Goal: Communication & Community: Answer question/provide support

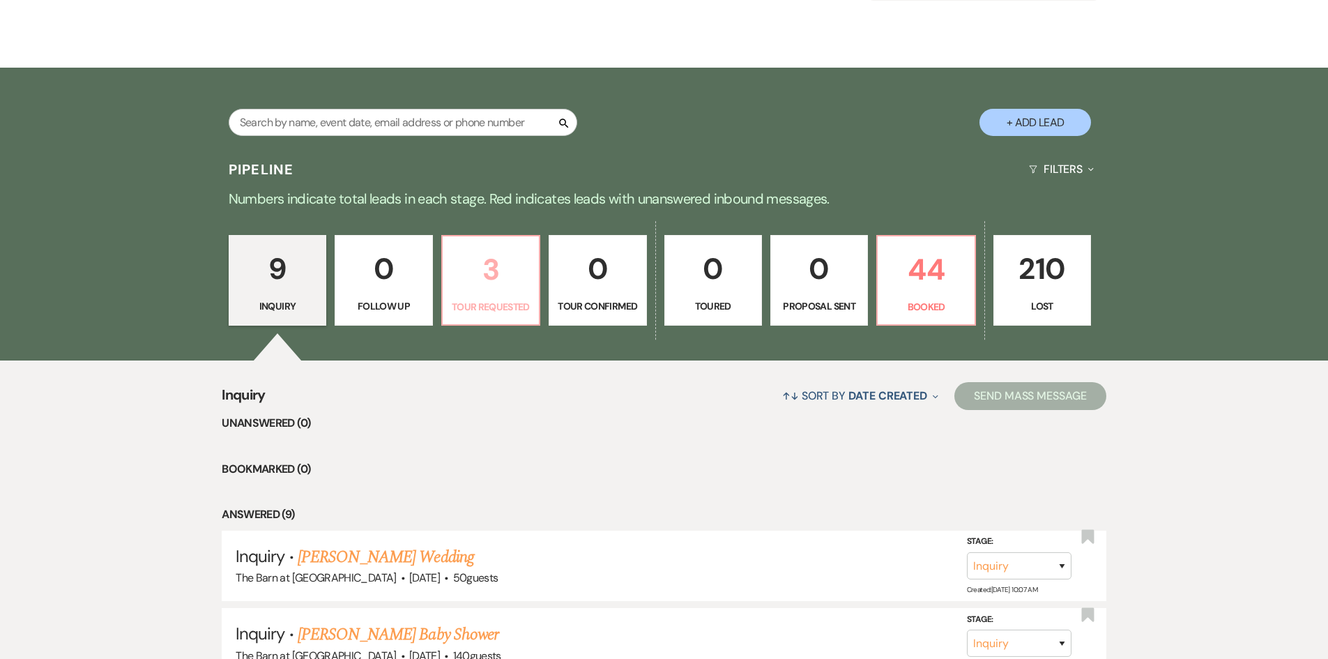
click at [480, 294] on link "3 Tour Requested" at bounding box center [490, 280] width 99 height 91
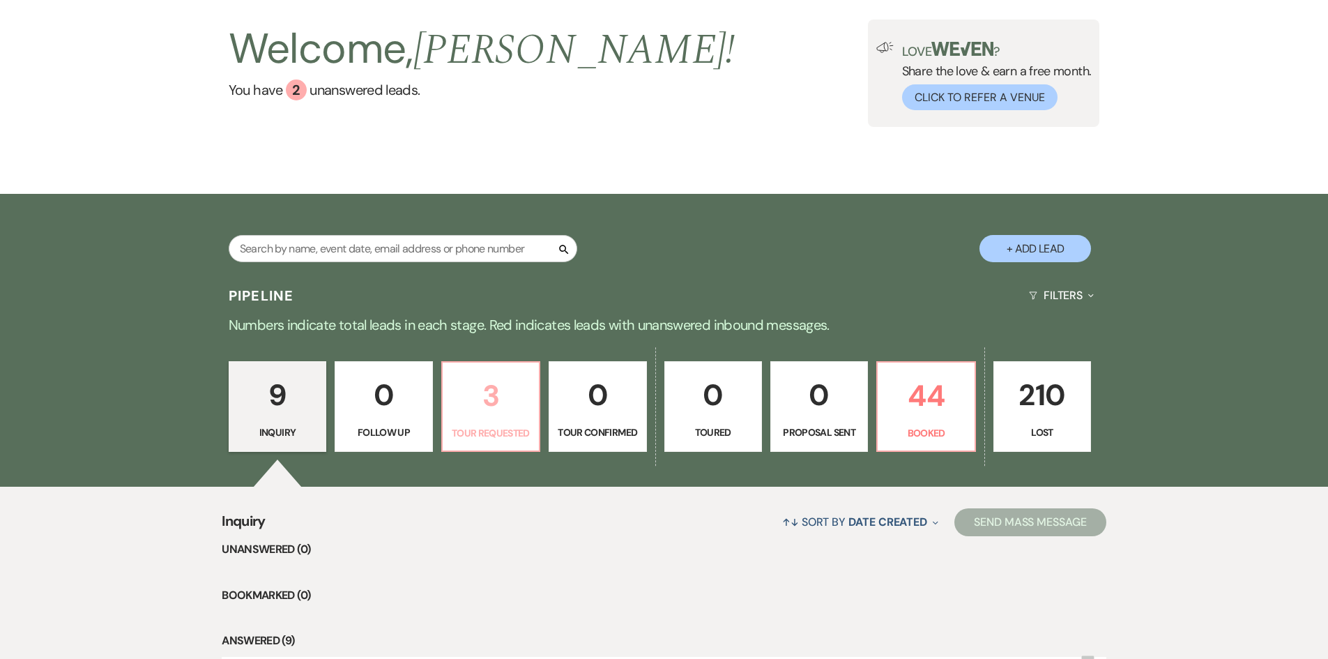
select select "2"
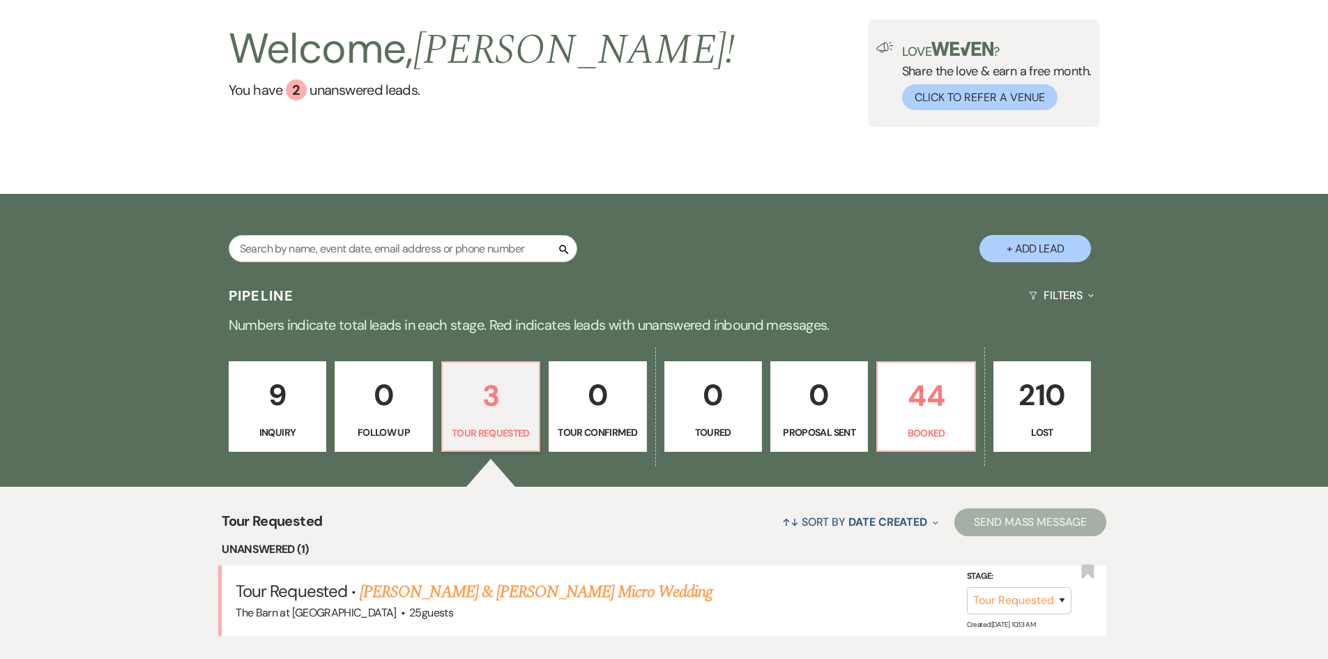
scroll to position [209, 0]
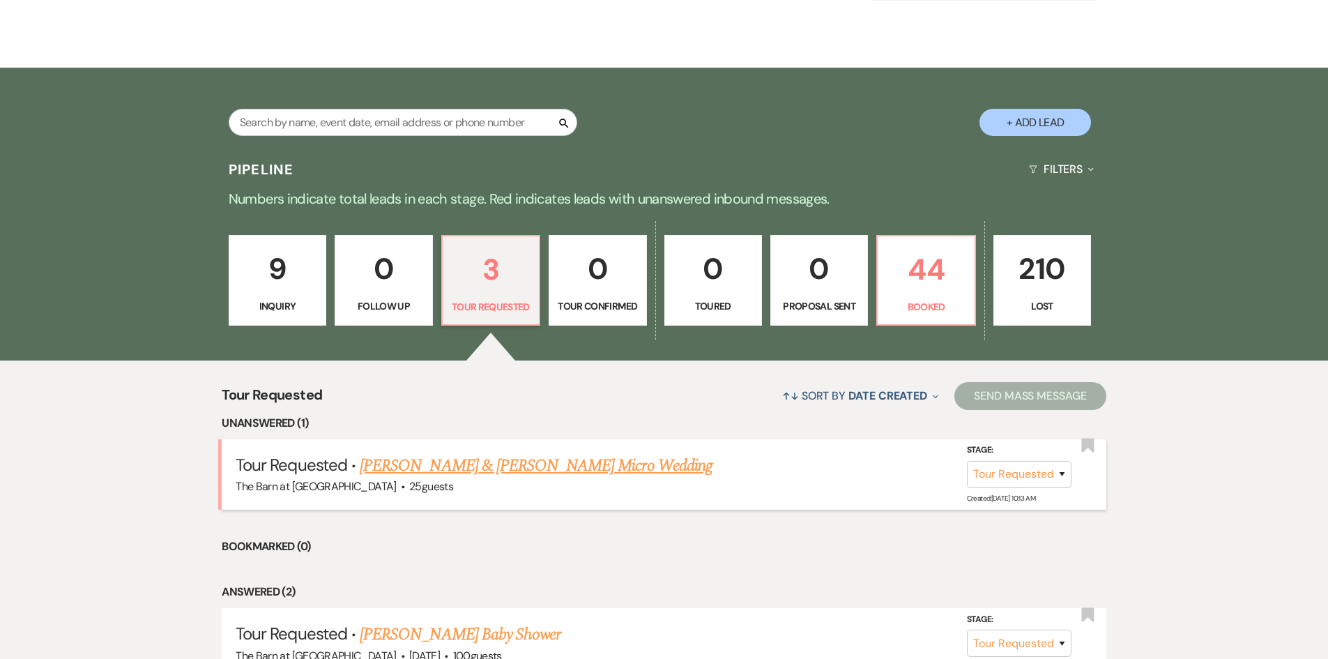
click at [530, 471] on link "[PERSON_NAME] & [PERSON_NAME] Micro Wedding" at bounding box center [536, 465] width 353 height 25
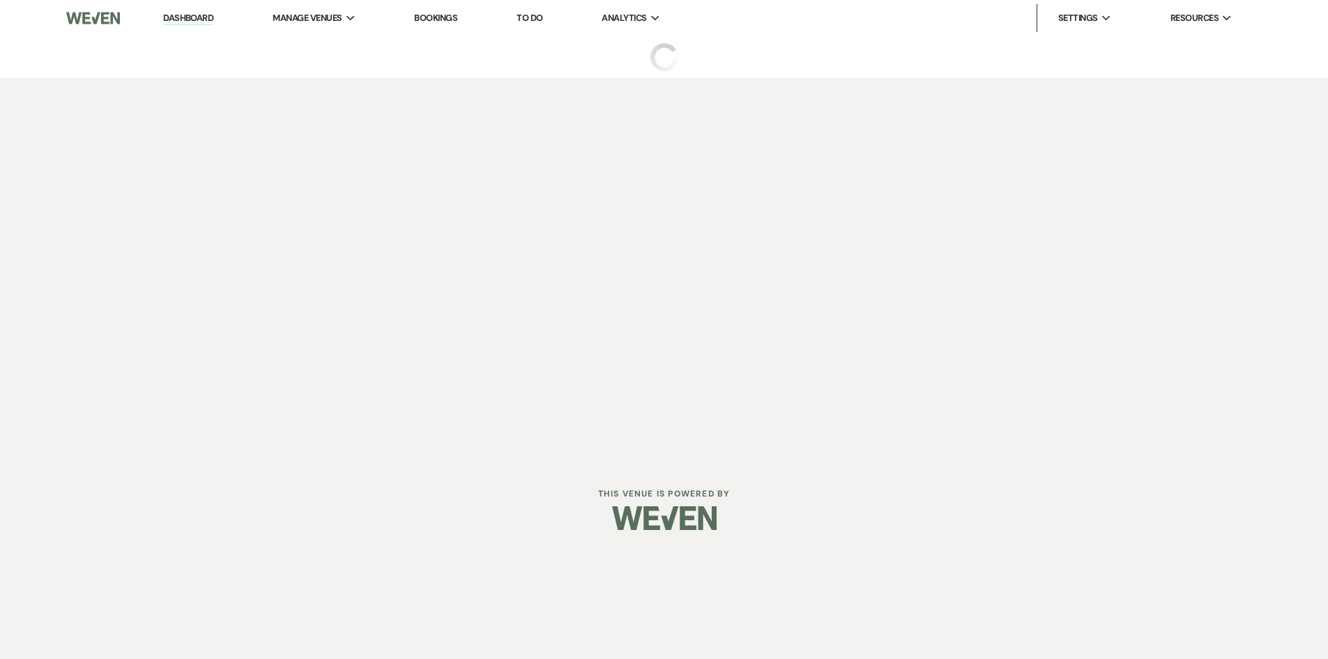
select select "2"
select select "5"
select select "16"
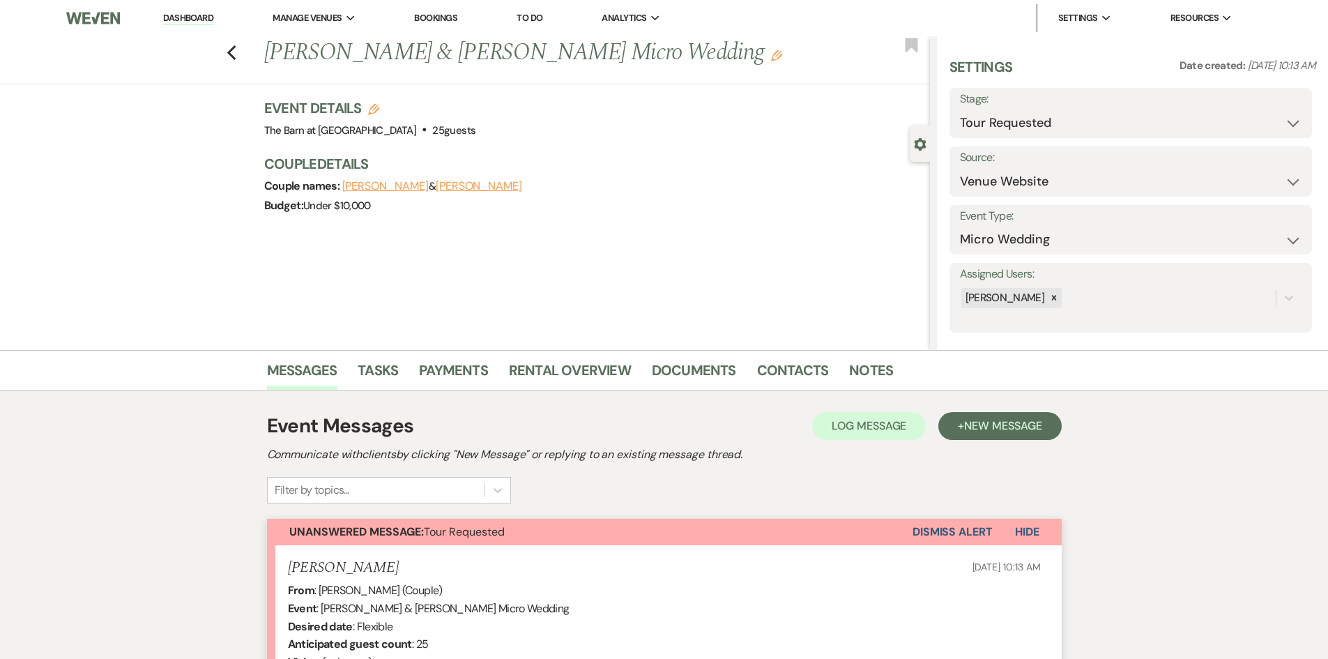
scroll to position [301, 0]
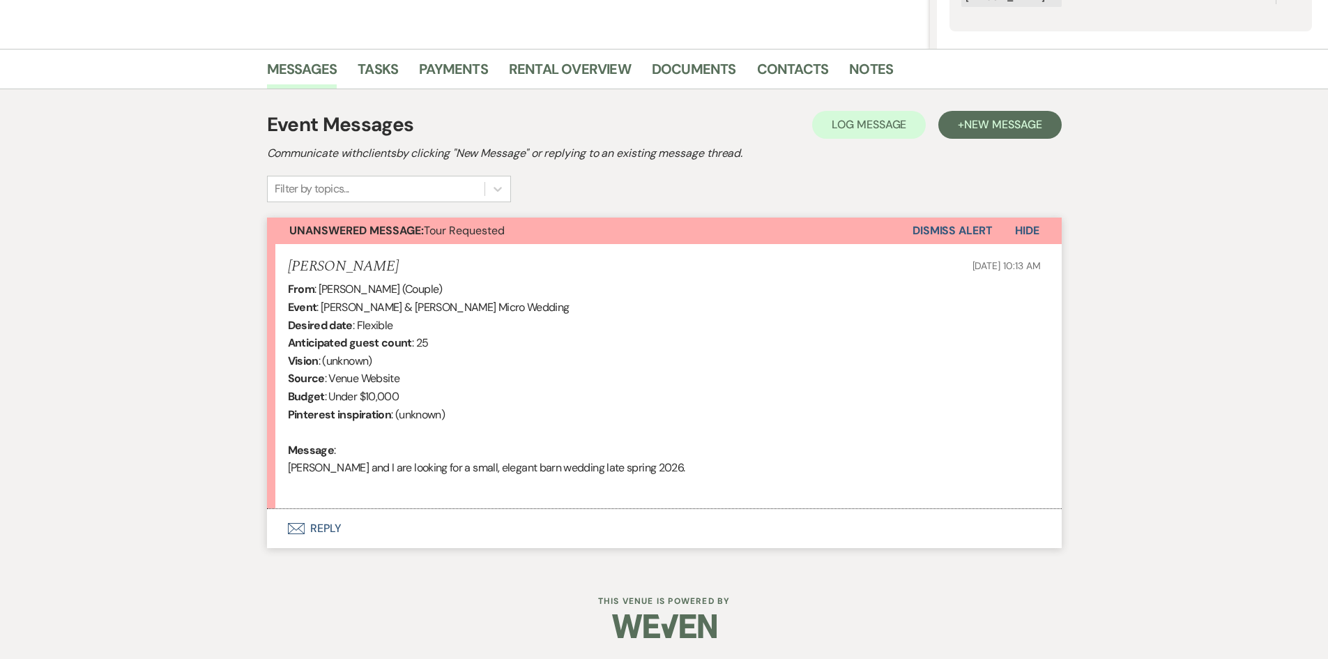
click at [324, 524] on button "Envelope Reply" at bounding box center [664, 528] width 795 height 39
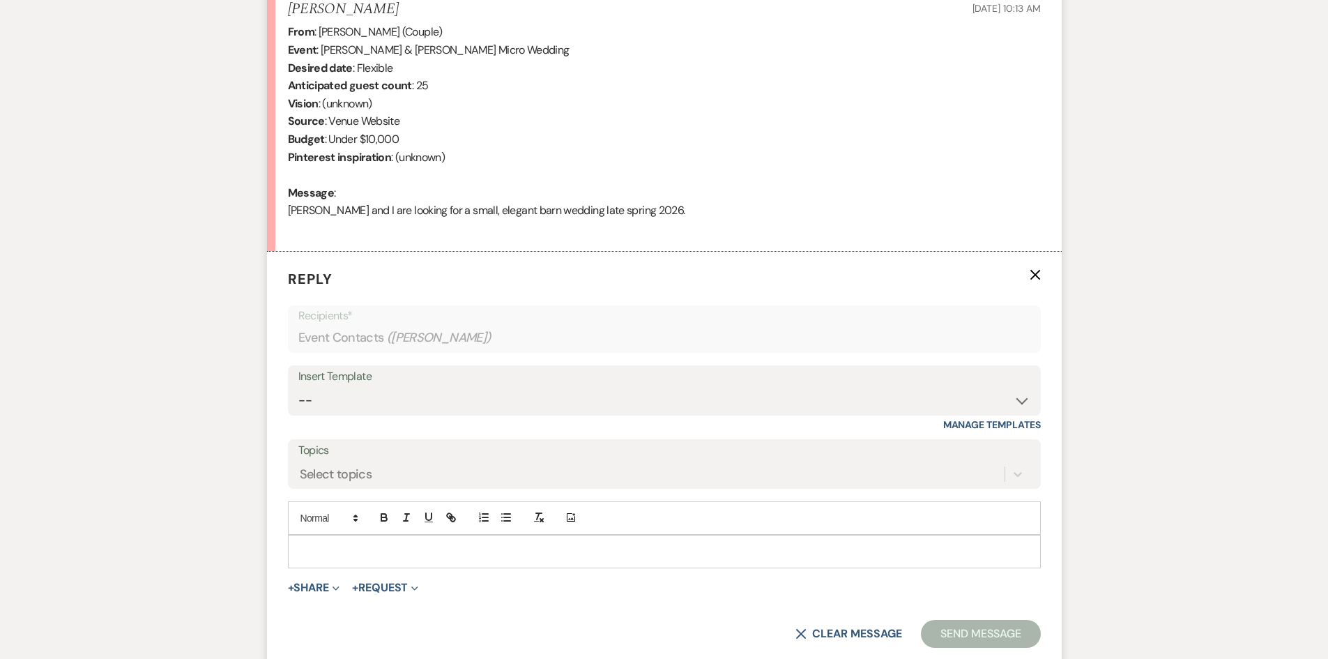
scroll to position [568, 0]
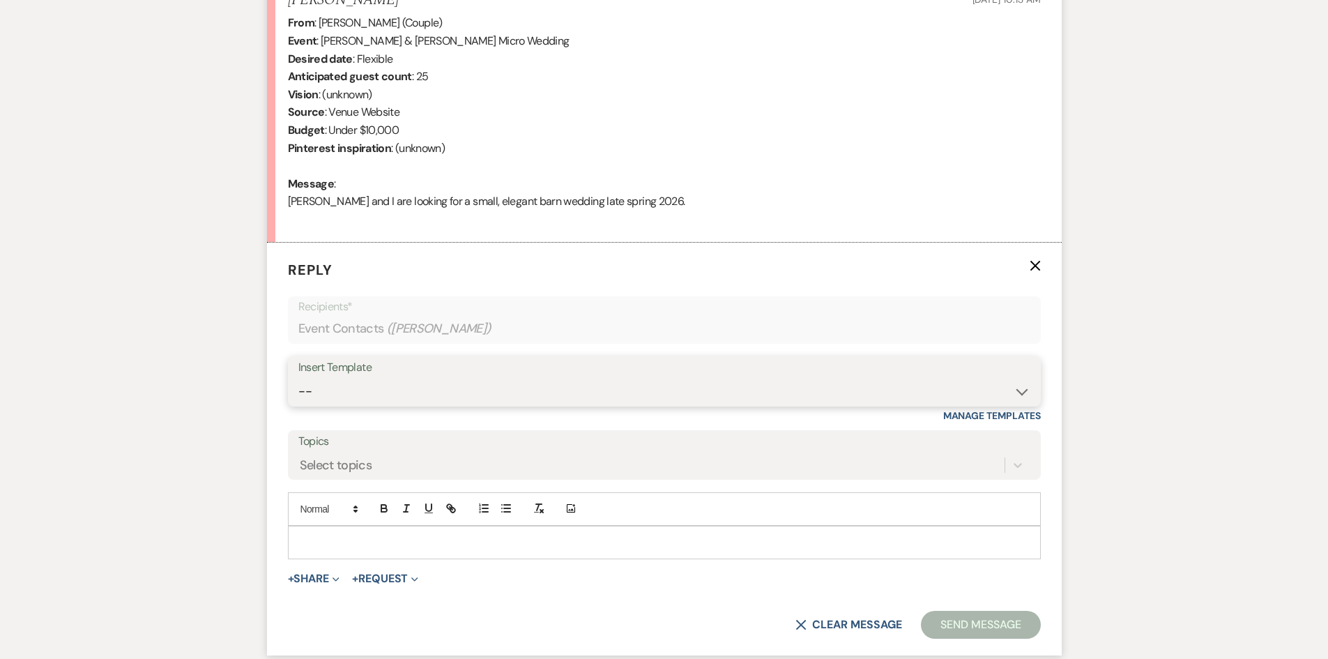
click at [367, 382] on select "-- Tour Request Response Follow Up Hourly rental initial reply Initial Wedding …" at bounding box center [664, 391] width 732 height 27
select select "3855"
click at [298, 378] on select "-- Tour Request Response Follow Up Hourly rental initial reply Initial Wedding …" at bounding box center [664, 391] width 732 height 27
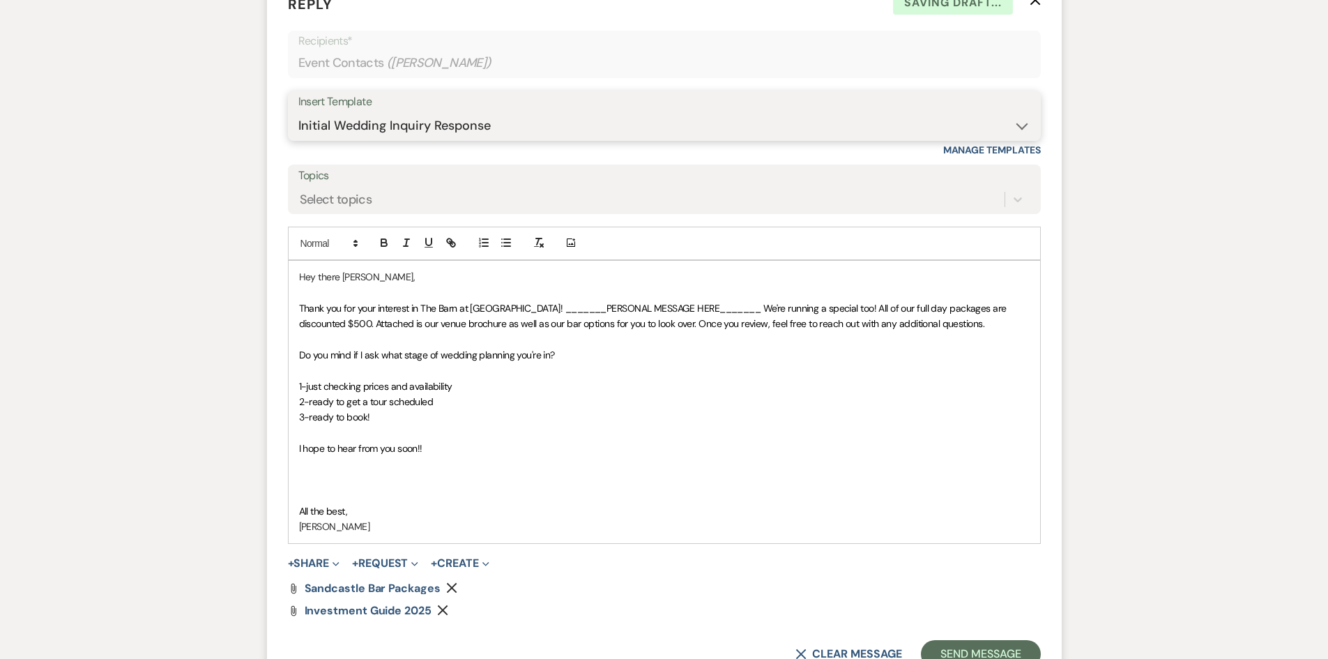
scroll to position [846, 0]
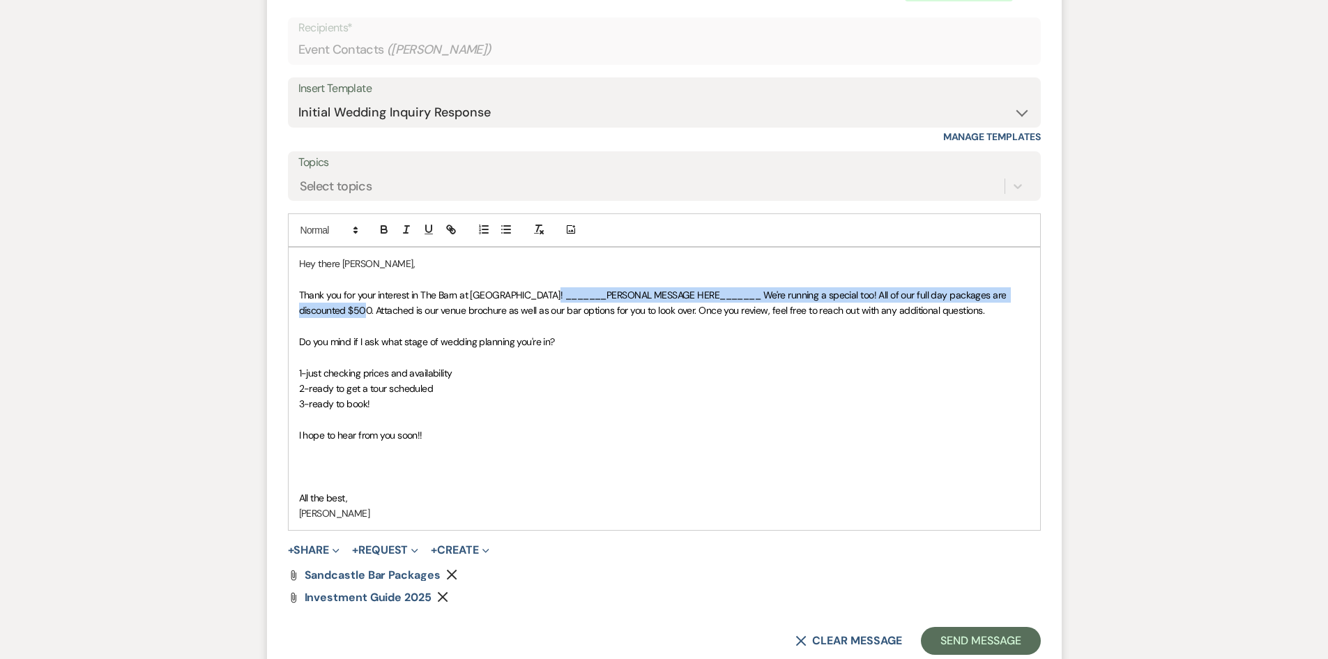
drag, startPoint x: 543, startPoint y: 296, endPoint x: 373, endPoint y: 308, distance: 170.6
click at [373, 308] on span "Thank you for your interest in The Barn at Sandcastle Farm! _______PERSONAL MES…" at bounding box center [654, 303] width 710 height 28
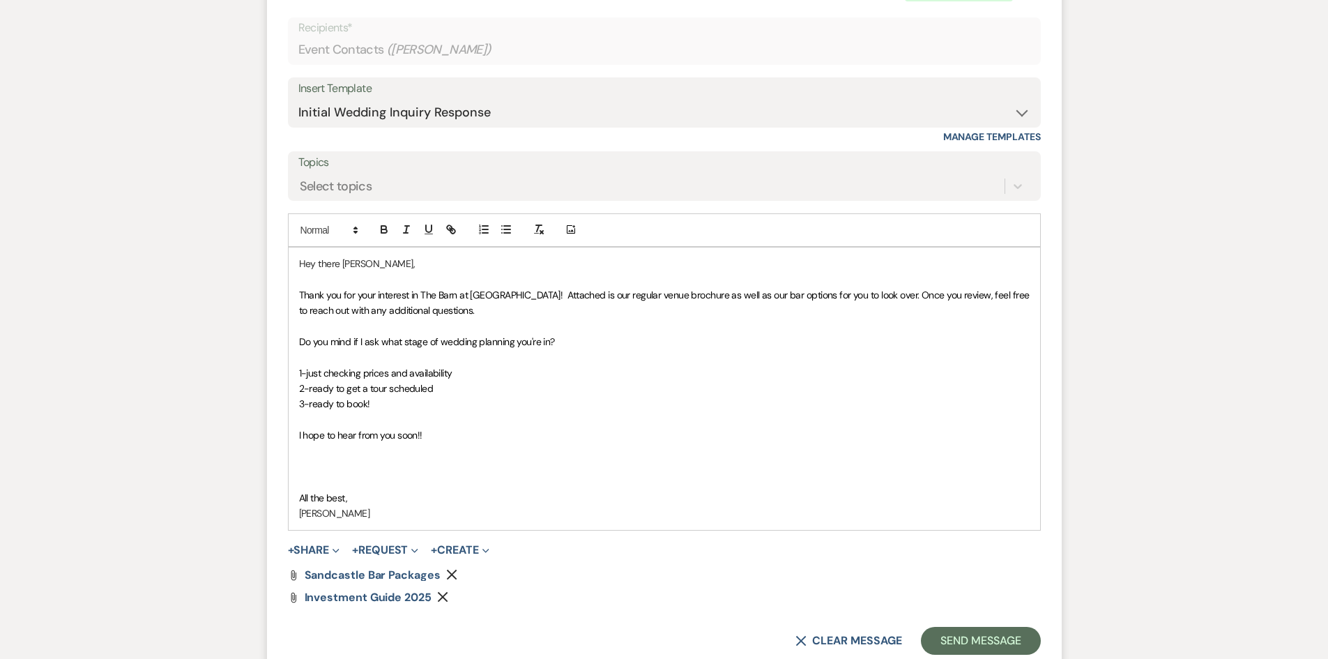
click at [819, 292] on span "Thank you for your interest in The Barn at Sandcastle Farm! Attached is our reg…" at bounding box center [665, 303] width 733 height 28
click at [312, 549] on button "+ Share Expand" at bounding box center [314, 550] width 52 height 11
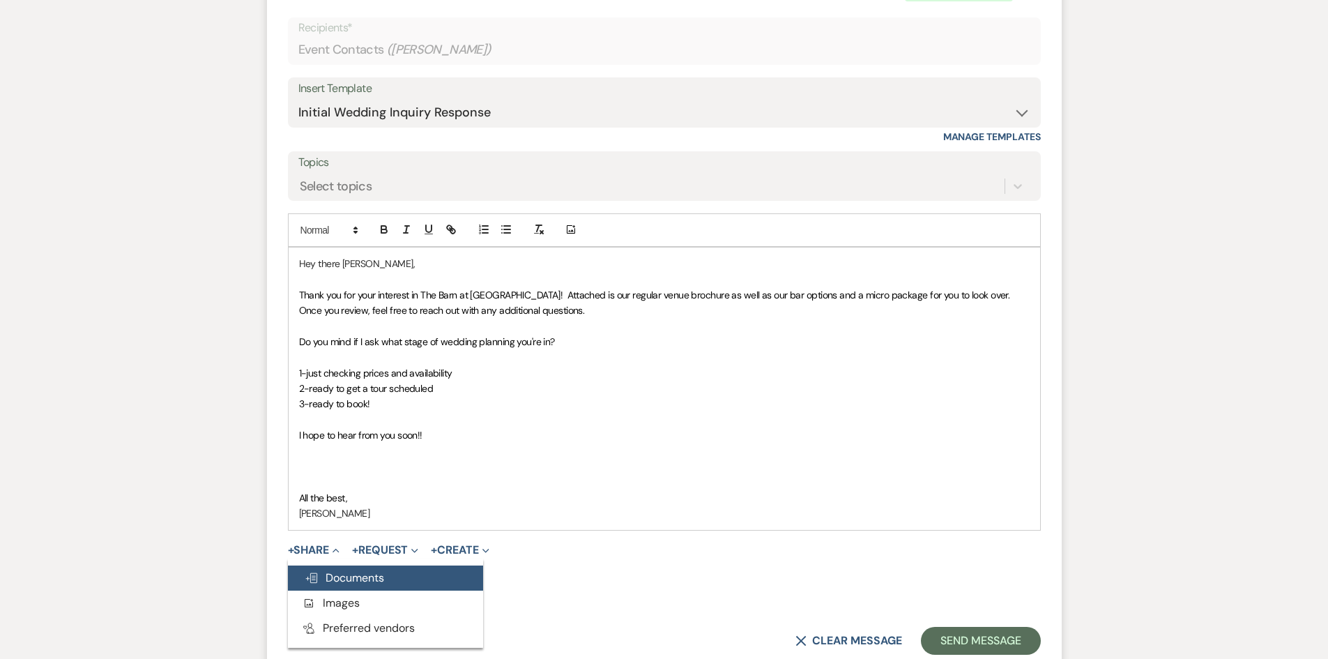
click at [333, 582] on span "Doc Upload Documents" at bounding box center [344, 577] width 79 height 15
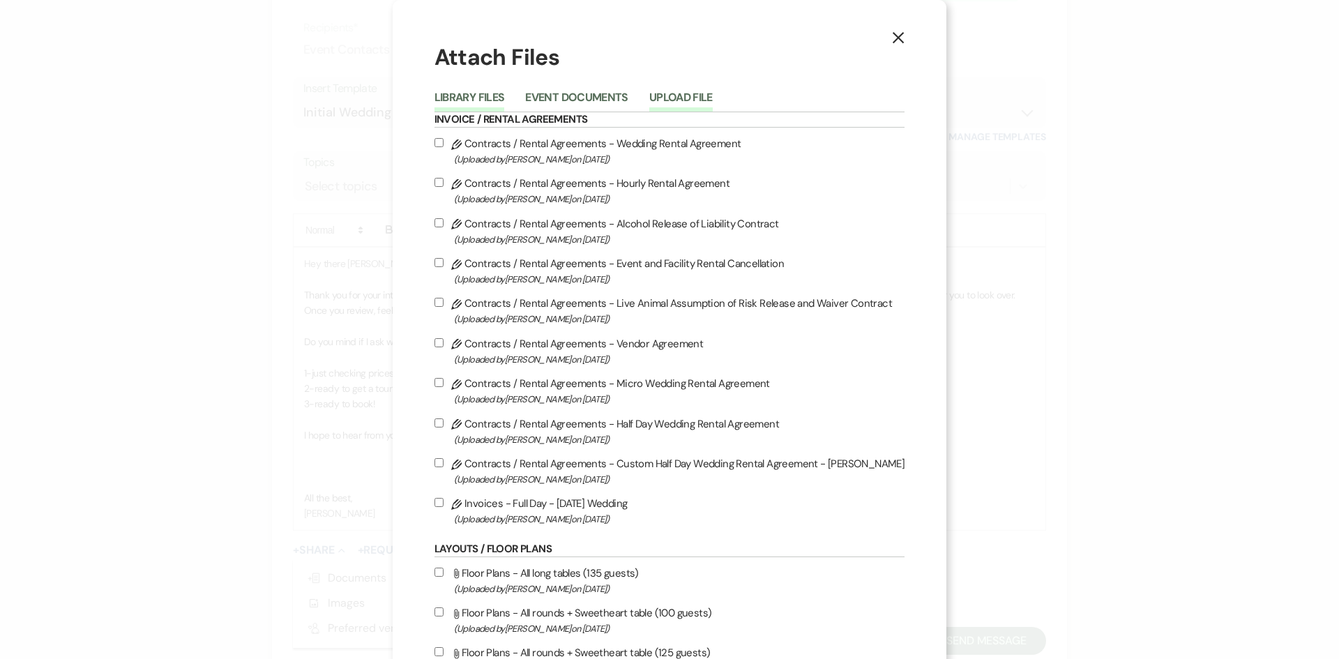
click at [699, 106] on button "Upload File" at bounding box center [680, 102] width 63 height 20
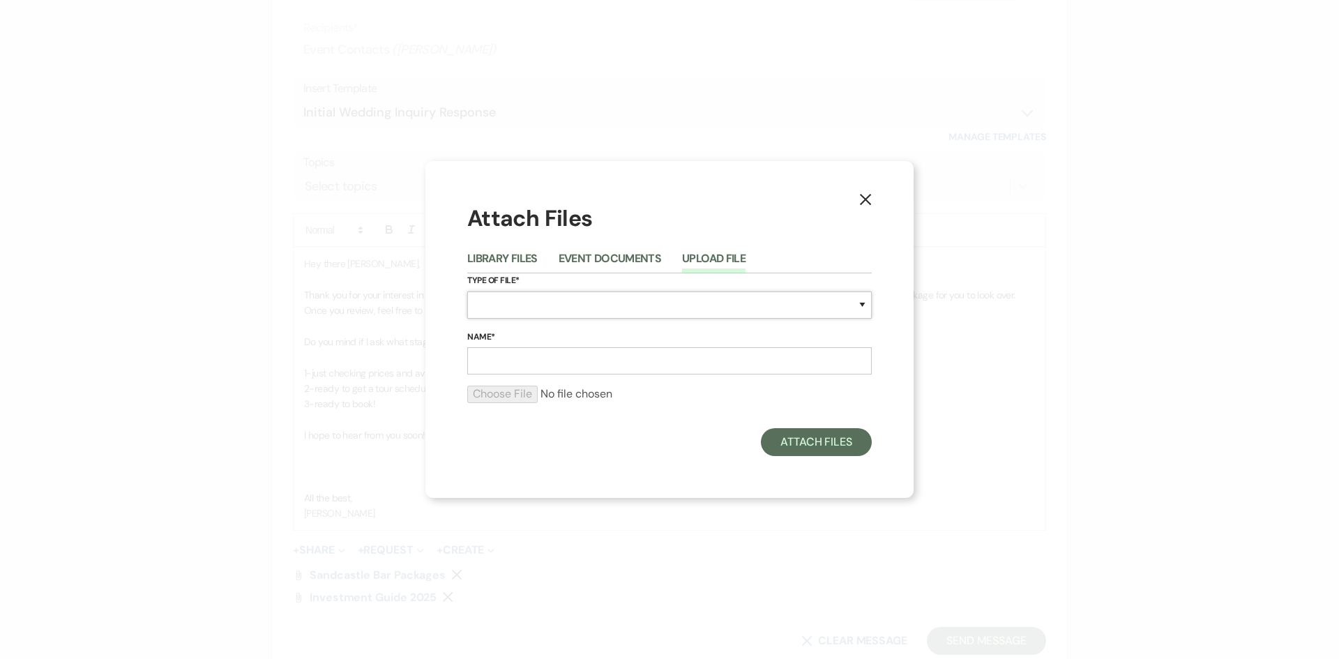
click at [515, 303] on select "Special Event Insurance Vendor Certificate of Insurance Contracts / Rental Agre…" at bounding box center [669, 304] width 404 height 27
select select "20"
click at [467, 291] on select "Special Event Insurance Vendor Certificate of Insurance Contracts / Rental Agre…" at bounding box center [669, 304] width 404 height 27
click at [501, 347] on div "Name*" at bounding box center [669, 352] width 404 height 45
click at [501, 355] on input "Name*" at bounding box center [669, 360] width 404 height 27
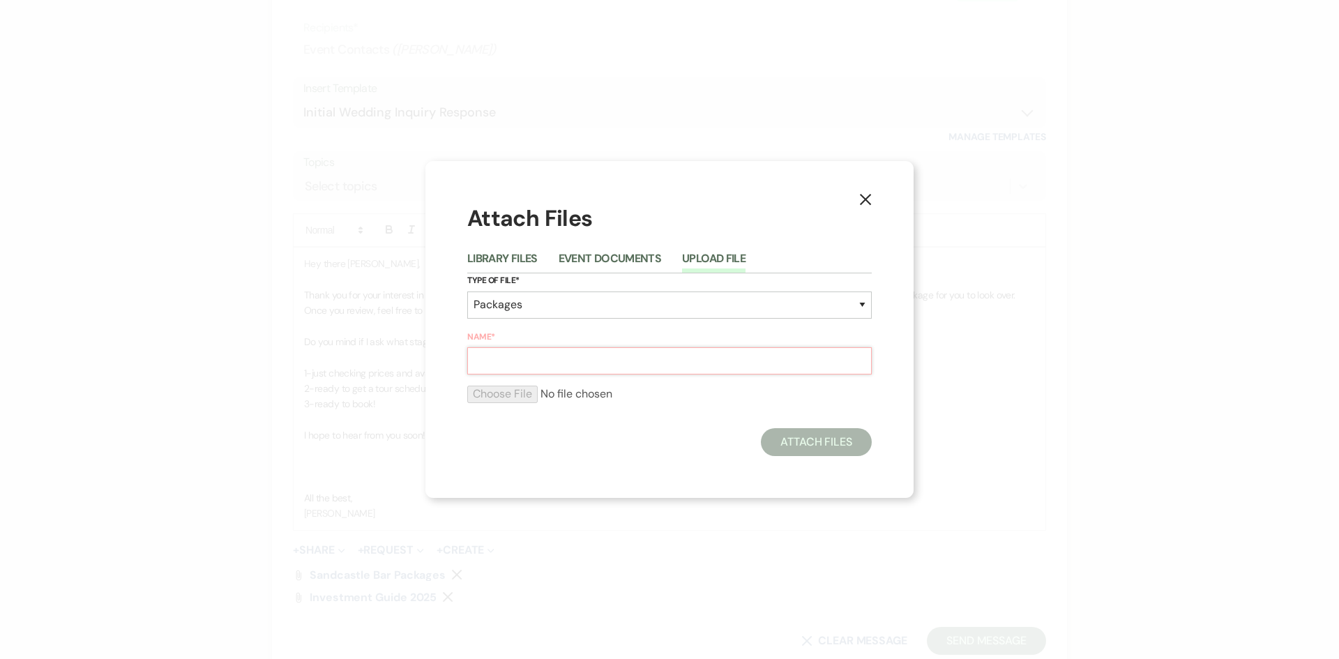
click at [499, 358] on input "Name*" at bounding box center [669, 360] width 404 height 27
type input "Micro Weddings"
click at [512, 395] on input "file" at bounding box center [669, 394] width 404 height 17
type input "C:\fakepath\Micro Weddings - Sandcastle.pdf"
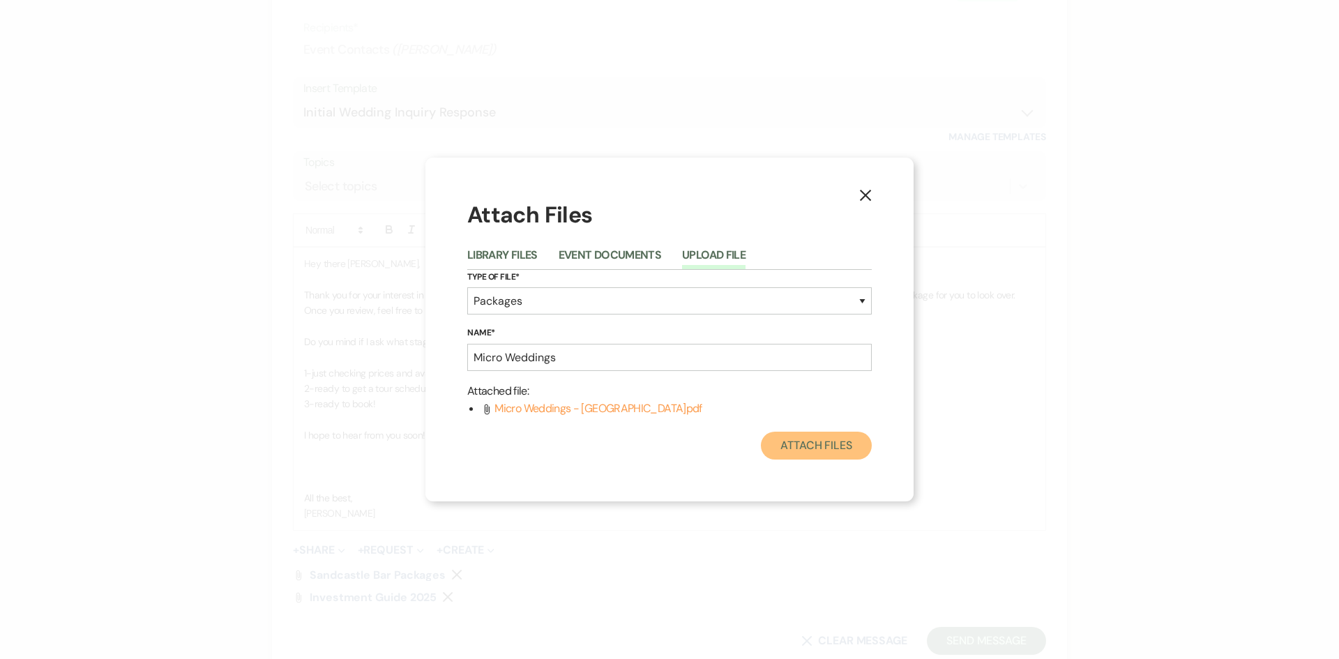
click at [821, 445] on button "Attach Files" at bounding box center [816, 446] width 111 height 28
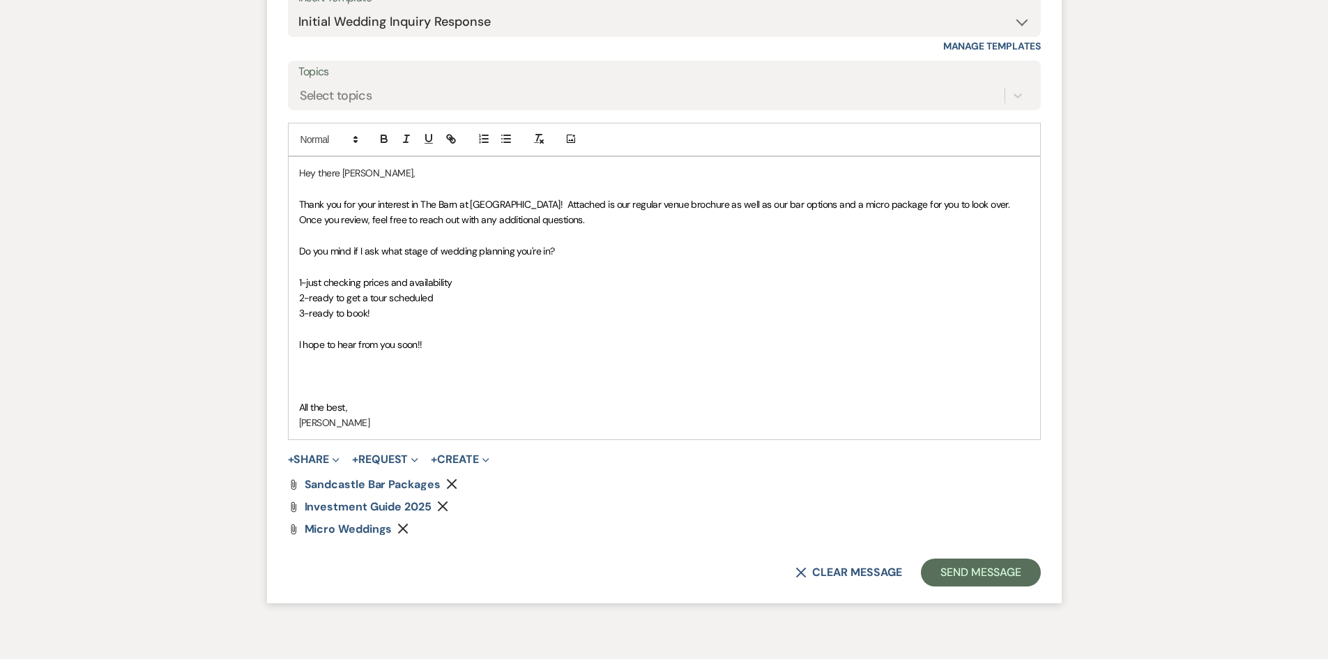
scroll to position [916, 0]
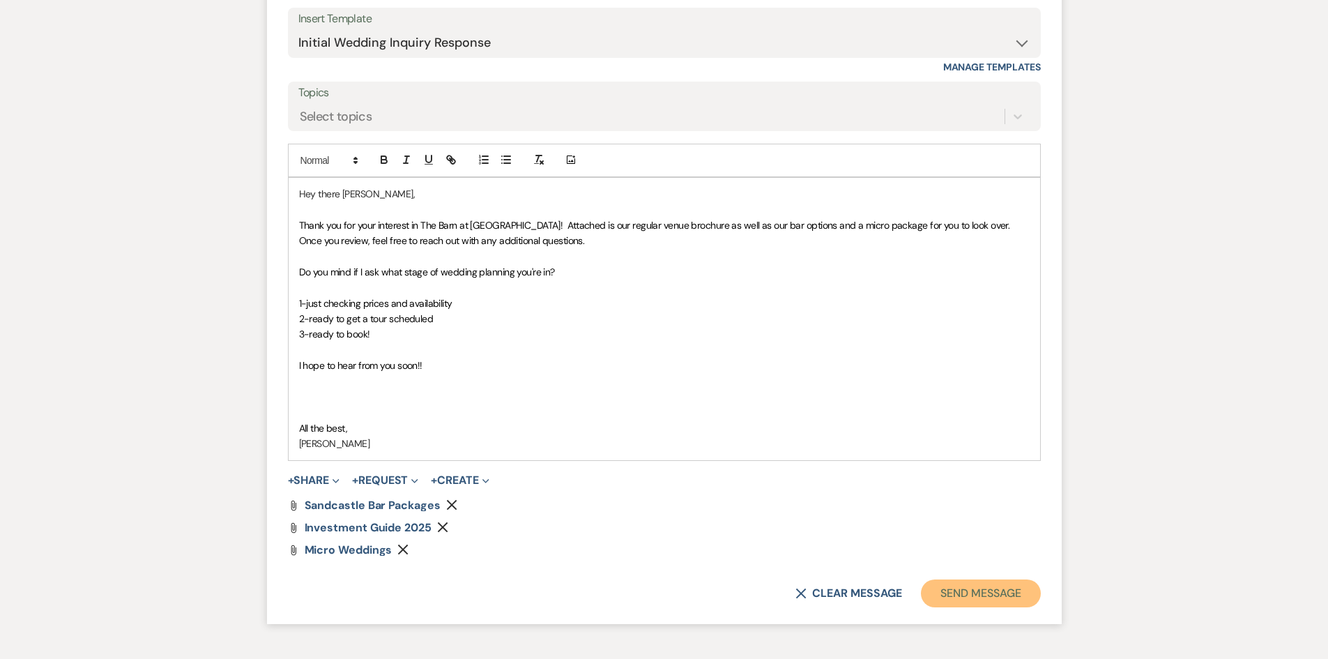
click at [976, 591] on button "Send Message" at bounding box center [980, 593] width 119 height 28
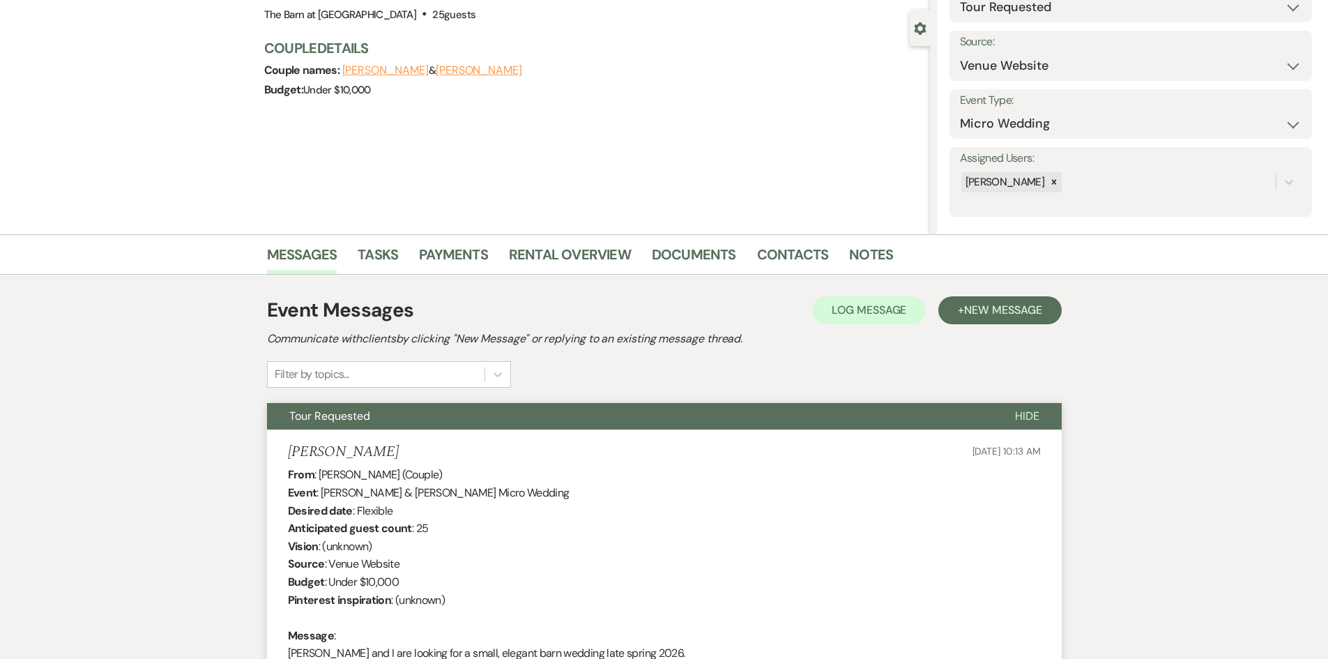
scroll to position [0, 0]
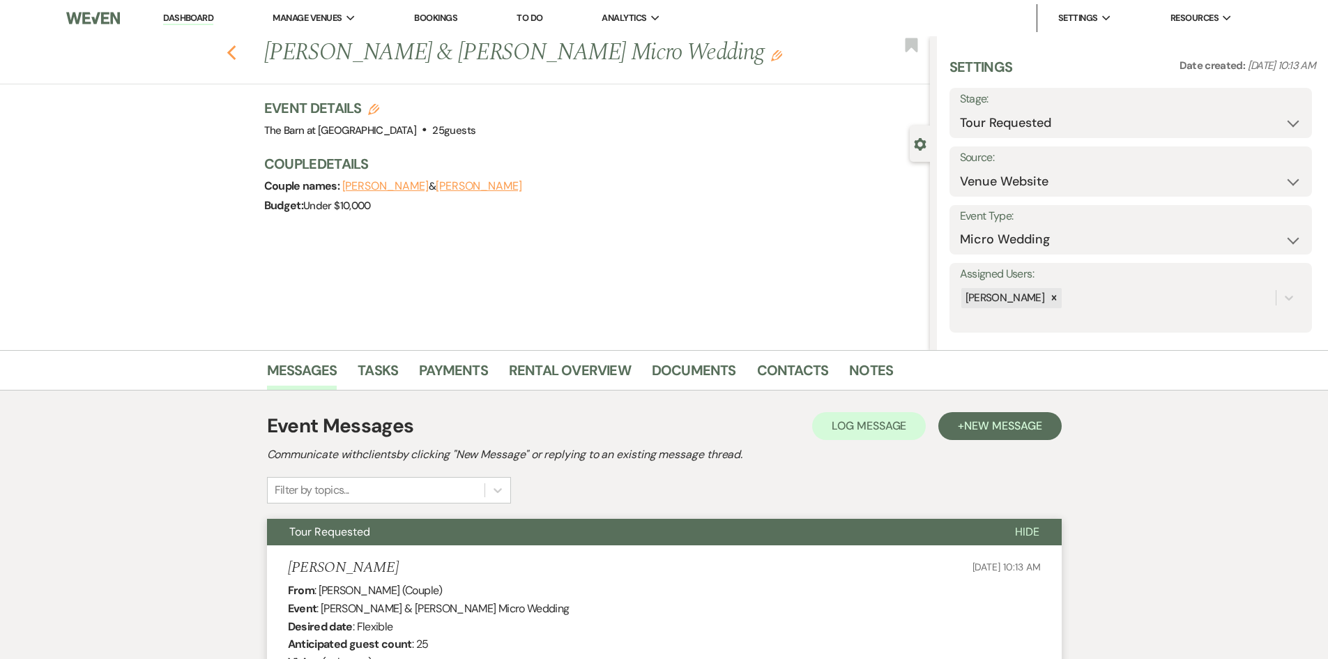
click at [237, 54] on icon "Previous" at bounding box center [232, 53] width 10 height 17
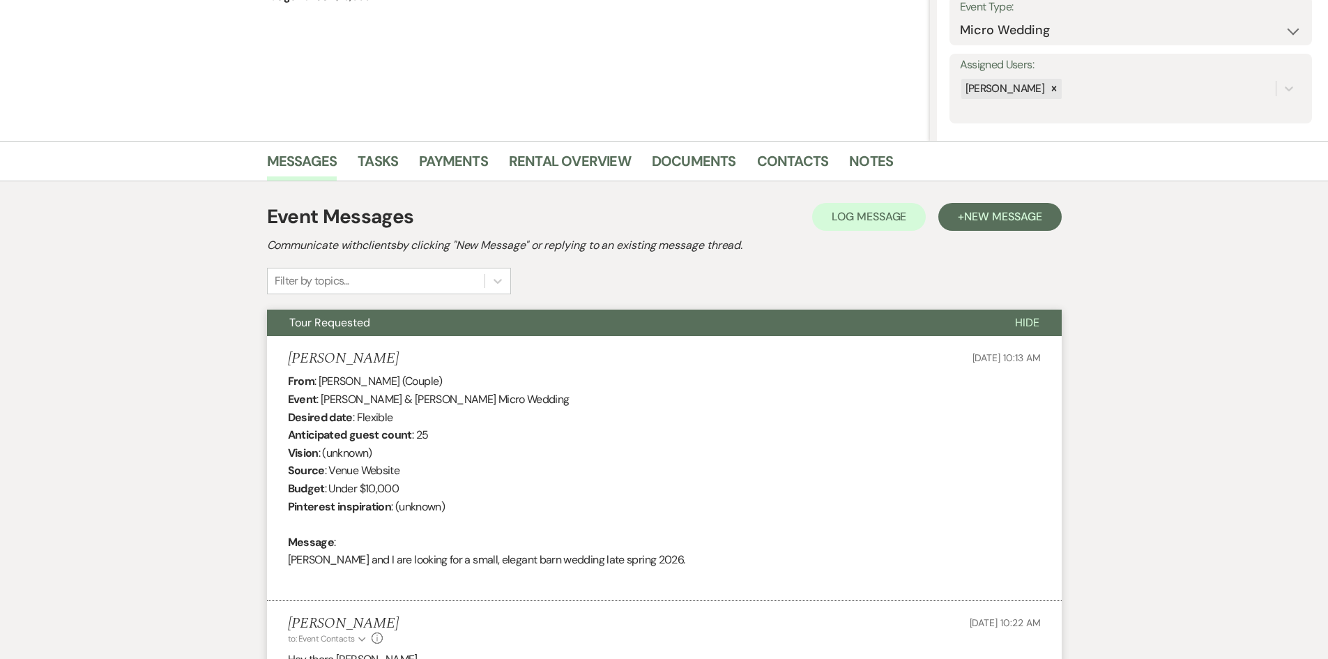
select select "2"
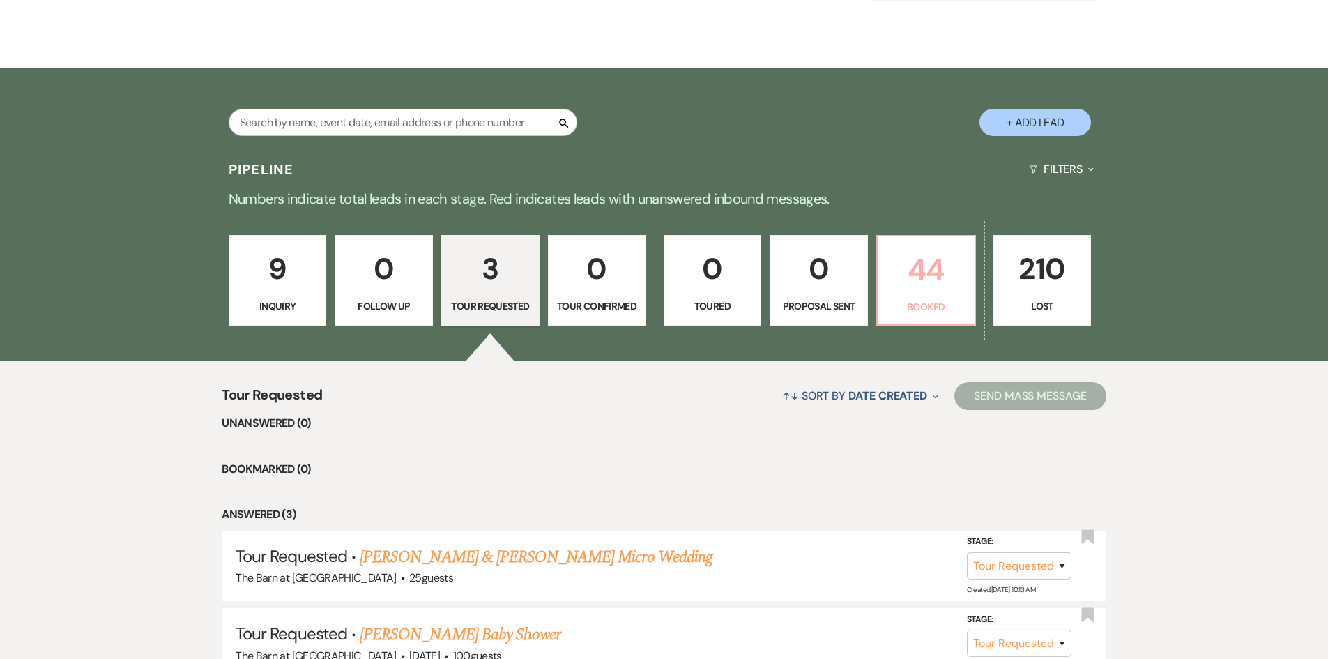
click at [914, 273] on p "44" at bounding box center [926, 269] width 80 height 47
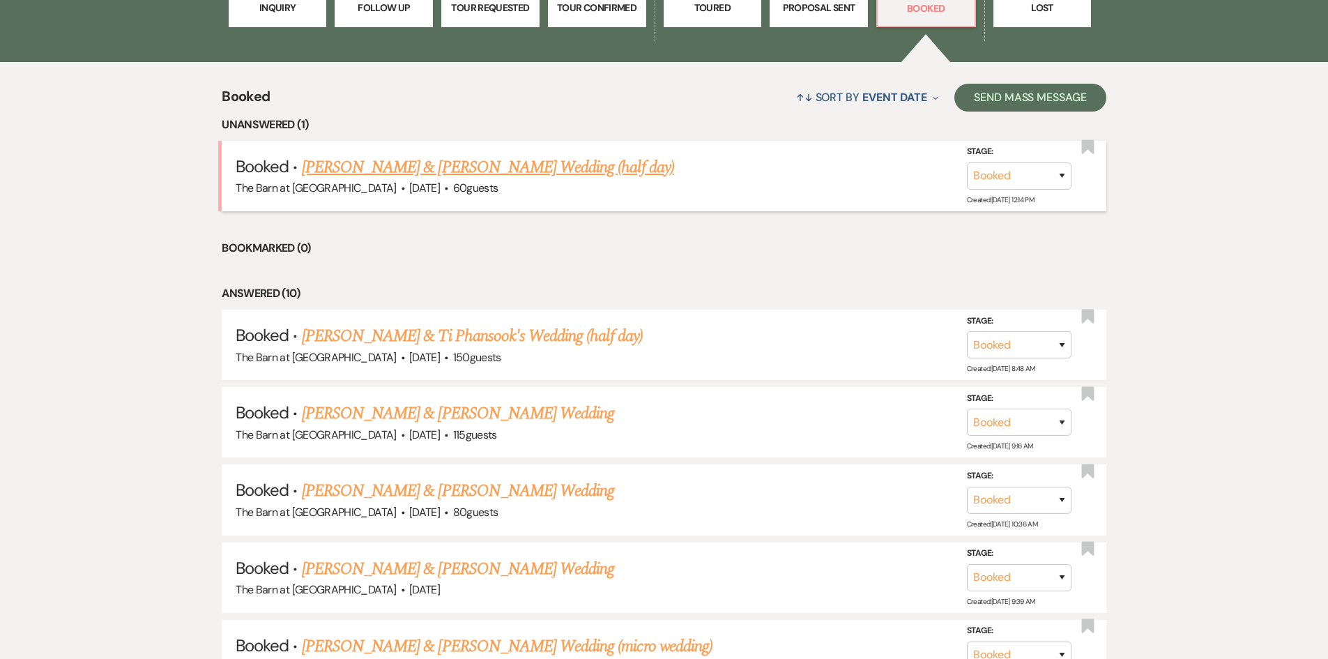
scroll to position [627, 0]
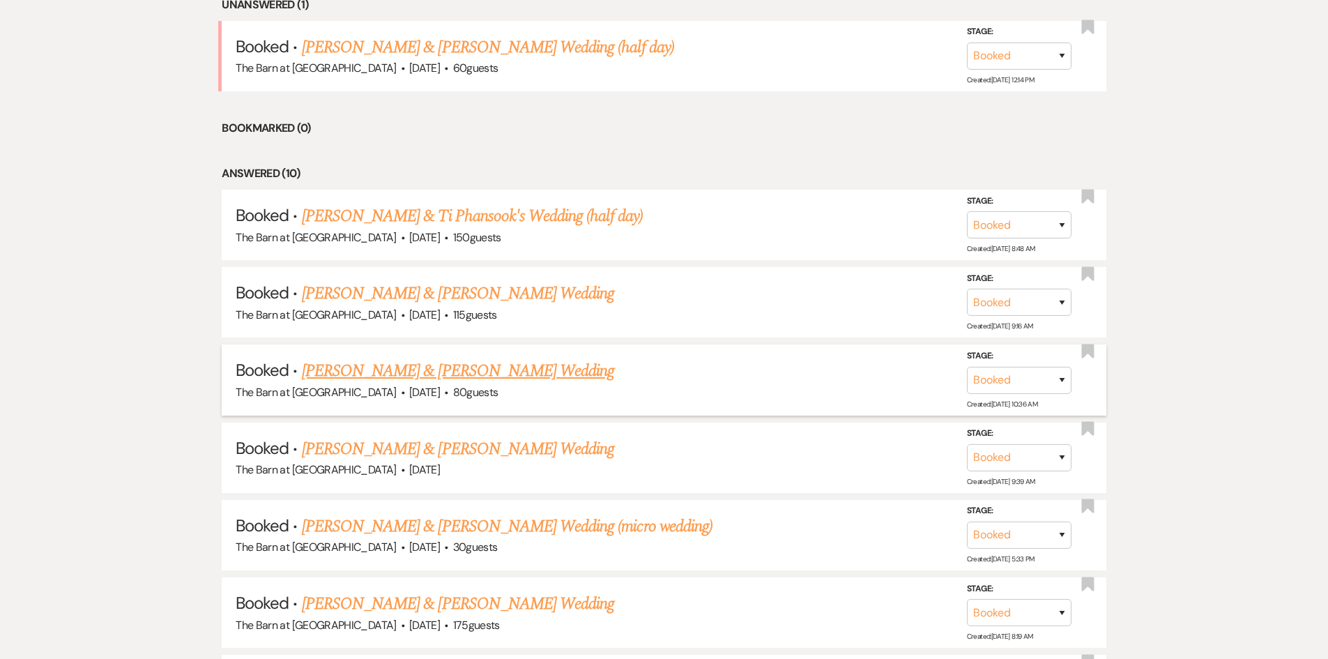
click at [478, 370] on link "Ileana Castillo & Preston Wall's Wedding" at bounding box center [458, 370] width 312 height 25
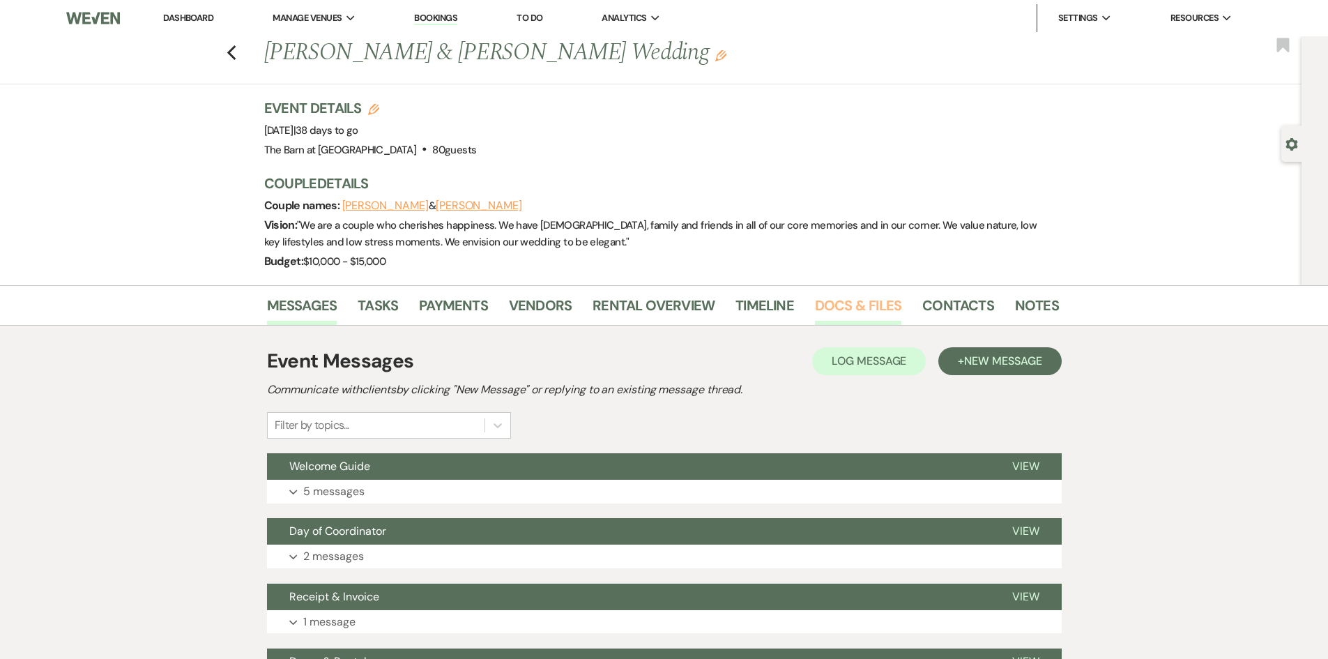
click at [858, 306] on link "Docs & Files" at bounding box center [858, 309] width 86 height 31
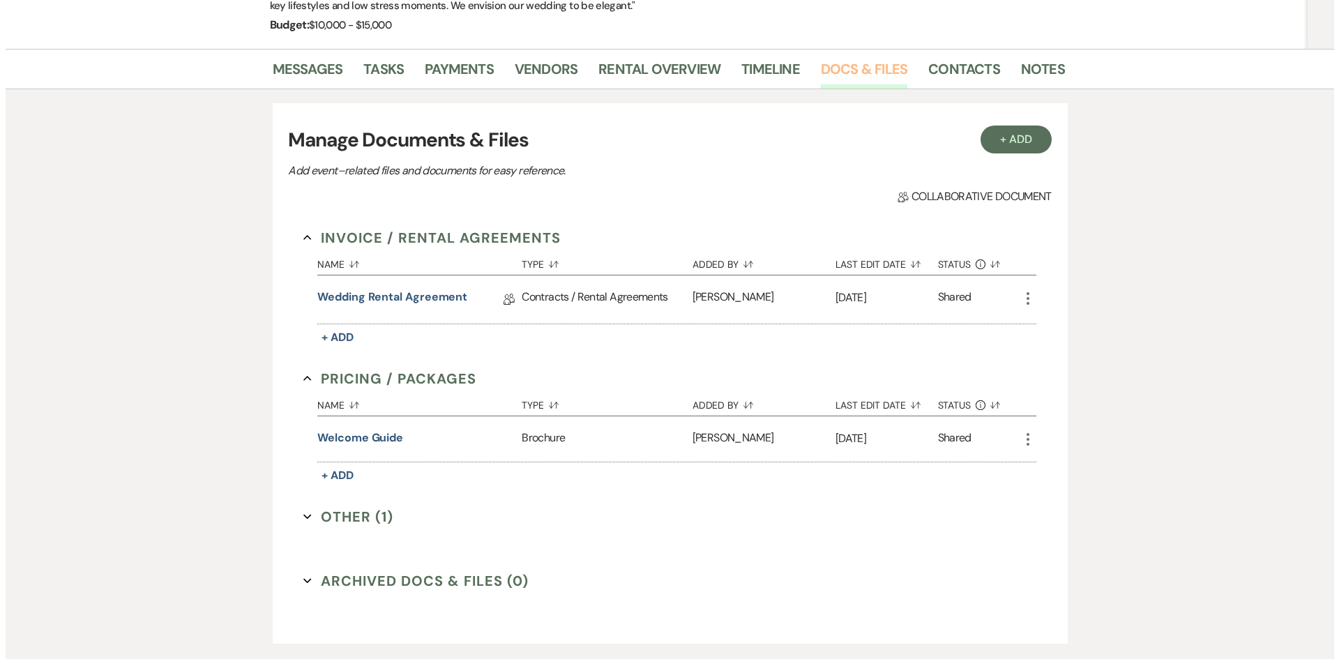
scroll to position [279, 0]
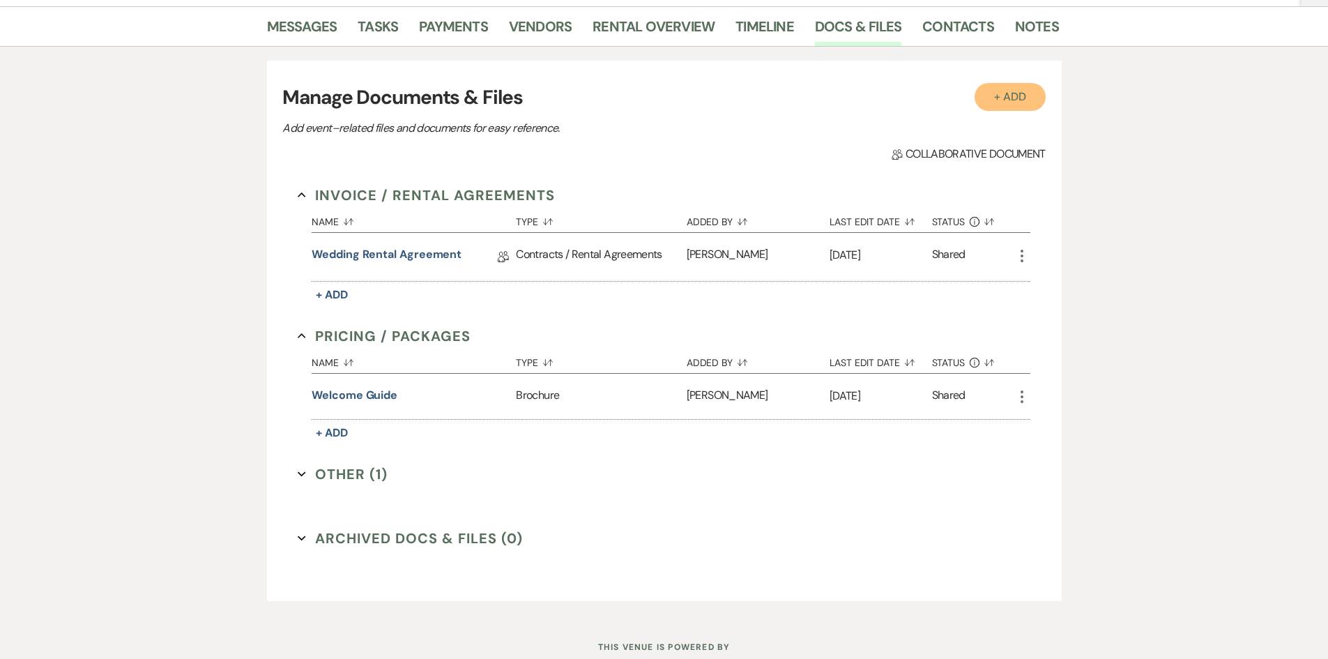
click at [998, 104] on button "+ Add" at bounding box center [1010, 97] width 71 height 28
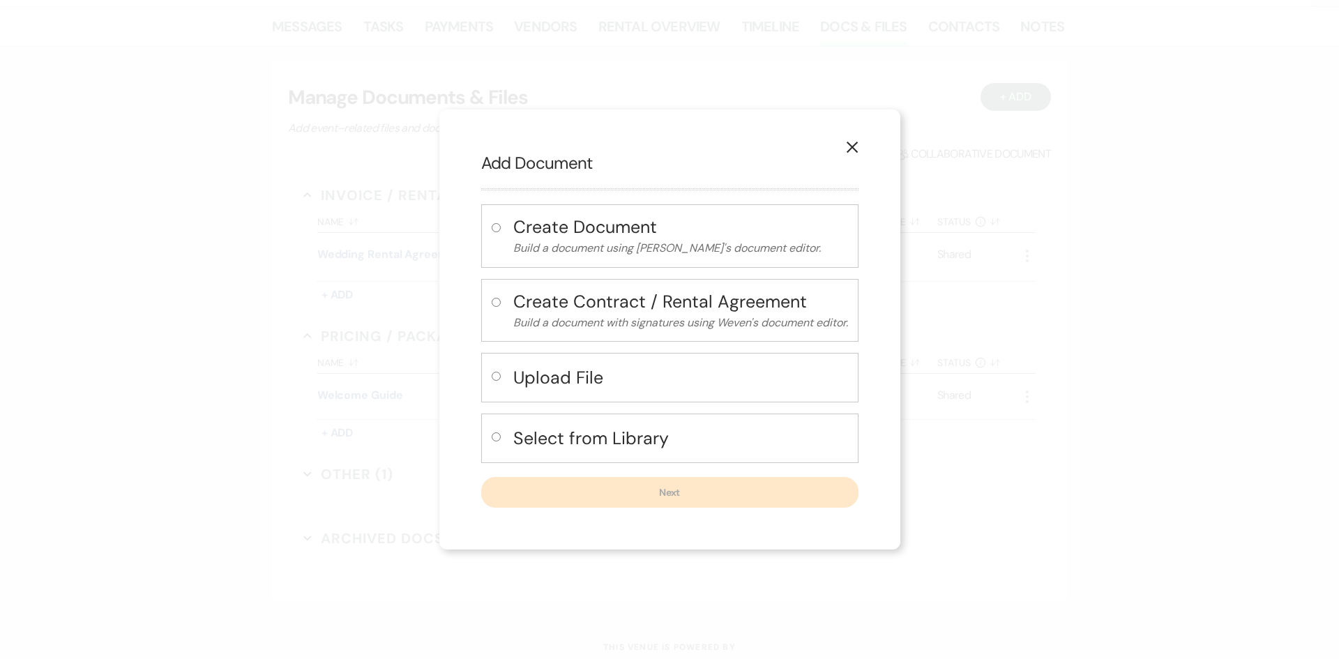
click at [551, 441] on h4 "Select from Library" at bounding box center [680, 438] width 335 height 24
radio input "true"
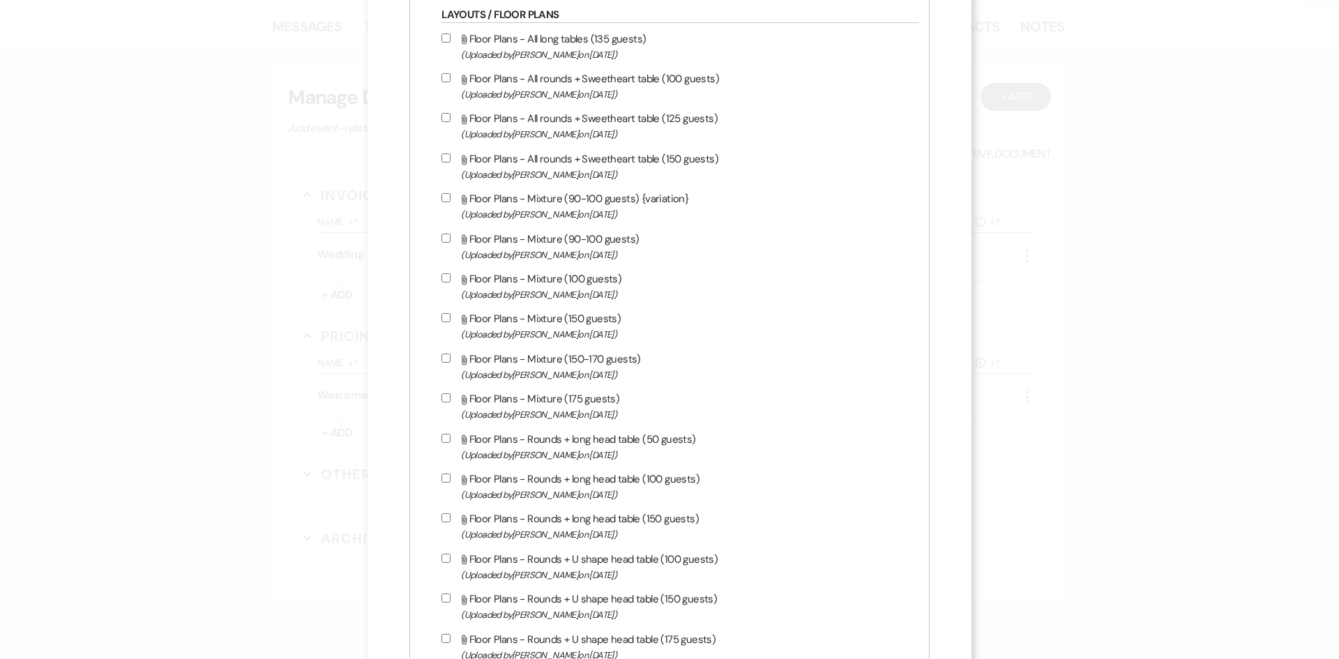
scroll to position [697, 0]
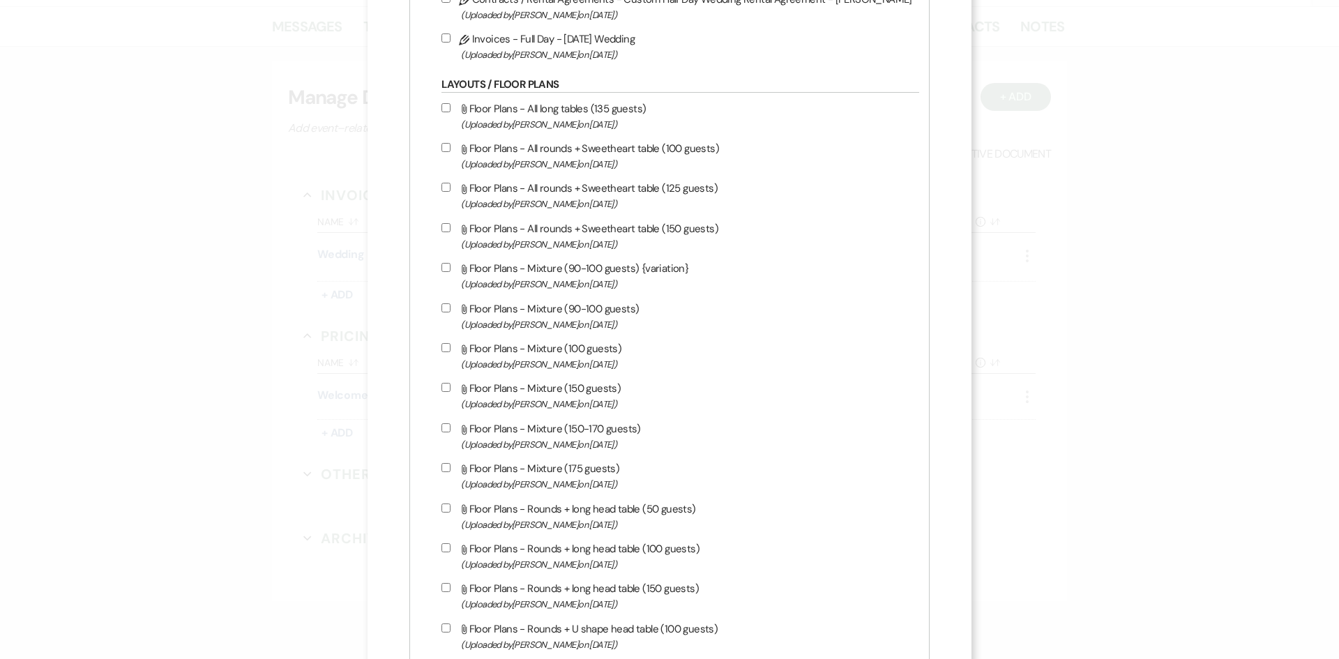
click at [581, 151] on label "Attach File Floor Plans - All rounds + Sweetheart table (100 guests) (Uploaded …" at bounding box center [676, 155] width 471 height 33
click at [450, 151] on input "Attach File Floor Plans - All rounds + Sweetheart table (100 guests) (Uploaded …" at bounding box center [445, 147] width 9 height 9
checkbox input "true"
click at [570, 189] on label "Attach File Floor Plans - All rounds + Sweetheart table (125 guests) (Uploaded …" at bounding box center [676, 195] width 471 height 33
click at [450, 189] on input "Attach File Floor Plans - All rounds + Sweetheart table (125 guests) (Uploaded …" at bounding box center [445, 187] width 9 height 9
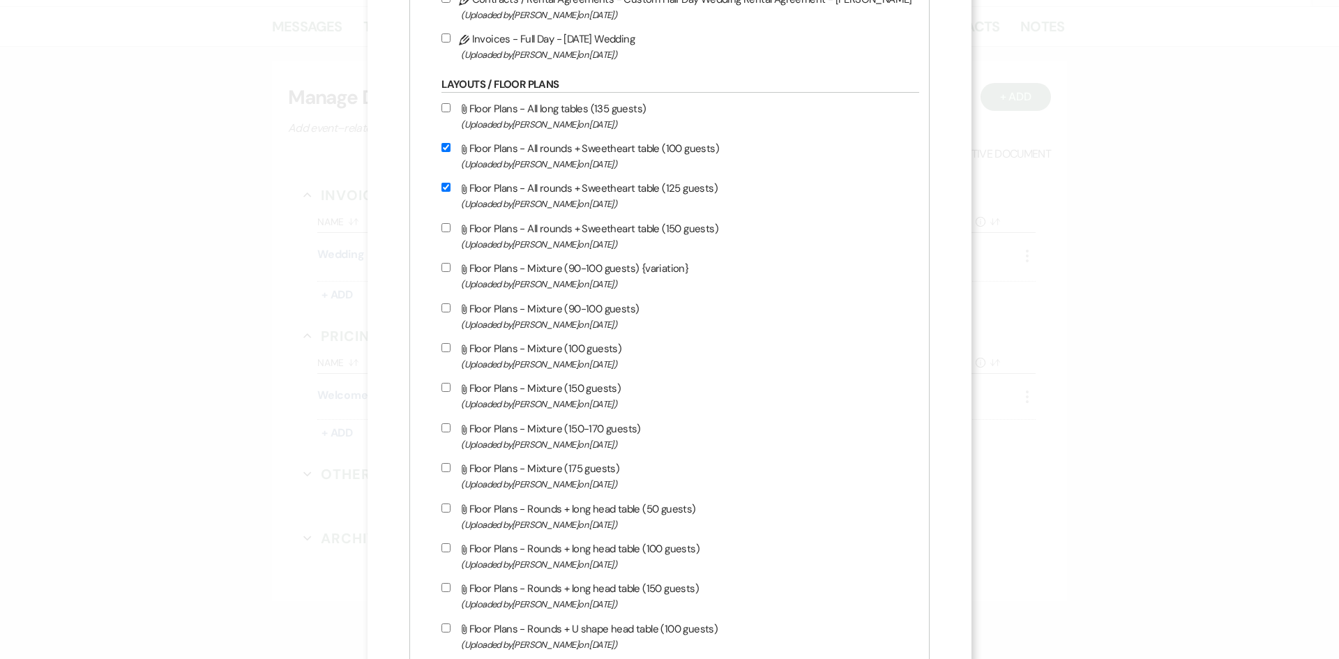
click at [569, 192] on label "Attach File Floor Plans - All rounds + Sweetheart table (125 guests) (Uploaded …" at bounding box center [676, 195] width 471 height 33
click at [450, 192] on input "Attach File Floor Plans - All rounds + Sweetheart table (125 guests) (Uploaded …" at bounding box center [445, 187] width 9 height 9
checkbox input "false"
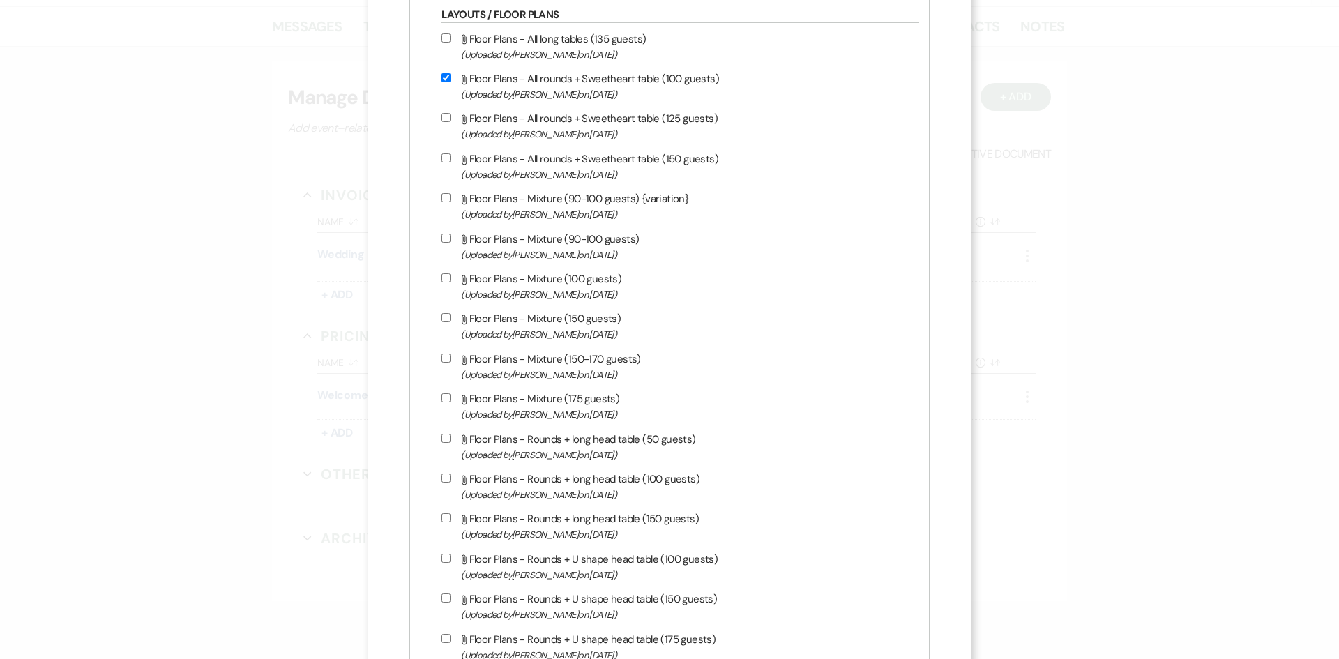
click at [558, 200] on label "Attach File Floor Plans - Mixture (90-100 guests) {variation} (Uploaded by Sebr…" at bounding box center [676, 206] width 471 height 33
click at [450, 200] on input "Attach File Floor Plans - Mixture (90-100 guests) {variation} (Uploaded by Sebr…" at bounding box center [445, 197] width 9 height 9
checkbox input "true"
click at [554, 277] on label "Attach File Floor Plans - Mixture (100 guests) (Uploaded by Sebron Dixon on Aug…" at bounding box center [676, 286] width 471 height 33
click at [450, 277] on input "Attach File Floor Plans - Mixture (100 guests) (Uploaded by Sebron Dixon on Aug…" at bounding box center [445, 277] width 9 height 9
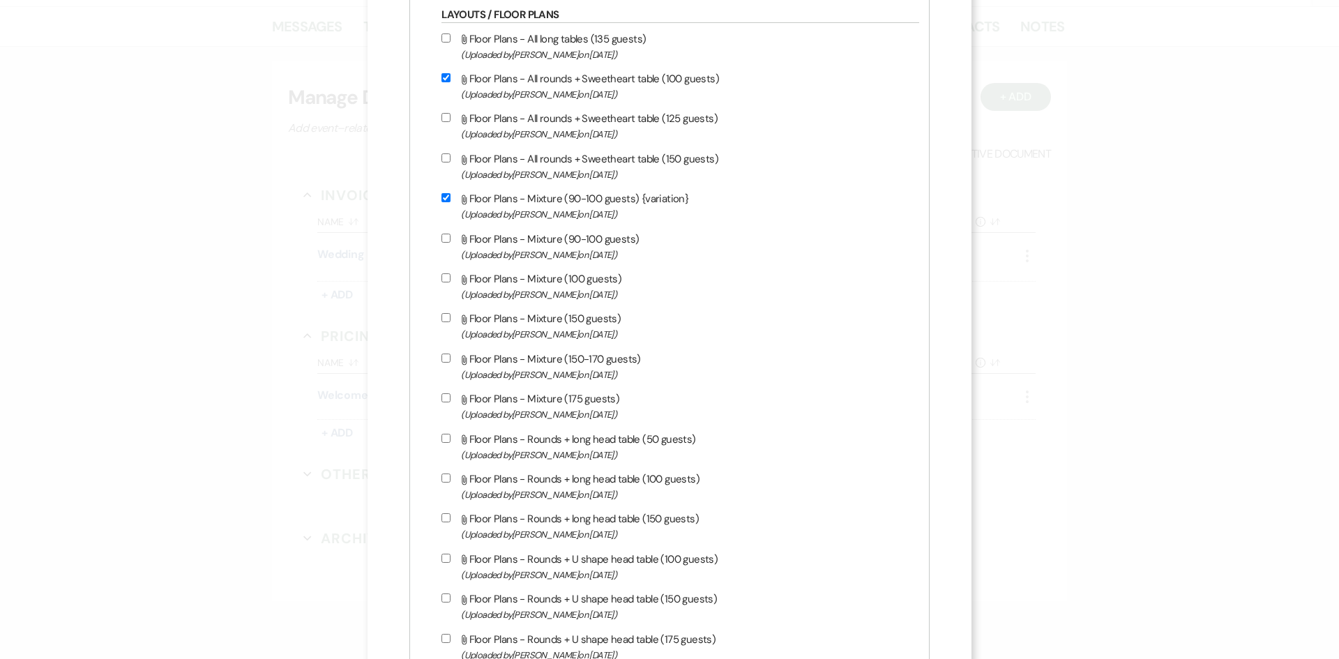
checkbox input "true"
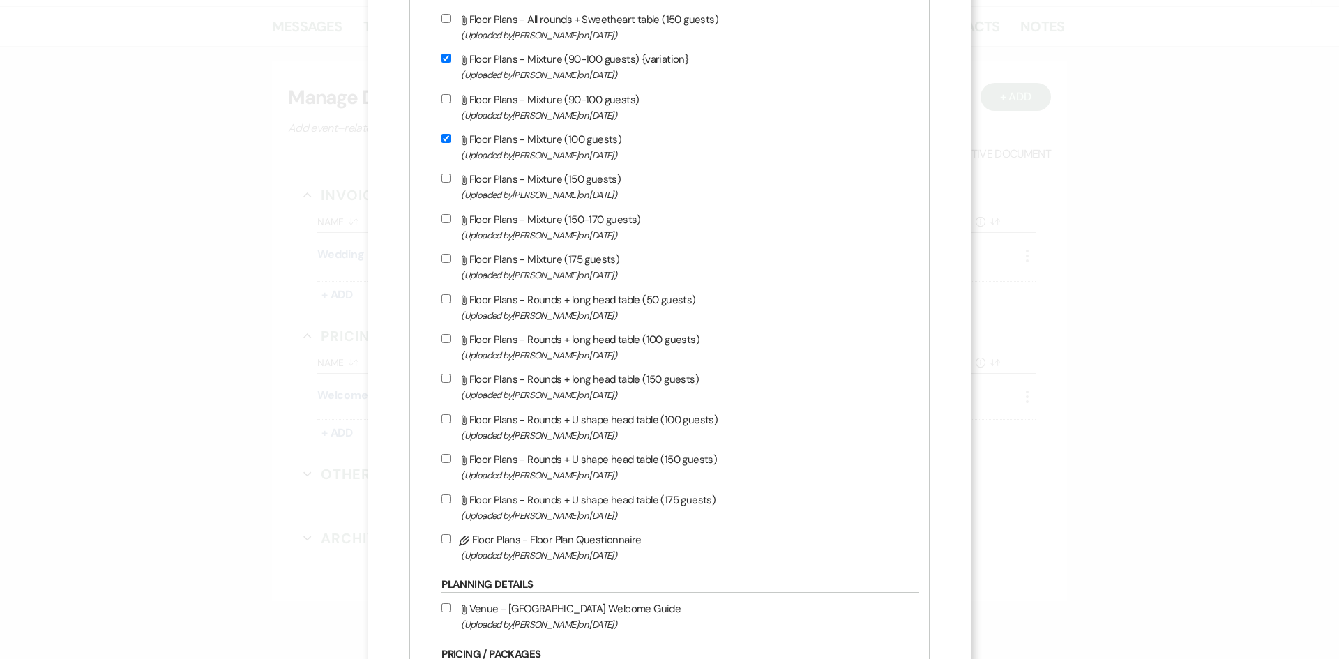
scroll to position [976, 0]
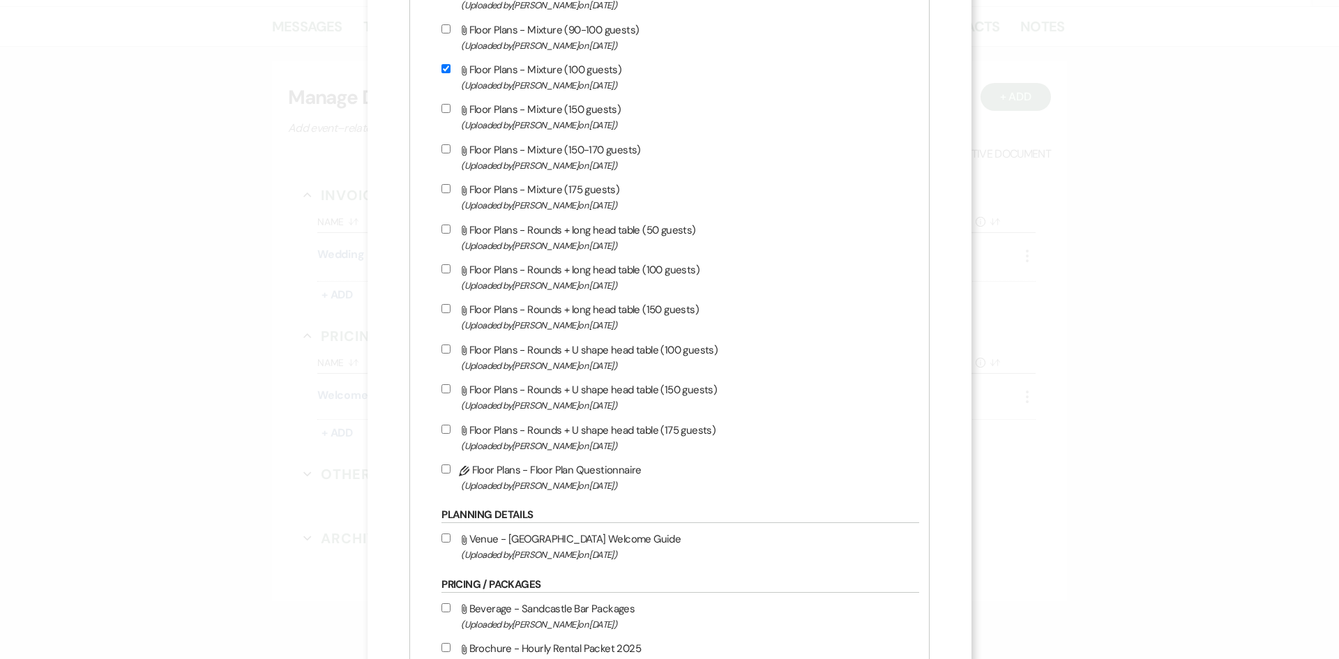
click at [554, 275] on label "Attach File Floor Plans - Rounds + long head table (100 guests) (Uploaded by Se…" at bounding box center [676, 277] width 471 height 33
click at [450, 273] on input "Attach File Floor Plans - Rounds + long head table (100 guests) (Uploaded by Se…" at bounding box center [445, 268] width 9 height 9
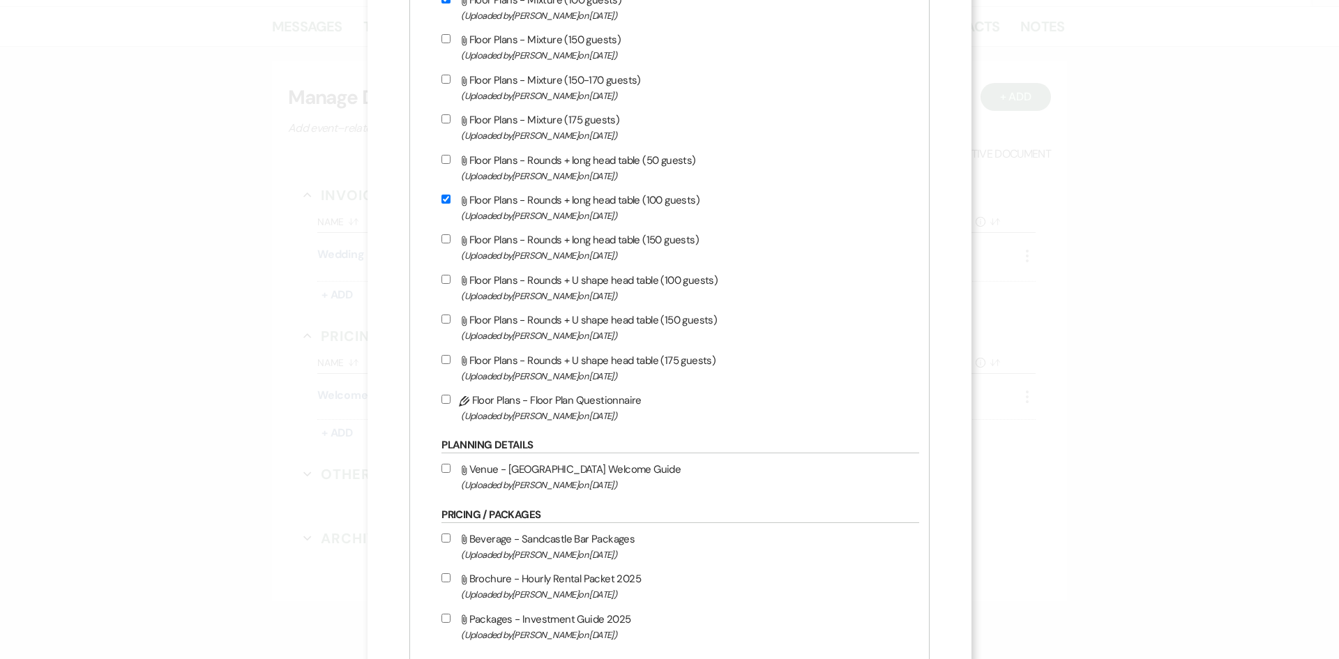
click at [450, 198] on input "Attach File Floor Plans - Rounds + long head table (100 guests) (Uploaded by Se…" at bounding box center [445, 199] width 9 height 9
checkbox input "false"
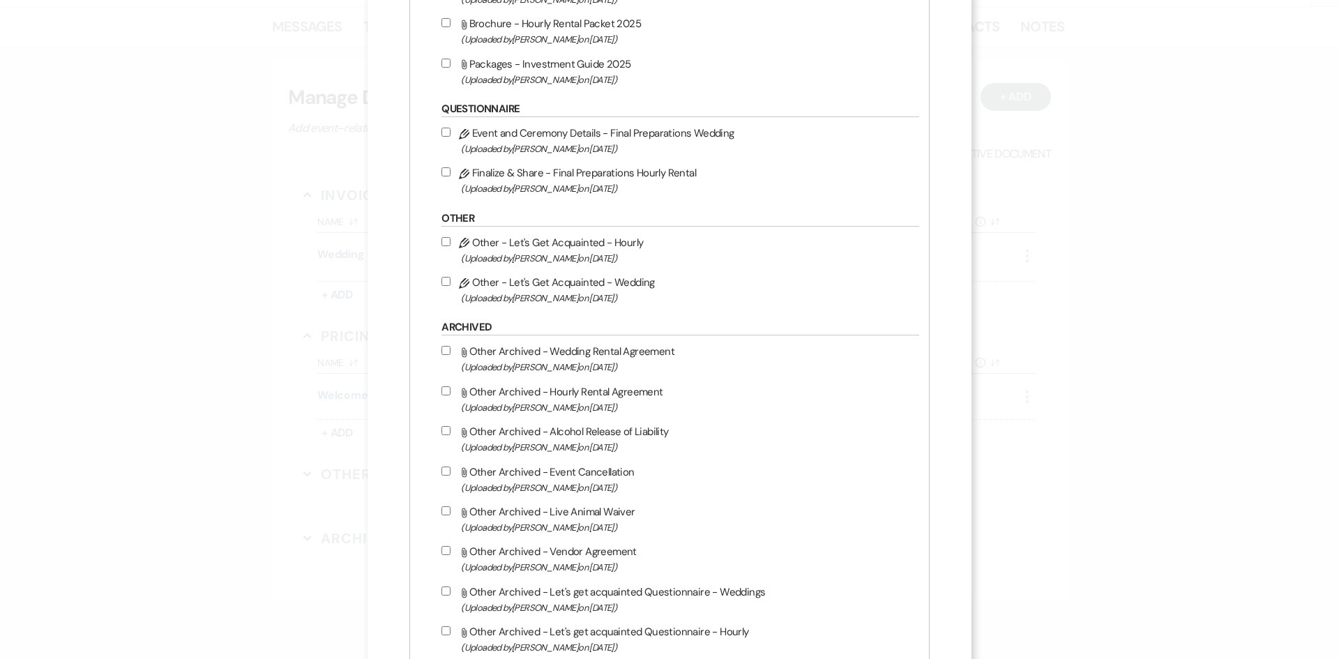
scroll to position [1531, 0]
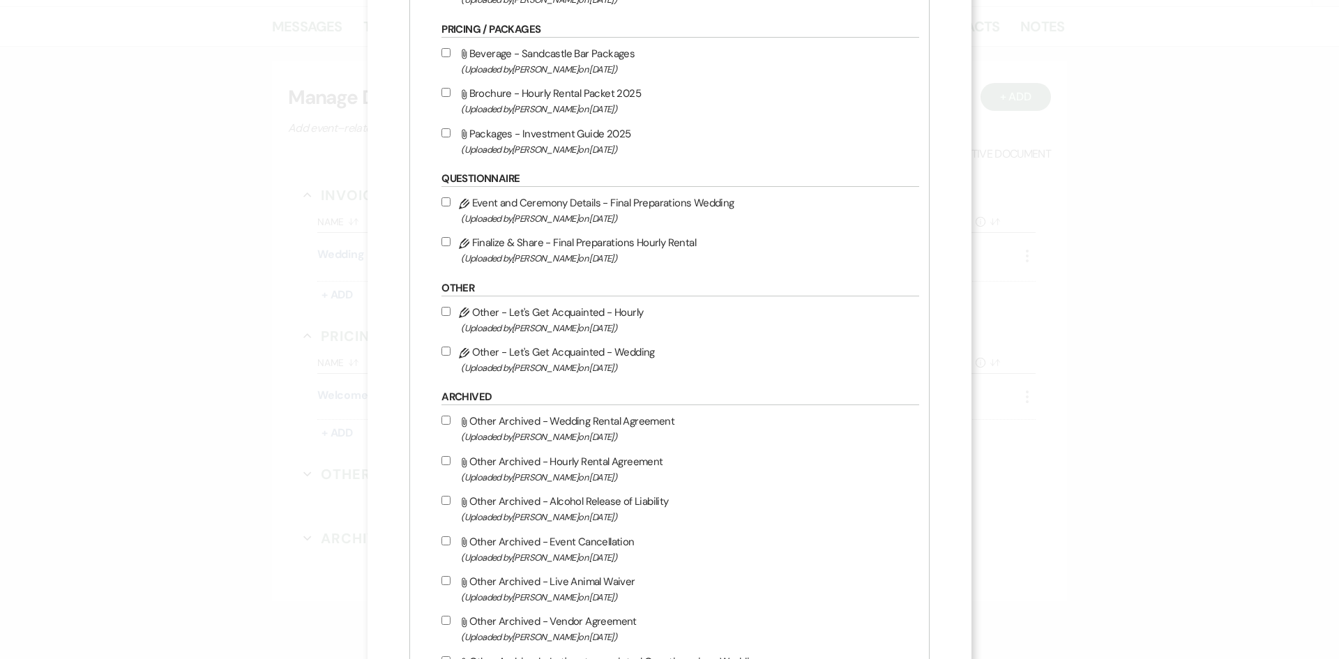
click at [571, 208] on label "Pencil Event and Ceremony Details - Final Preparations Wedding (Uploaded by Seb…" at bounding box center [676, 210] width 471 height 33
click at [450, 206] on input "Pencil Event and Ceremony Details - Final Preparations Wedding (Uploaded by Seb…" at bounding box center [445, 201] width 9 height 9
checkbox input "true"
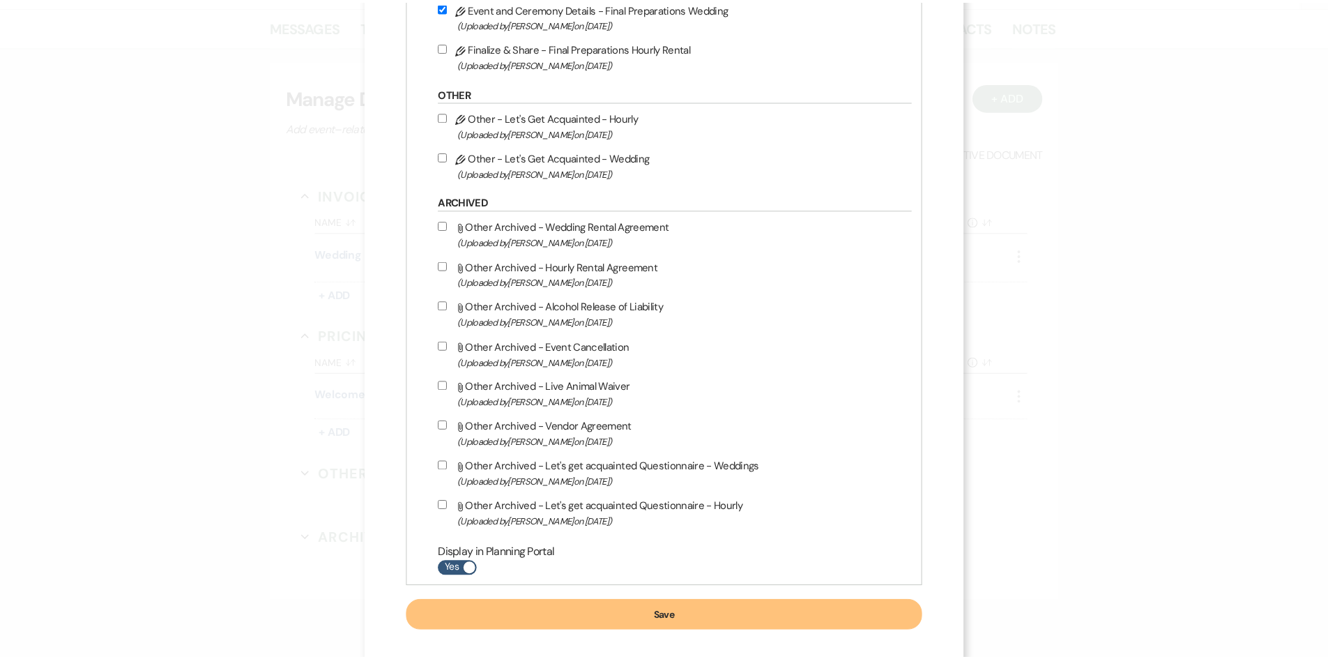
scroll to position [1740, 0]
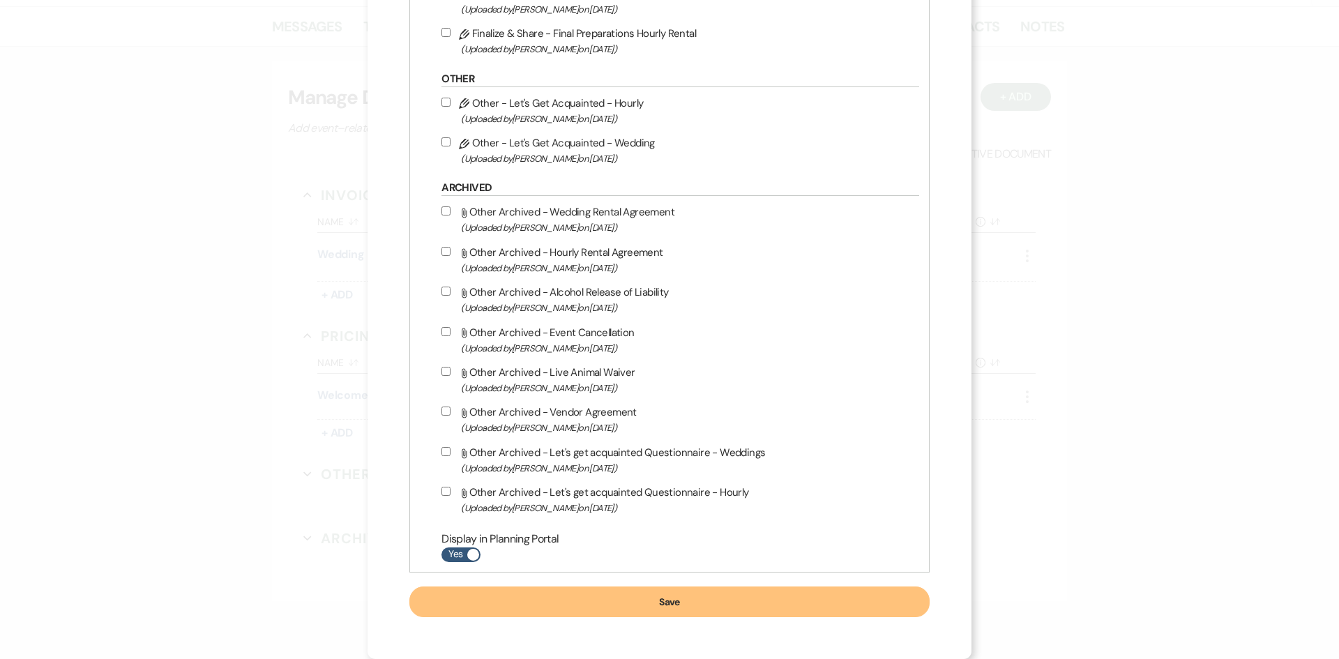
click at [677, 601] on button "Save" at bounding box center [669, 601] width 520 height 31
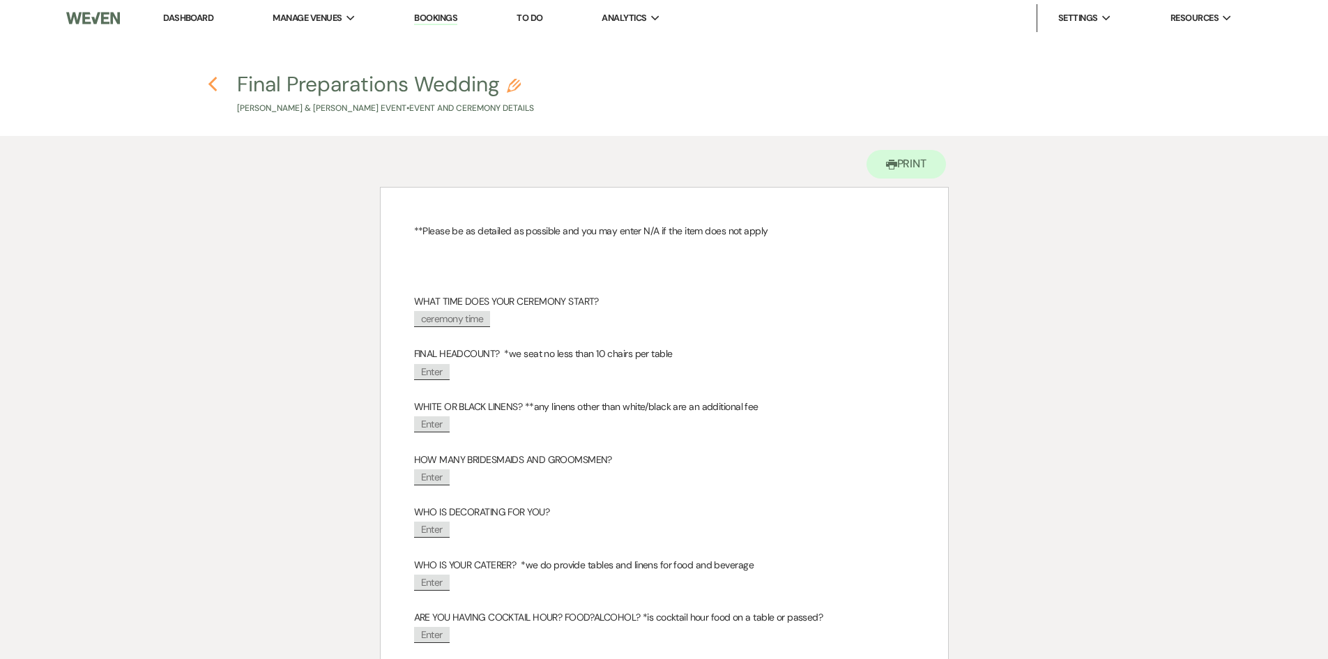
click at [209, 89] on icon "Previous" at bounding box center [213, 84] width 10 height 17
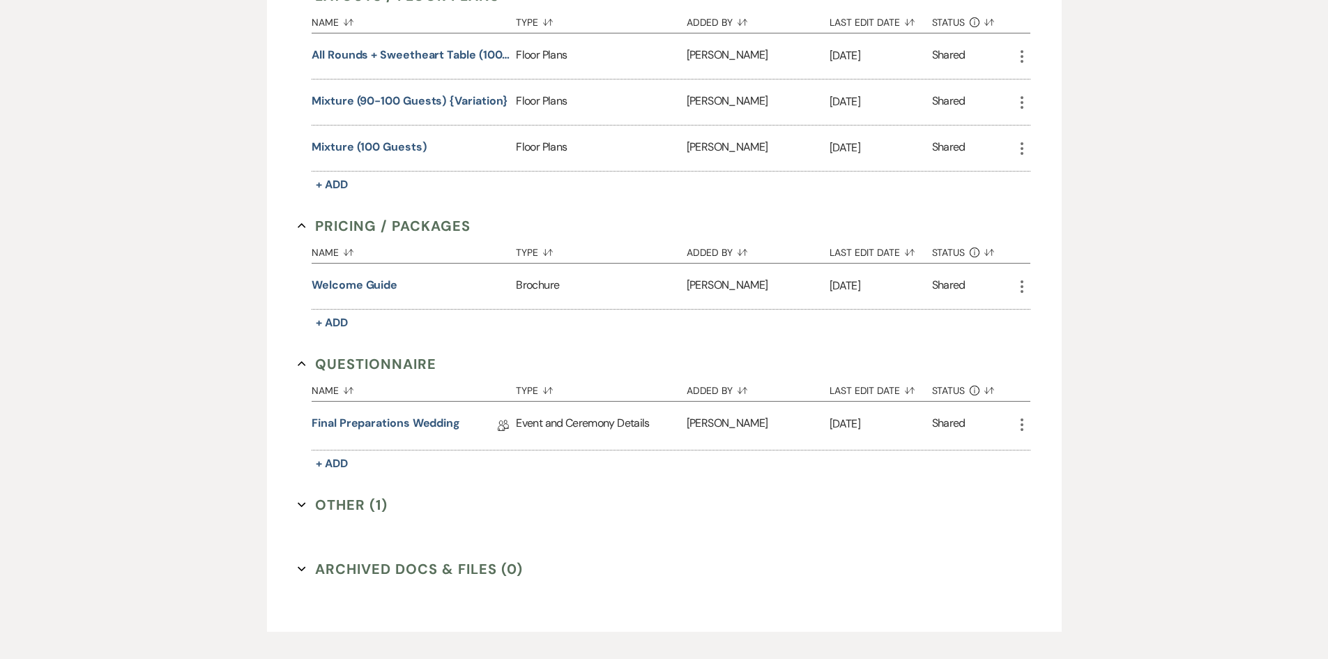
scroll to position [627, 0]
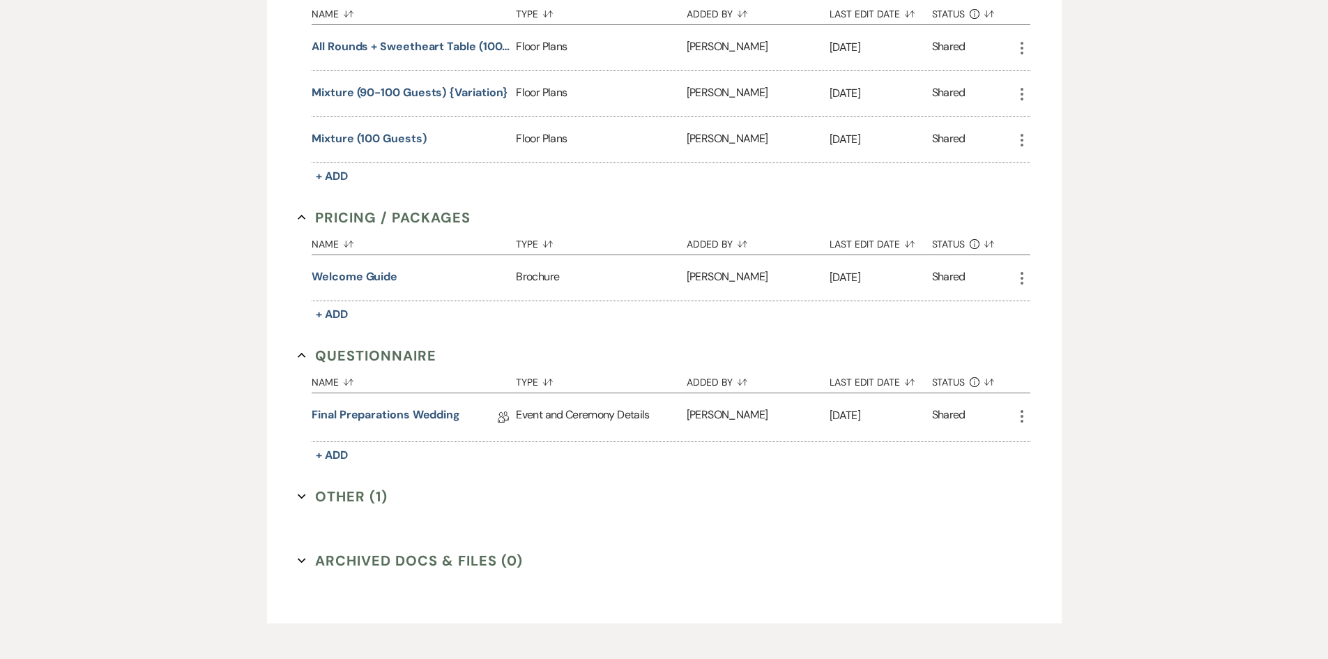
click at [358, 505] on button "Other (1) Expand" at bounding box center [343, 496] width 90 height 21
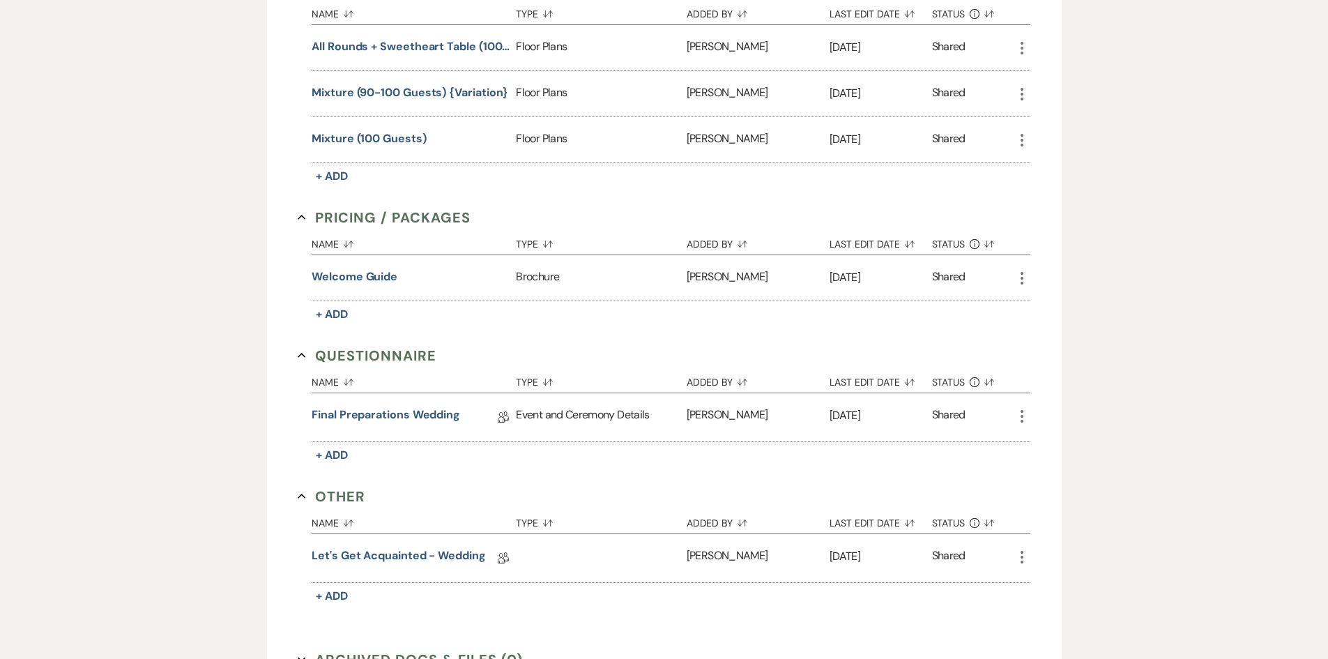
click at [358, 505] on button "Other Collapse" at bounding box center [332, 496] width 68 height 21
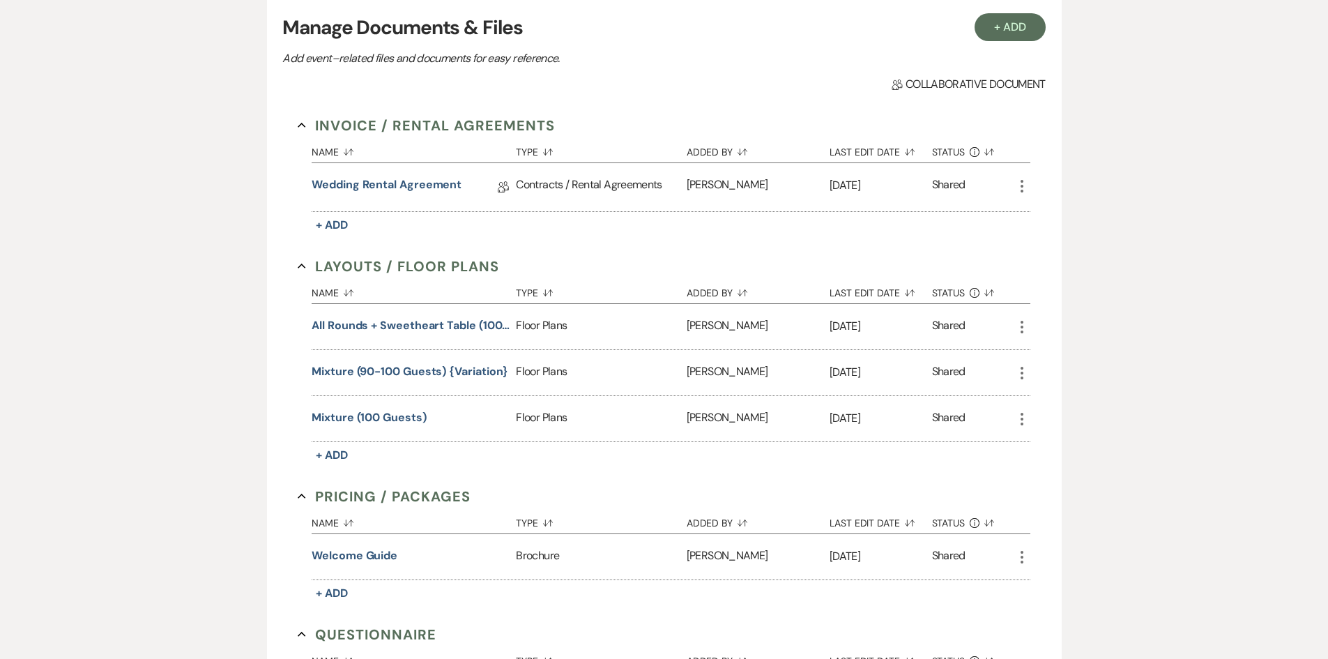
scroll to position [139, 0]
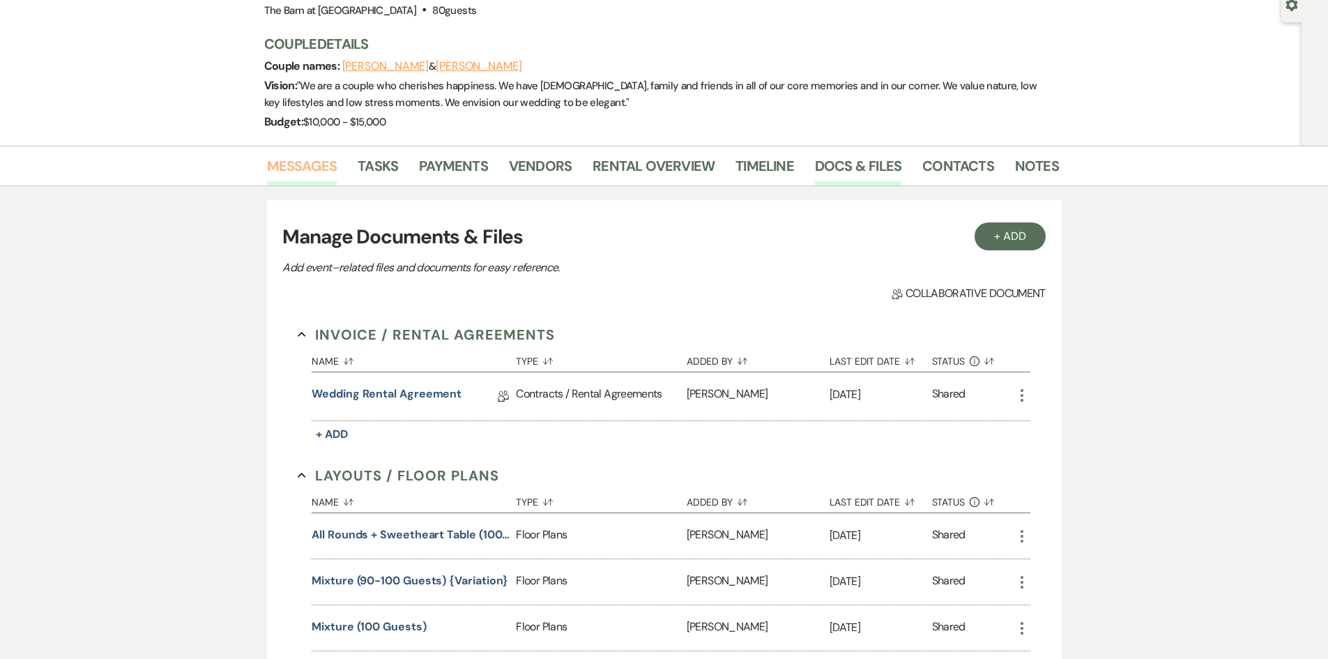
click at [298, 166] on link "Messages" at bounding box center [302, 170] width 70 height 31
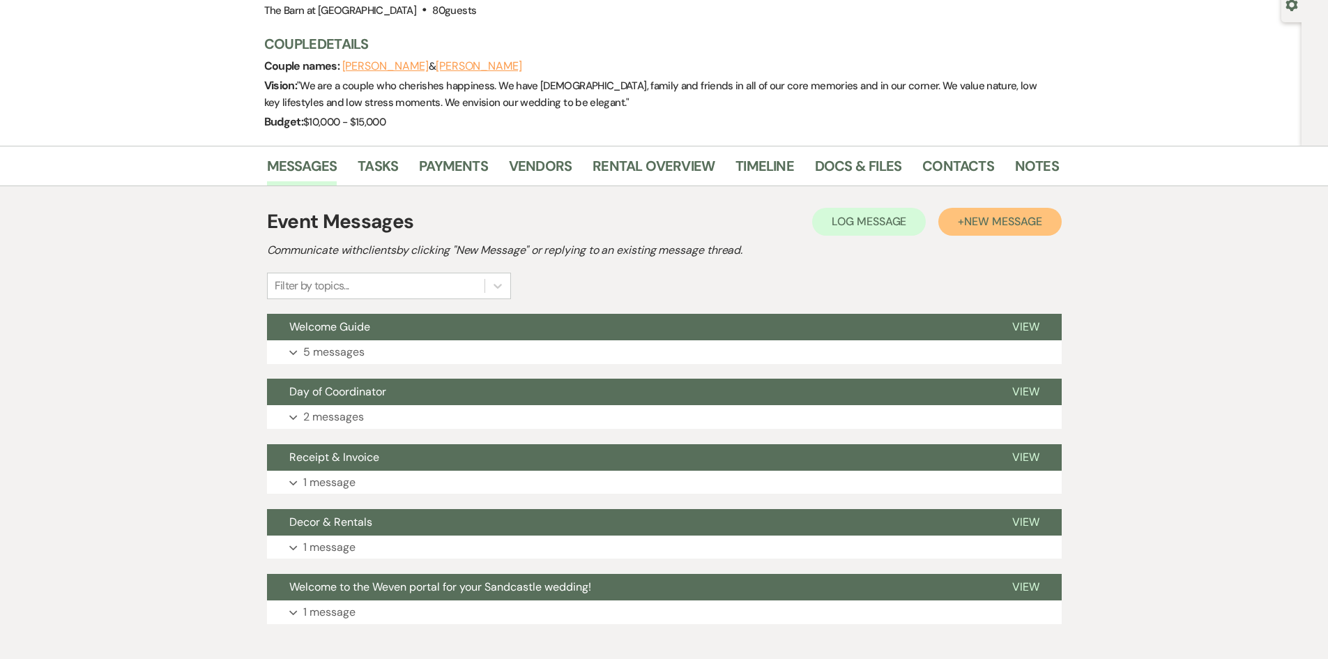
click at [987, 234] on button "+ New Message" at bounding box center [999, 222] width 123 height 28
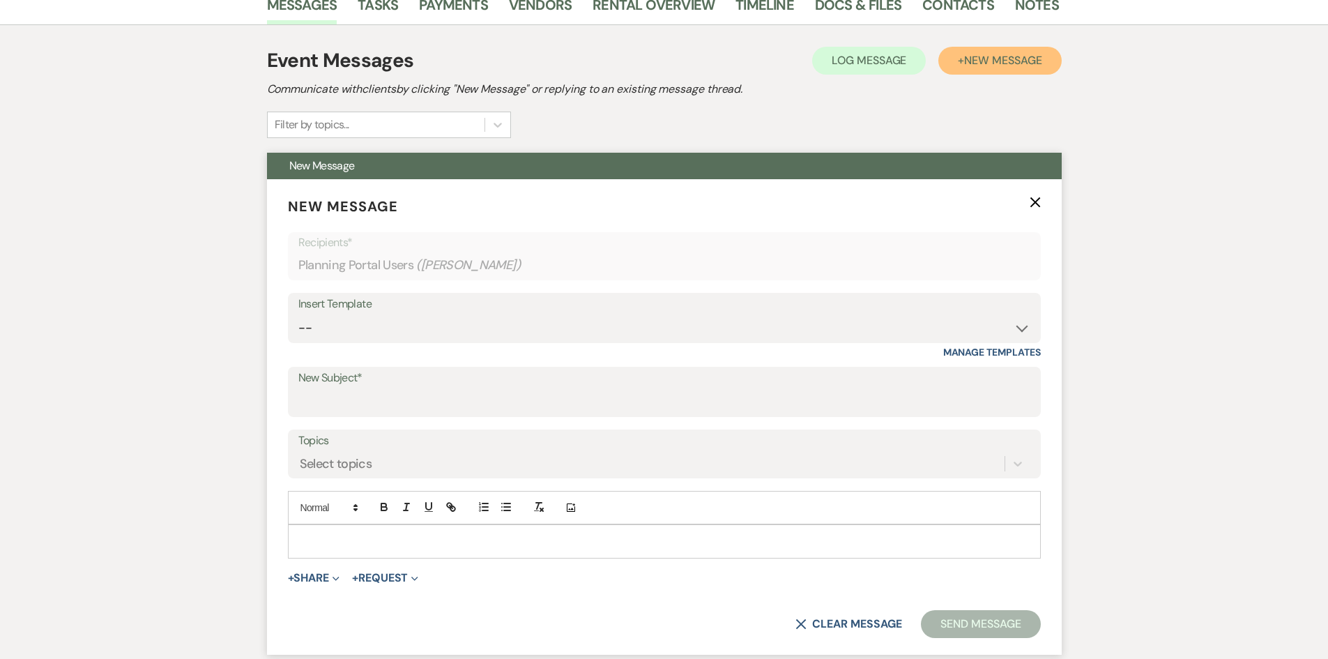
scroll to position [418, 0]
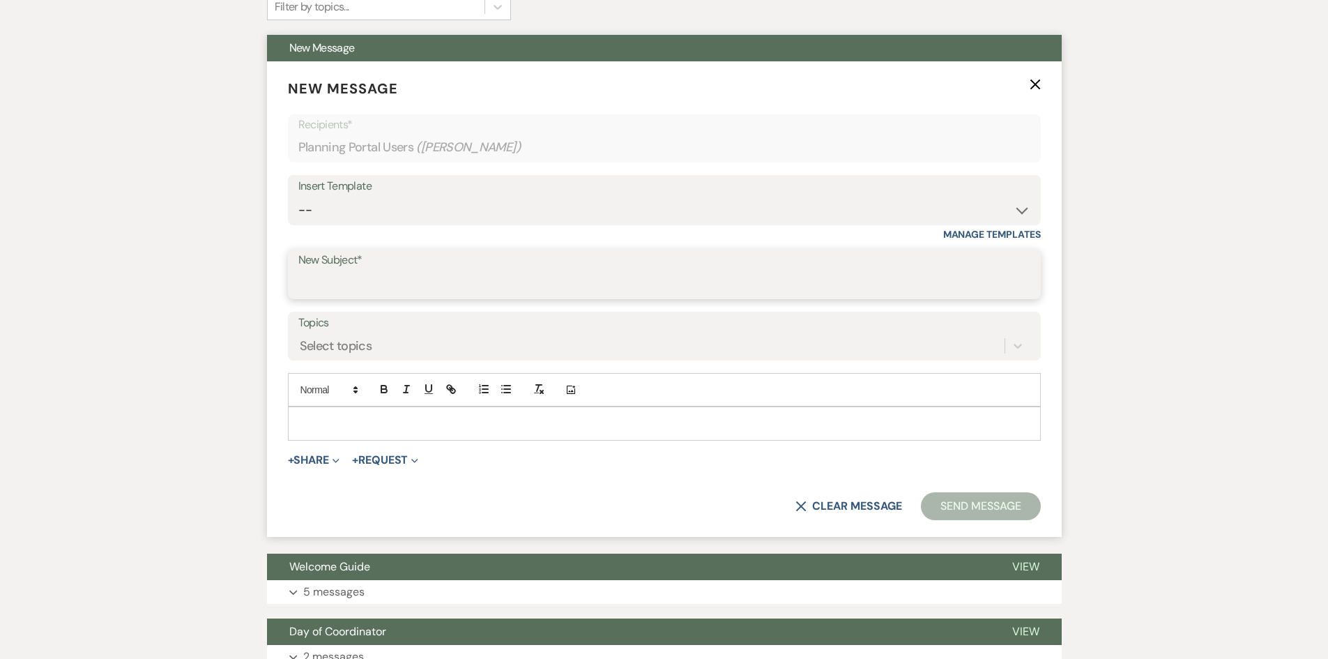
click at [376, 278] on input "New Subject*" at bounding box center [664, 284] width 732 height 27
click at [349, 217] on select "-- Tour Request Response Follow Up Hourly rental initial reply Initial Wedding …" at bounding box center [664, 210] width 732 height 27
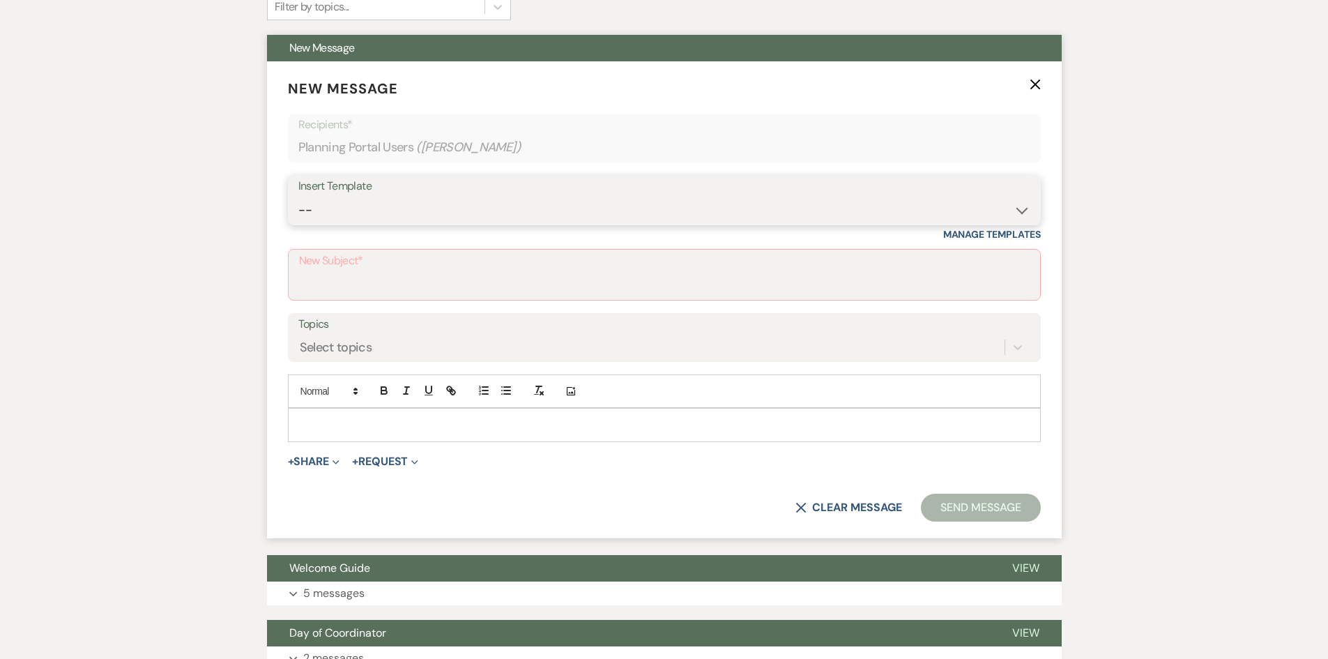
select select "4147"
click at [298, 197] on select "-- Tour Request Response Follow Up Hourly rental initial reply Initial Wedding …" at bounding box center [664, 210] width 732 height 27
type input "Final Preparations! The countdown is ON!"
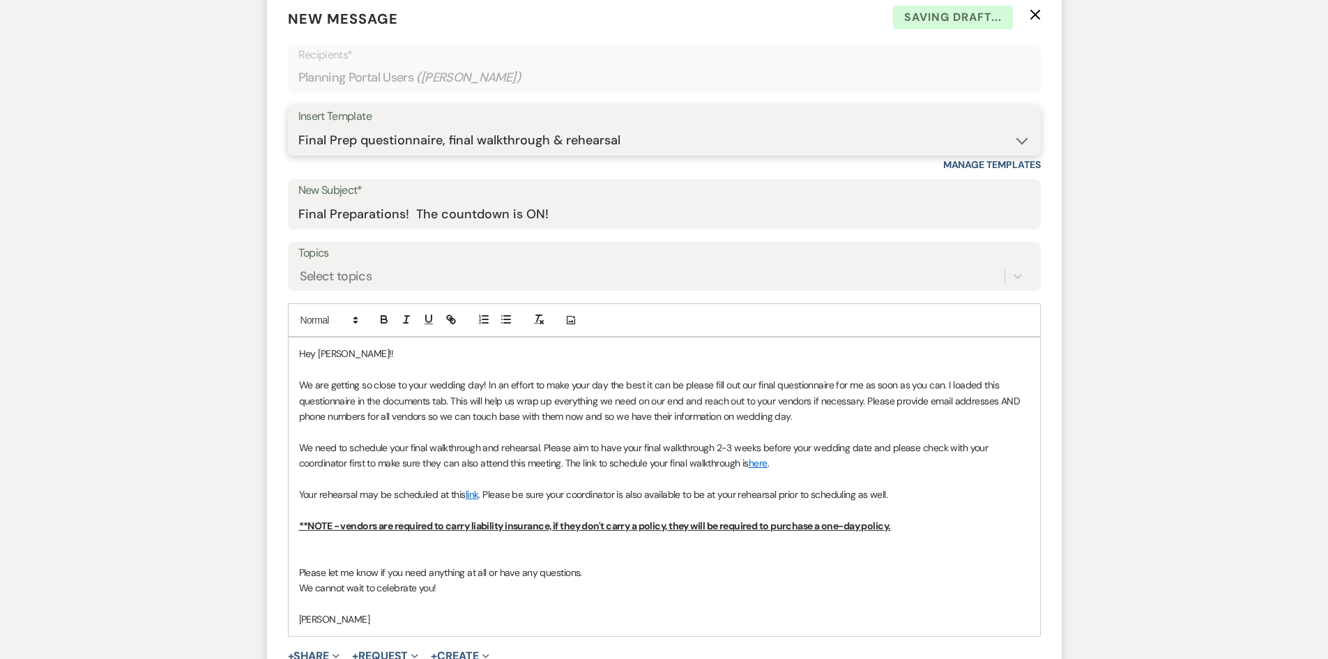
scroll to position [558, 0]
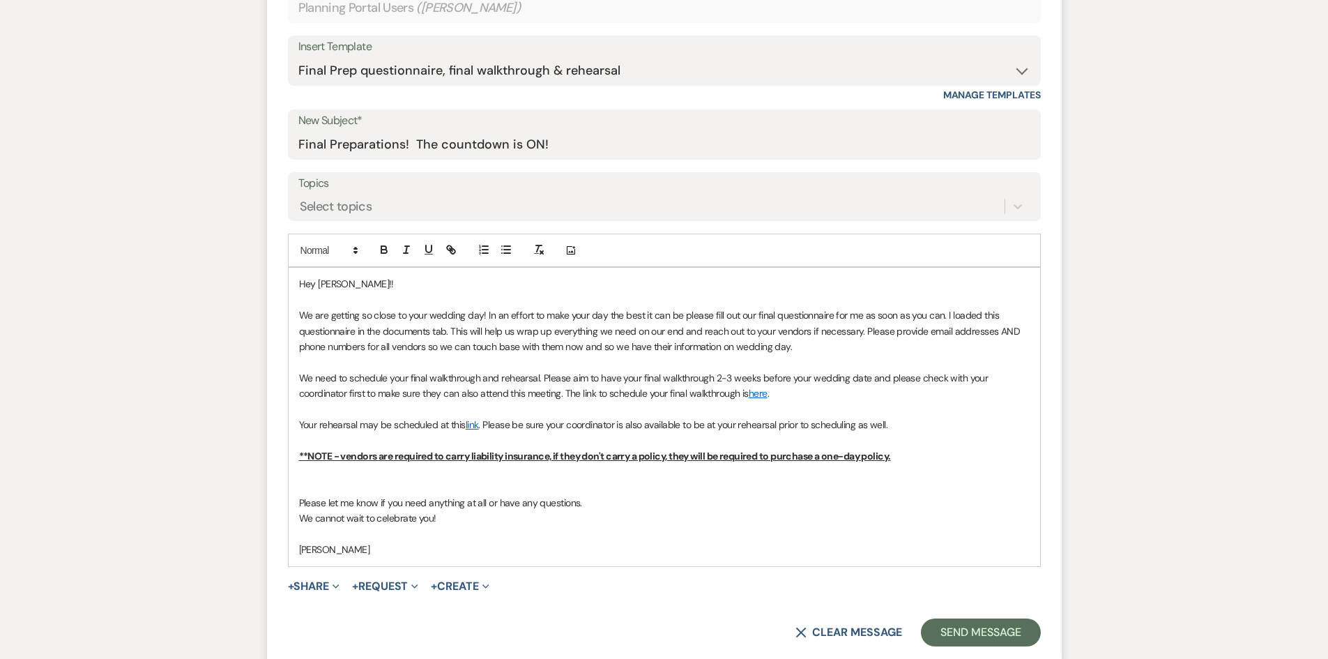
click at [301, 480] on p at bounding box center [664, 487] width 731 height 15
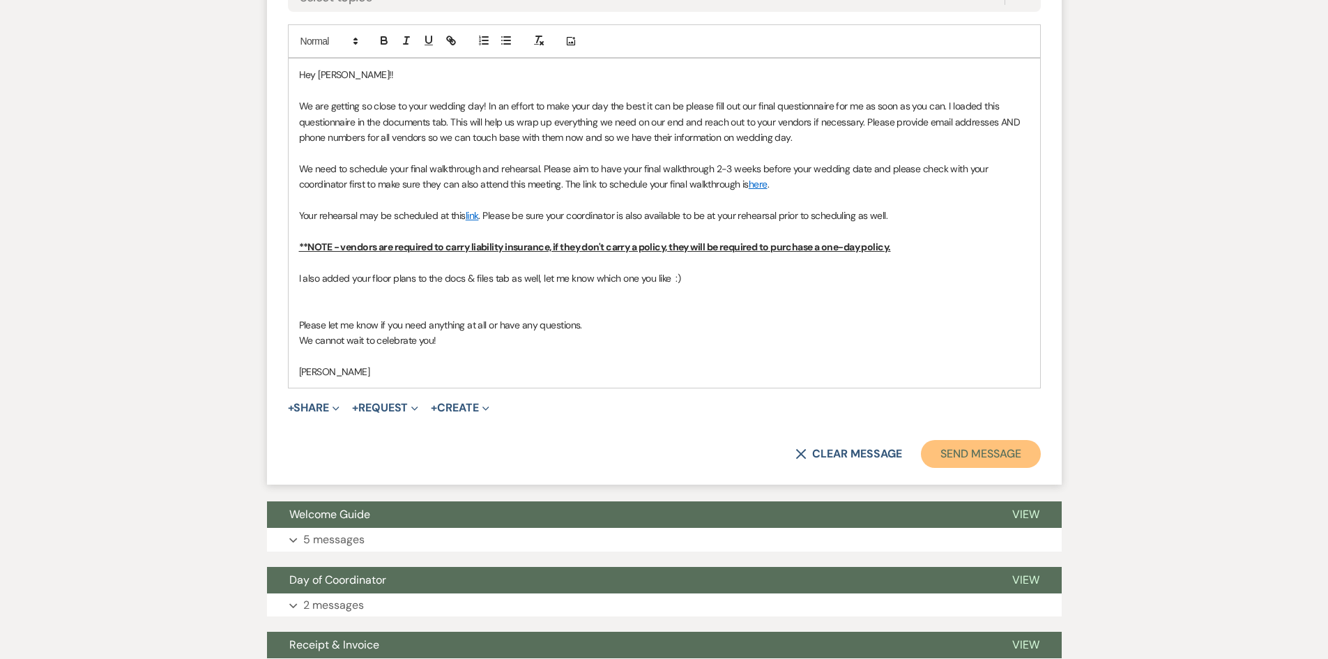
click at [1000, 455] on button "Send Message" at bounding box center [980, 454] width 119 height 28
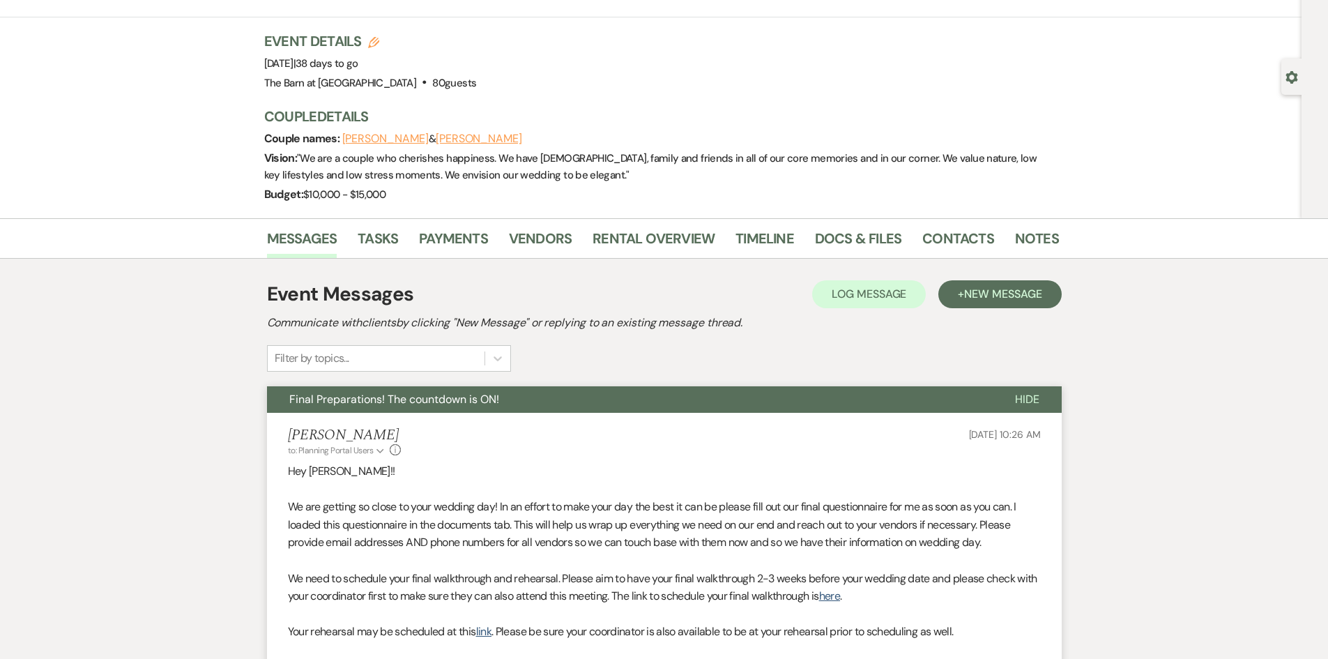
scroll to position [0, 0]
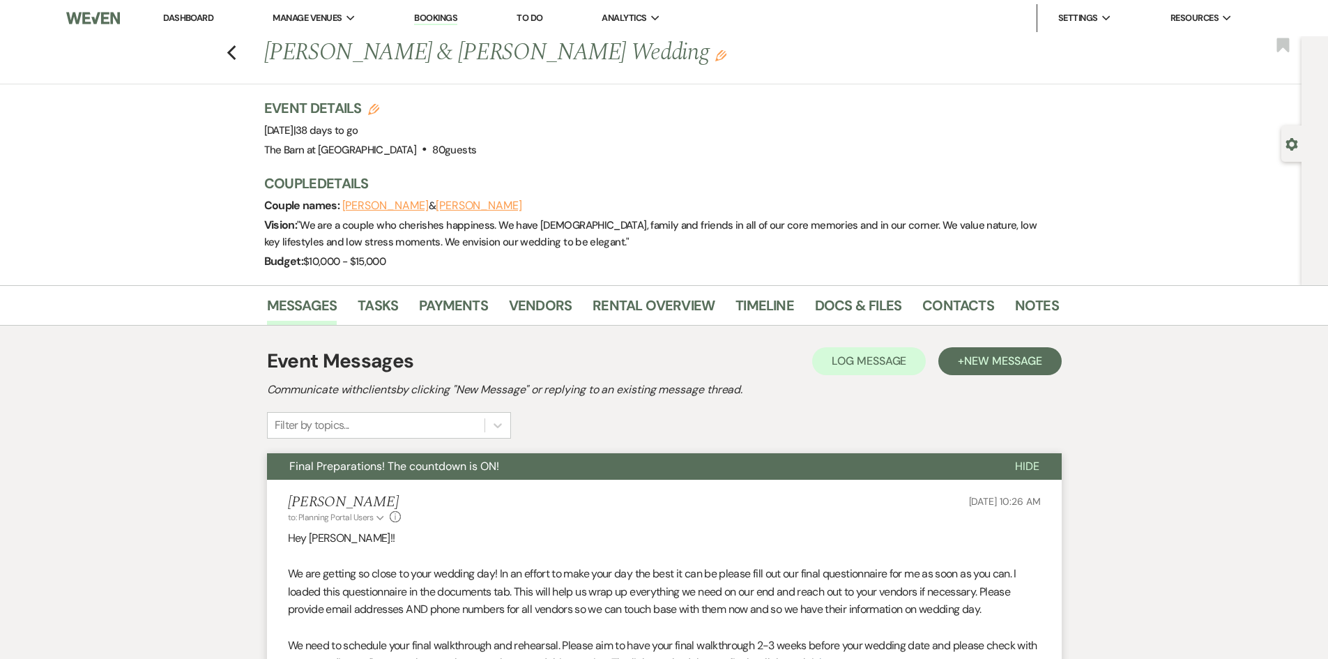
click at [427, 18] on link "Bookings" at bounding box center [435, 18] width 43 height 13
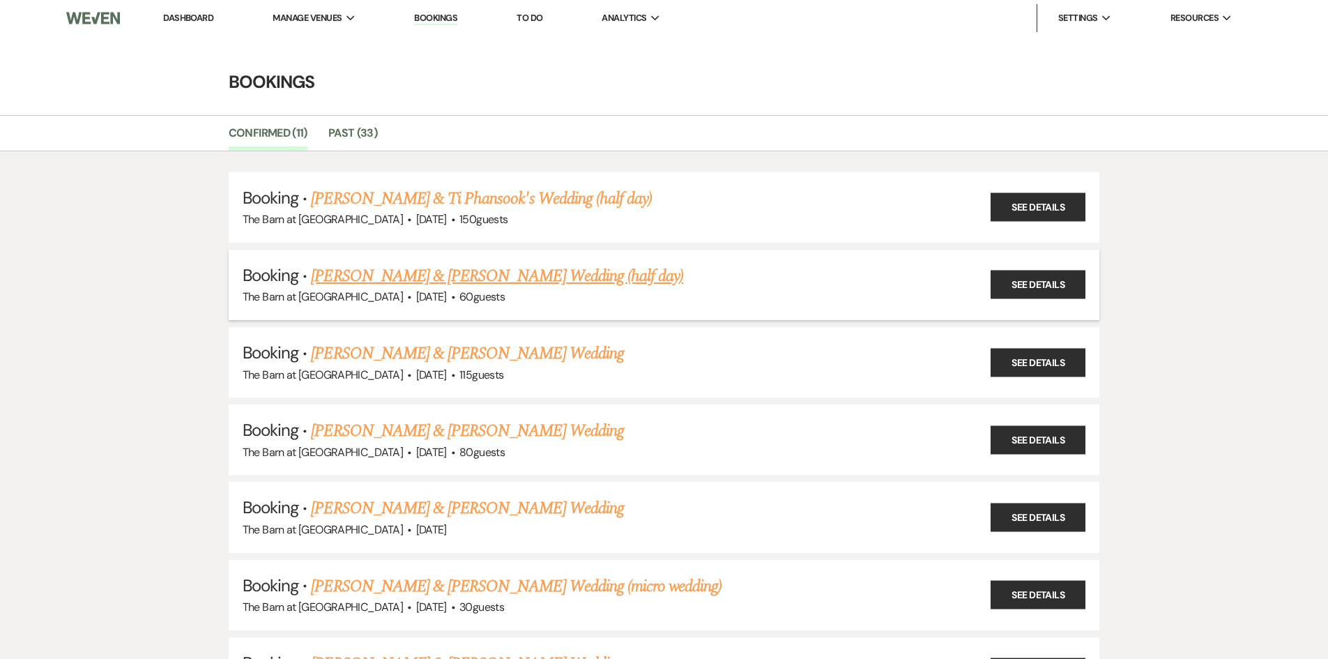
click at [537, 277] on link "Chloe Barnes & Austin McAbee's Wedding (half day)" at bounding box center [497, 276] width 372 height 25
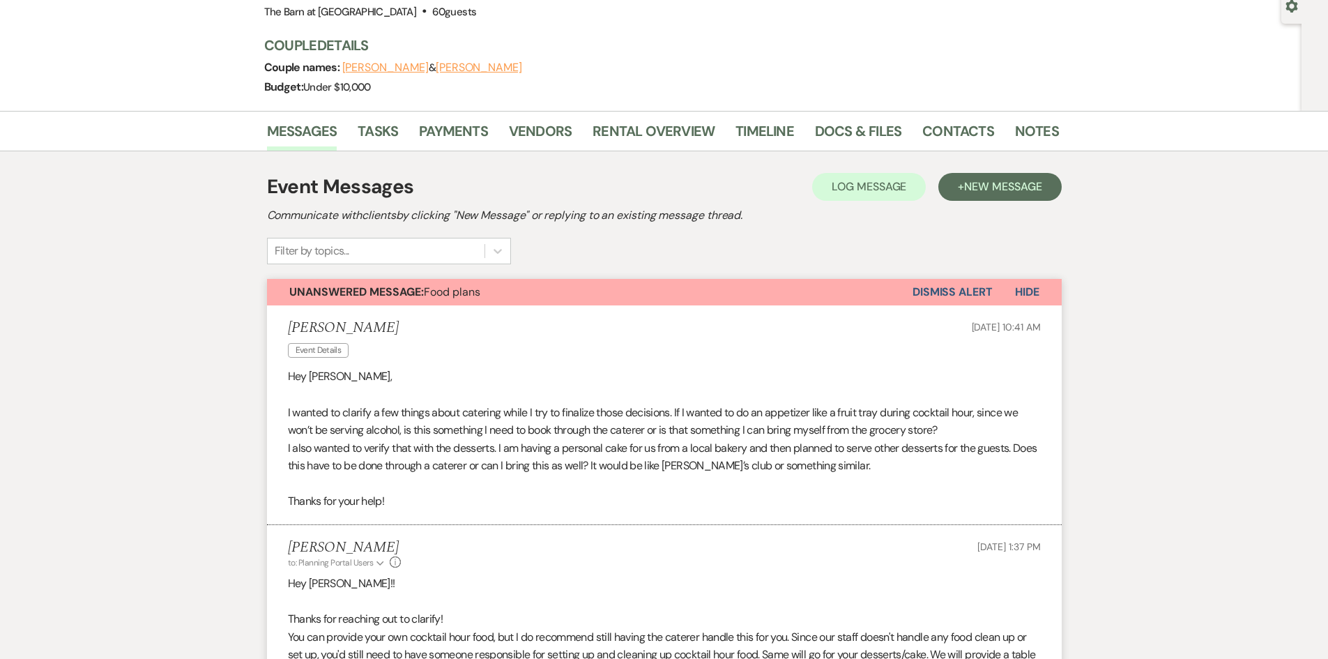
scroll to position [139, 0]
click at [839, 126] on link "Docs & Files" at bounding box center [858, 134] width 86 height 31
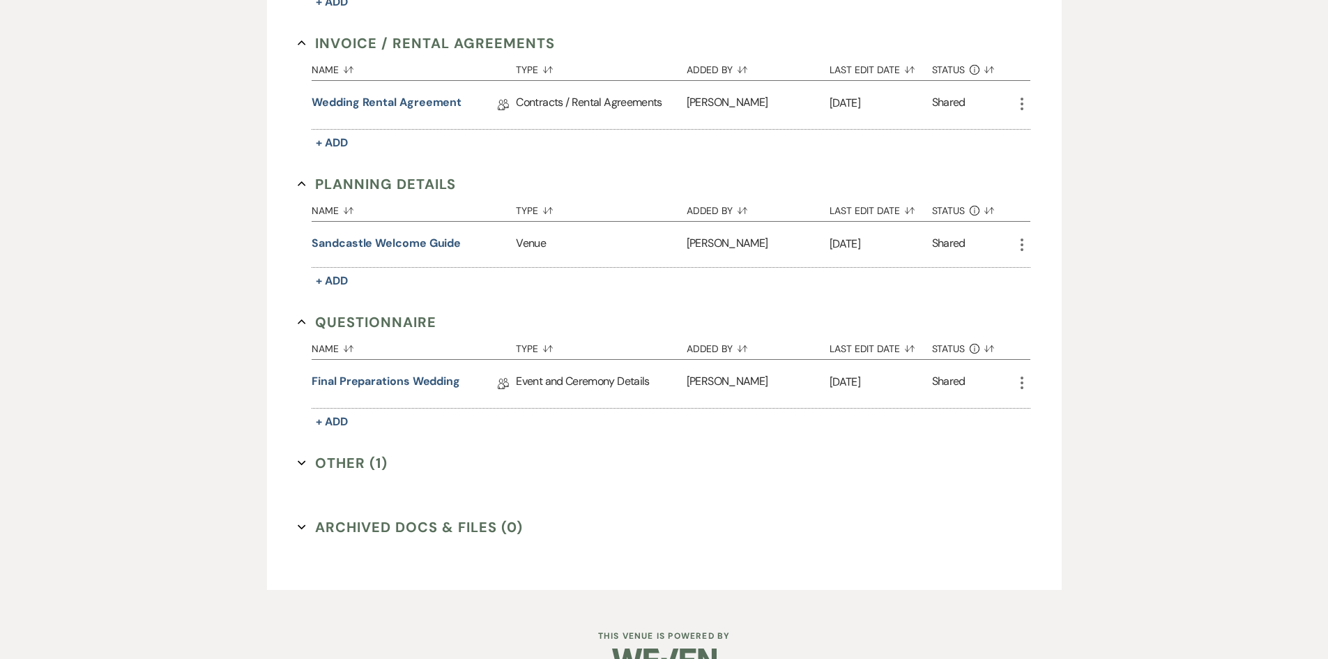
scroll to position [558, 0]
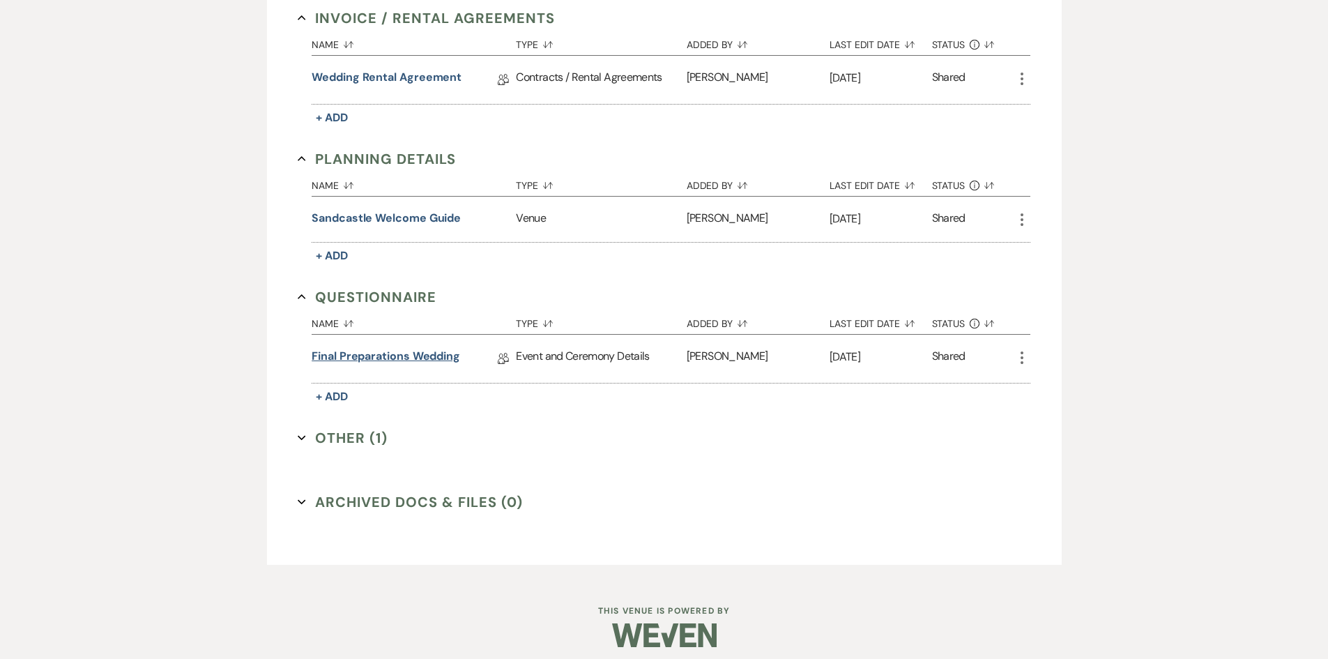
click at [439, 354] on link "Final Preparations Wedding" at bounding box center [386, 359] width 149 height 22
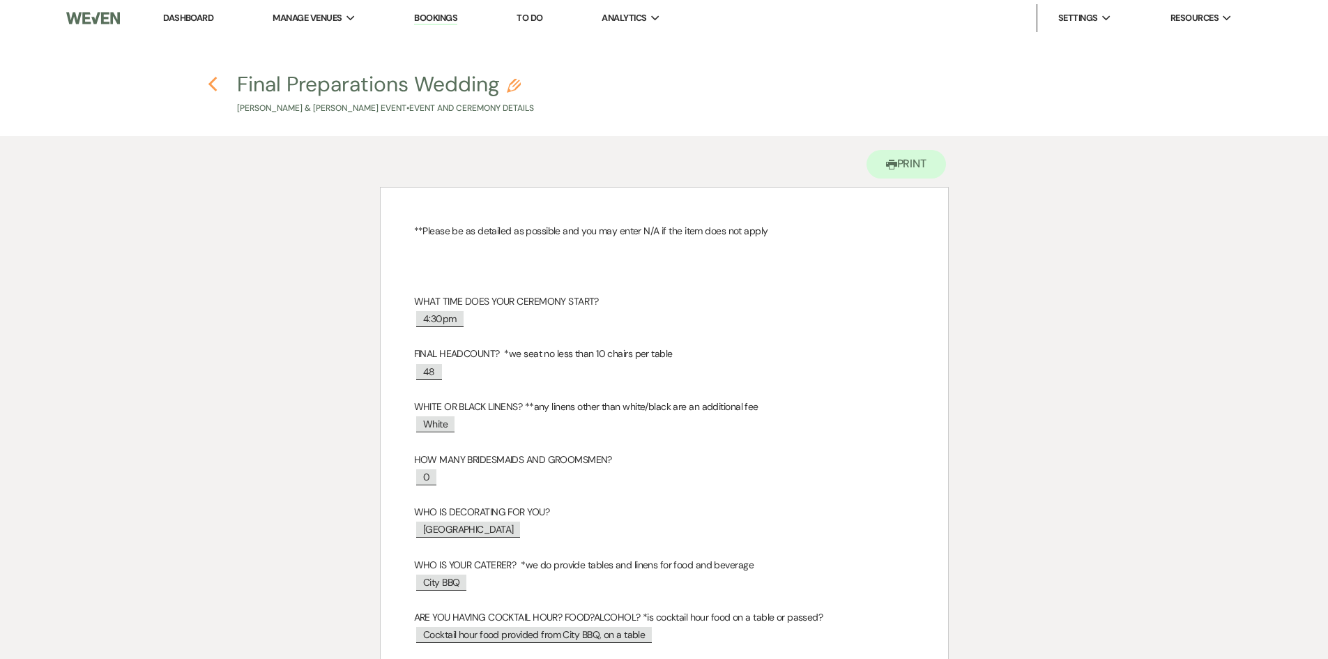
click at [211, 89] on icon "Previous" at bounding box center [213, 84] width 10 height 17
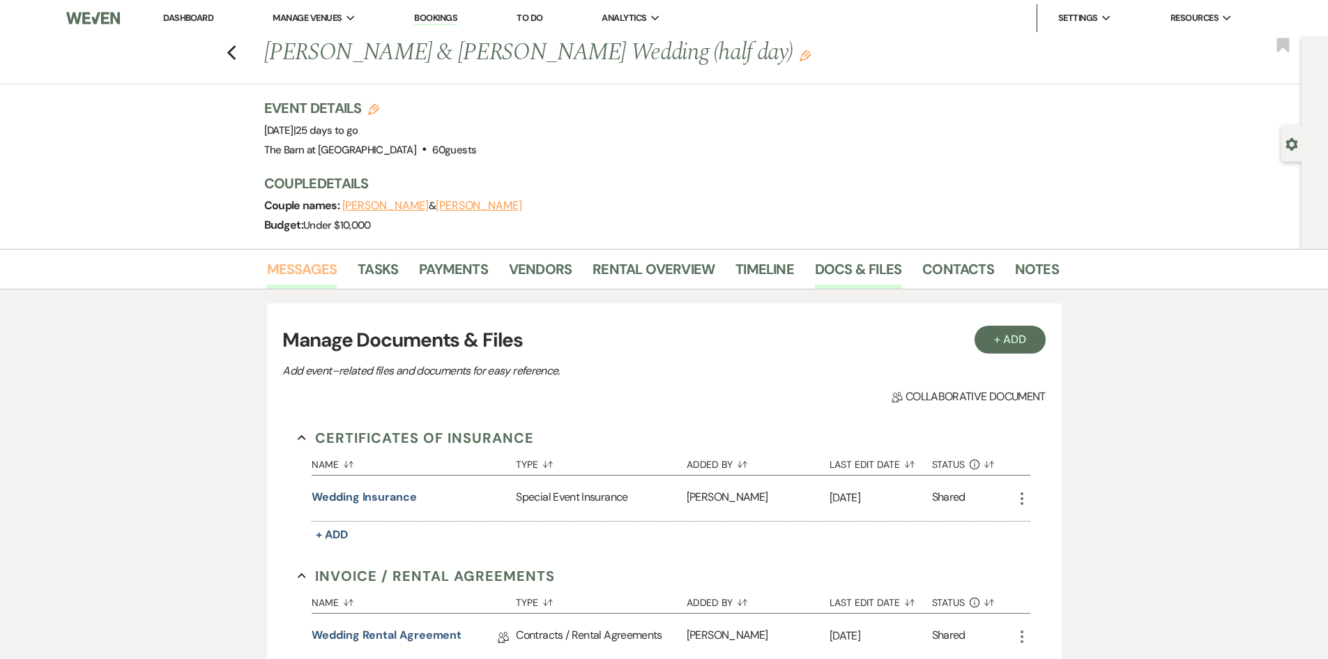
click at [299, 282] on link "Messages" at bounding box center [302, 273] width 70 height 31
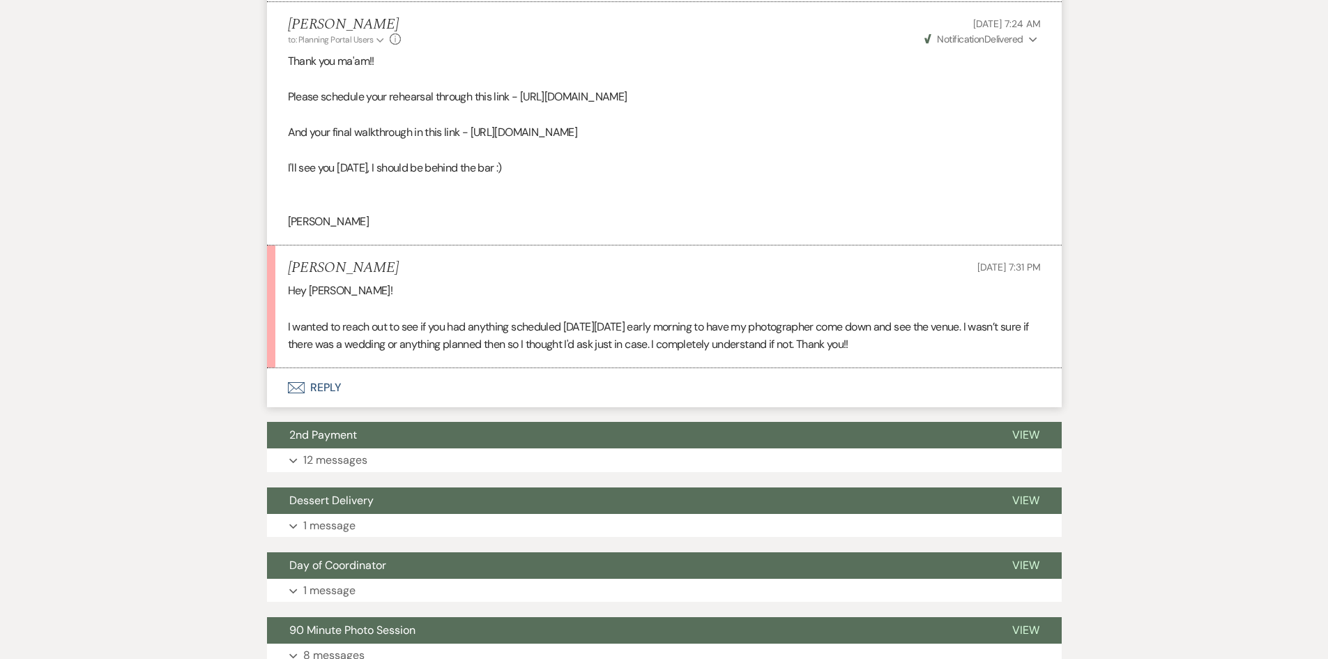
scroll to position [3486, 0]
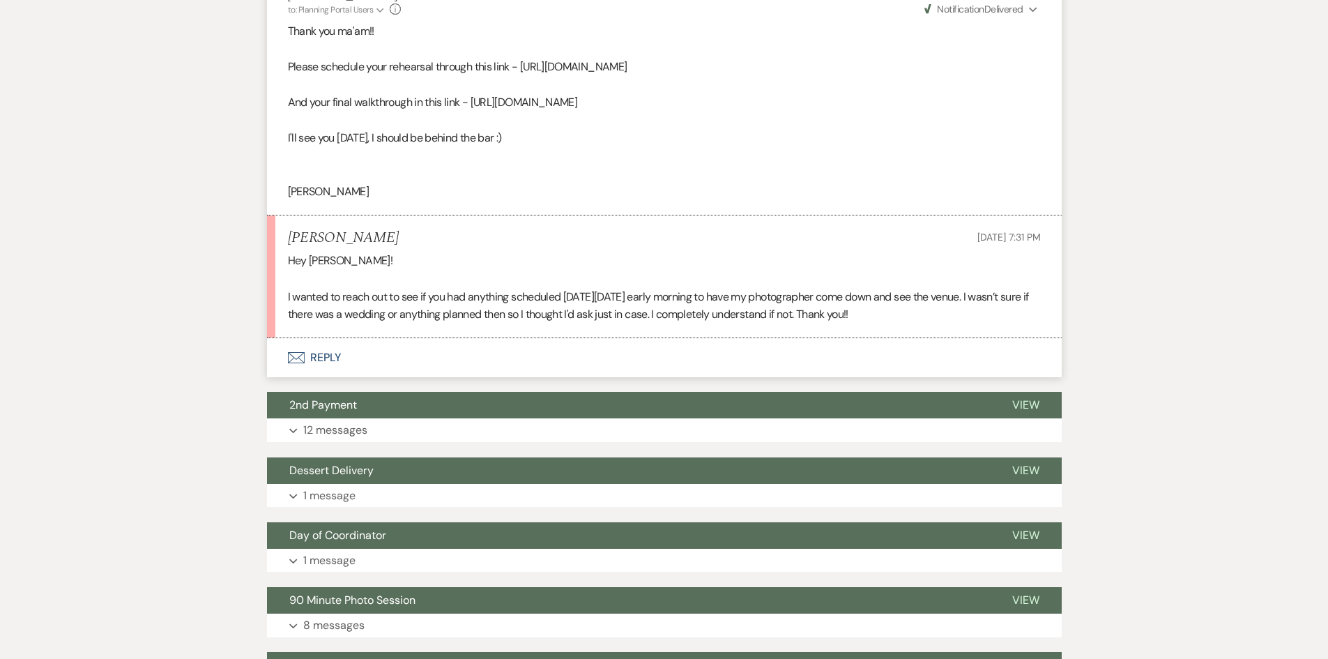
click at [328, 356] on button "Envelope Reply" at bounding box center [664, 357] width 795 height 39
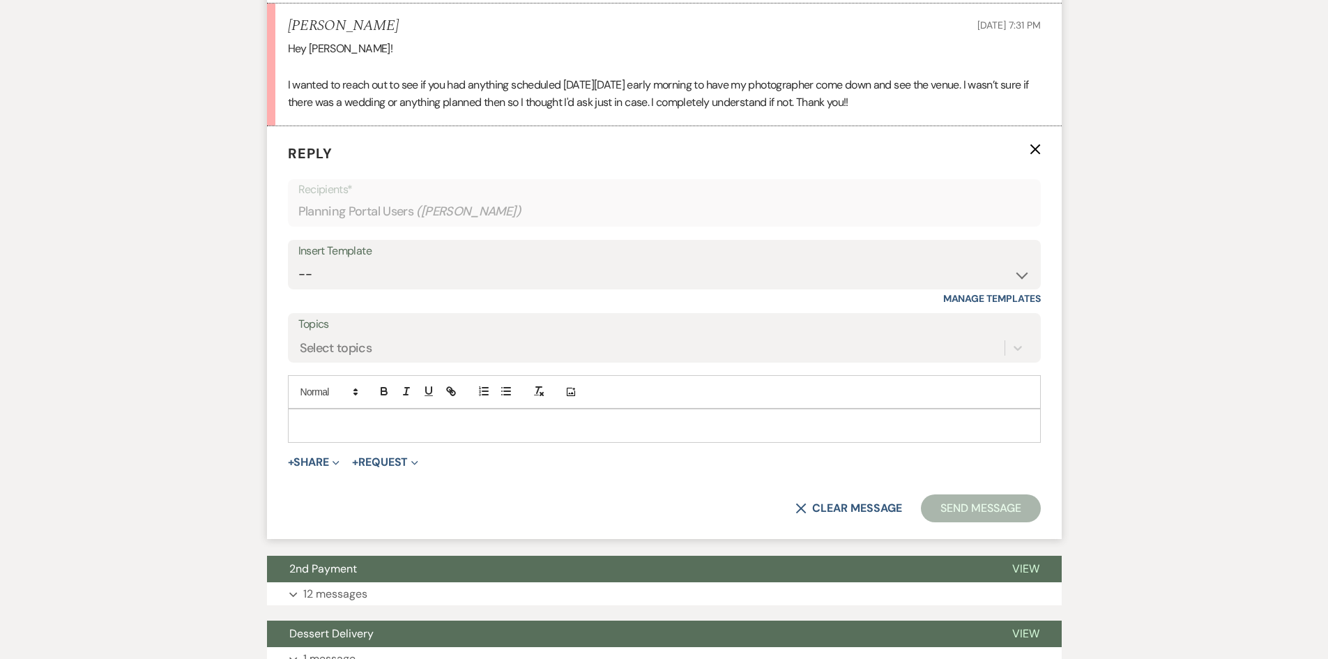
scroll to position [3702, 0]
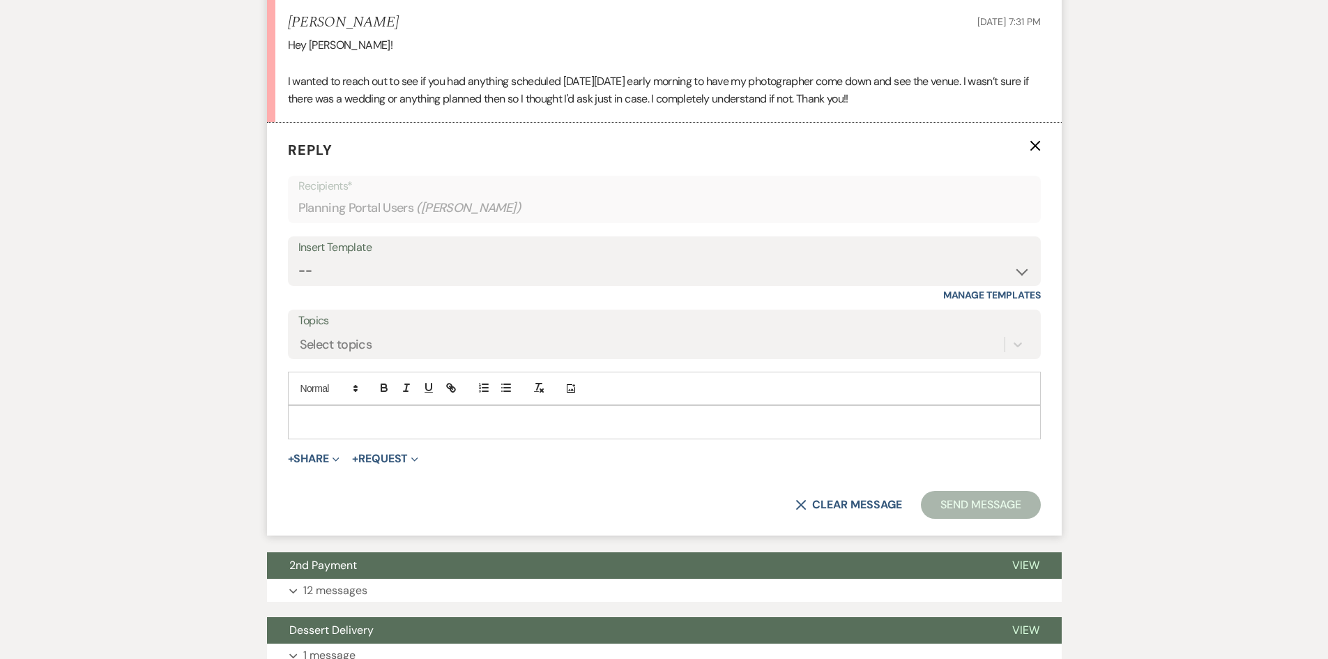
click at [319, 424] on p at bounding box center [664, 421] width 731 height 15
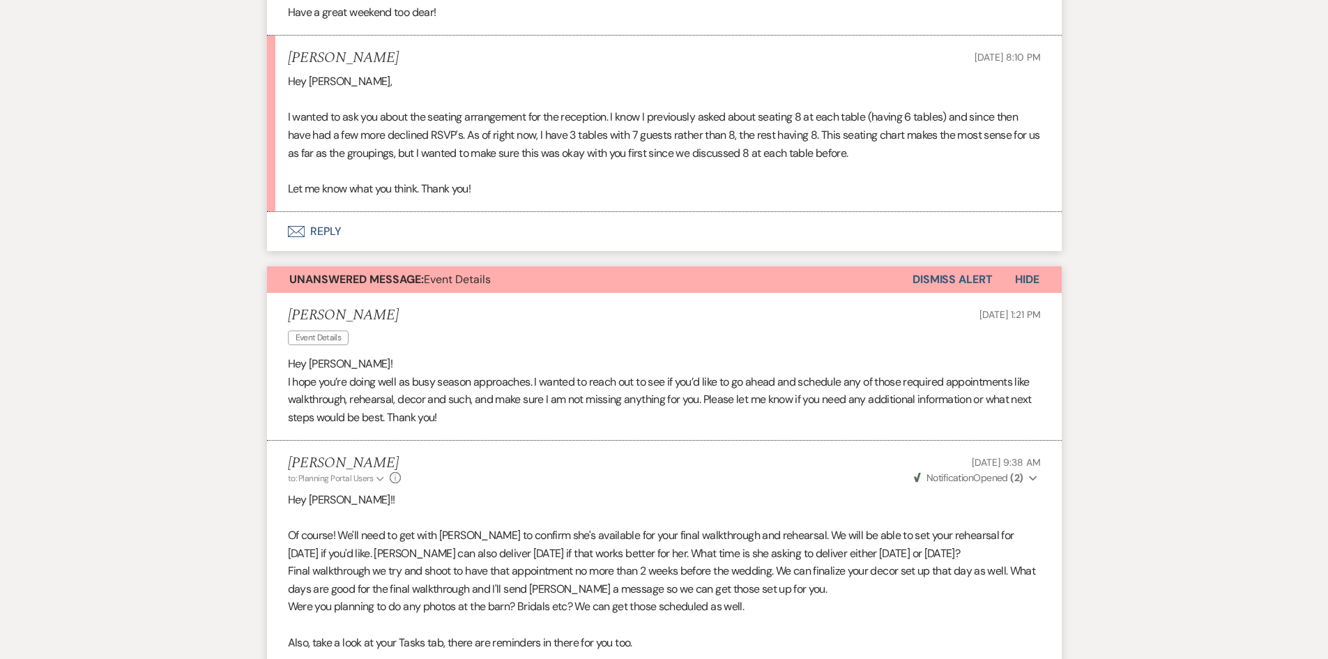
scroll to position [1610, 0]
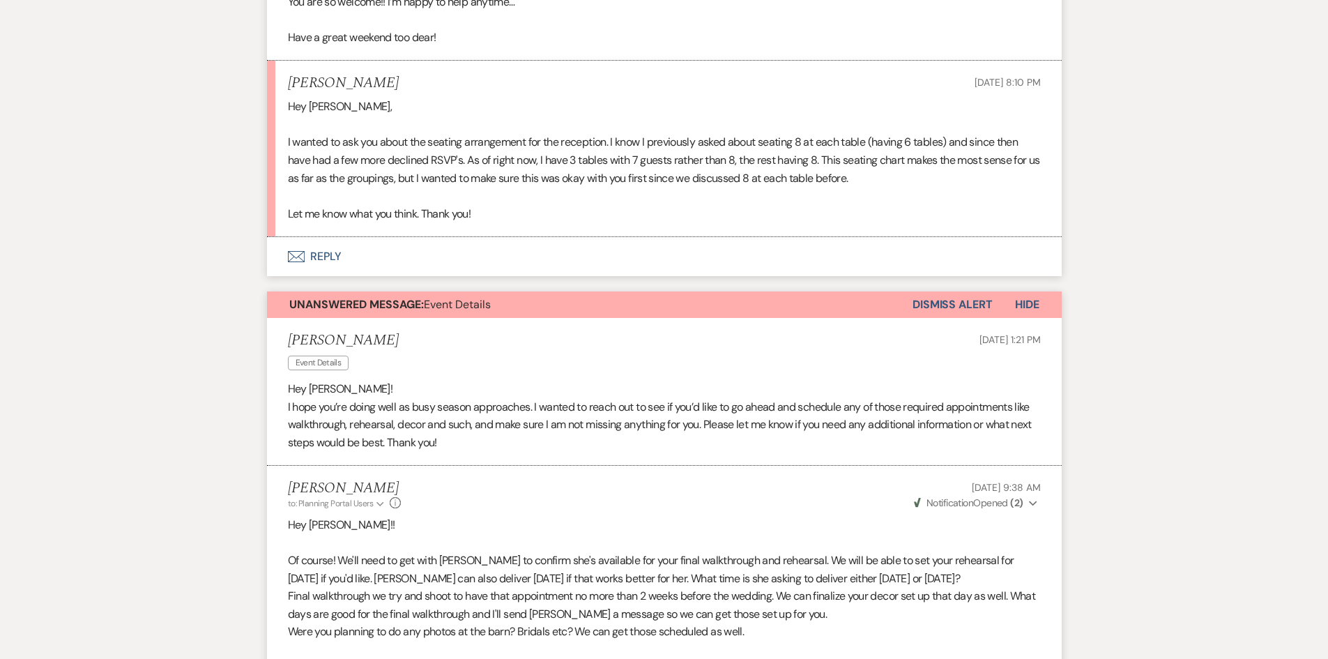
click at [325, 259] on button "Envelope Reply" at bounding box center [664, 256] width 795 height 39
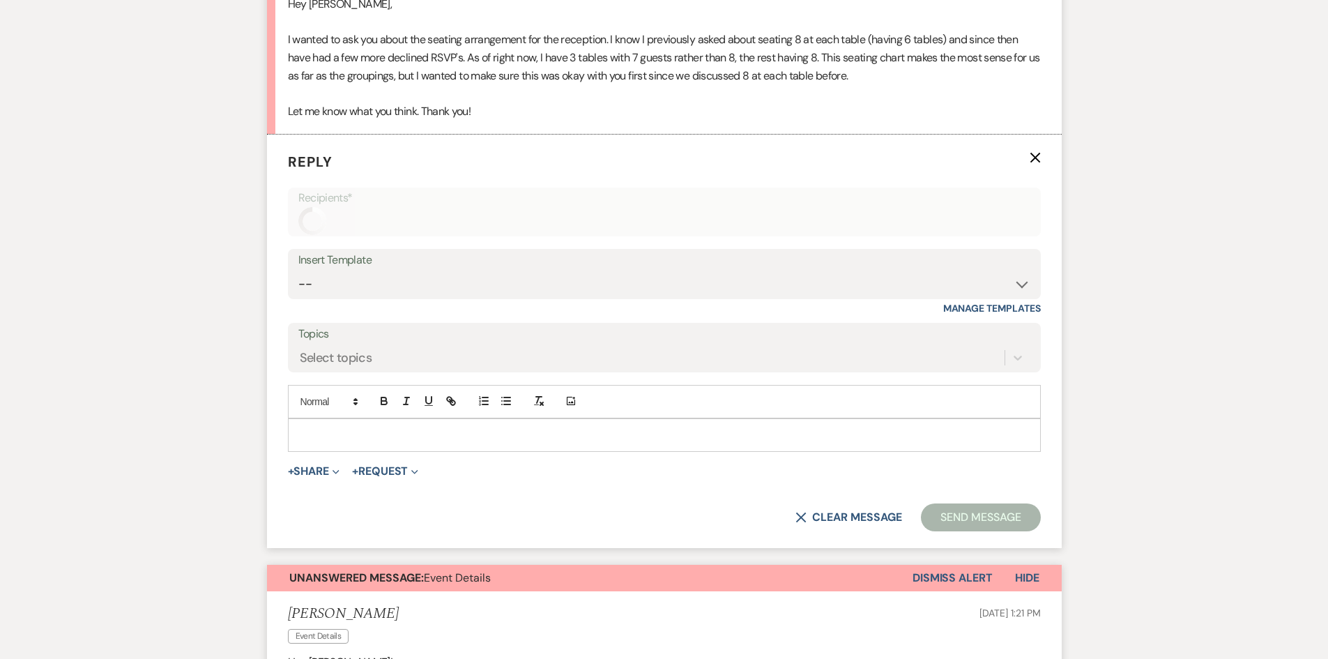
scroll to position [1724, 0]
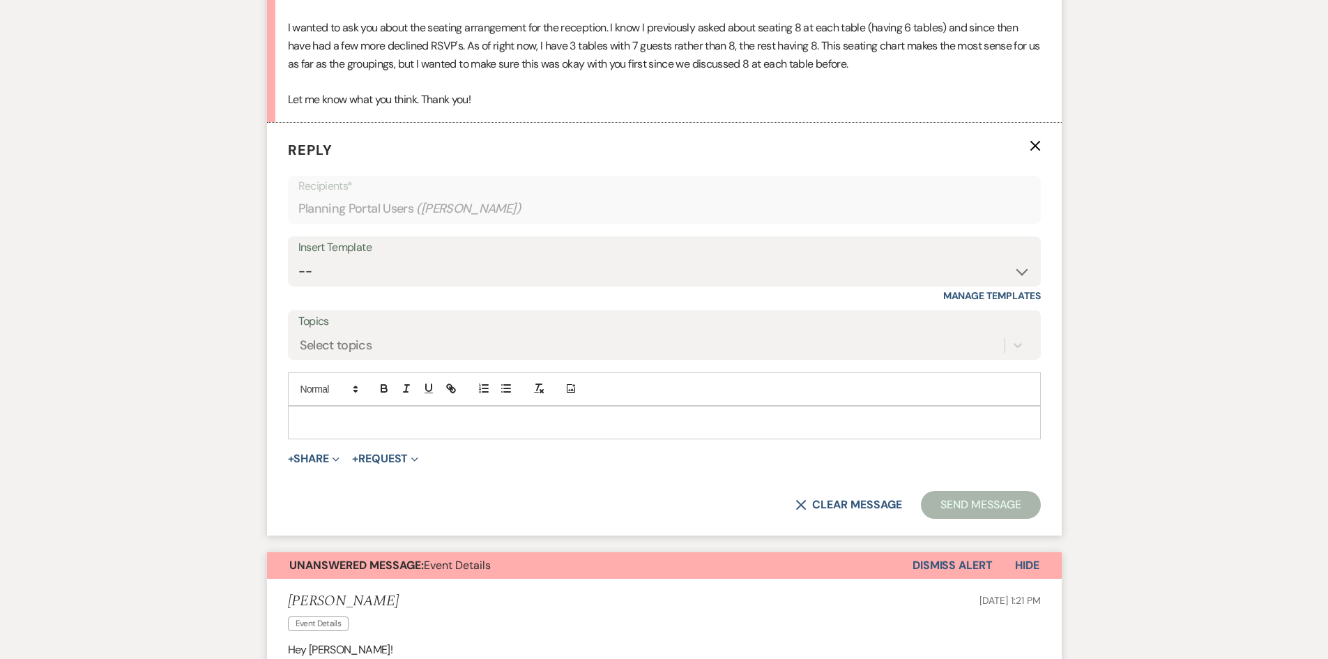
click at [314, 409] on div at bounding box center [665, 422] width 752 height 32
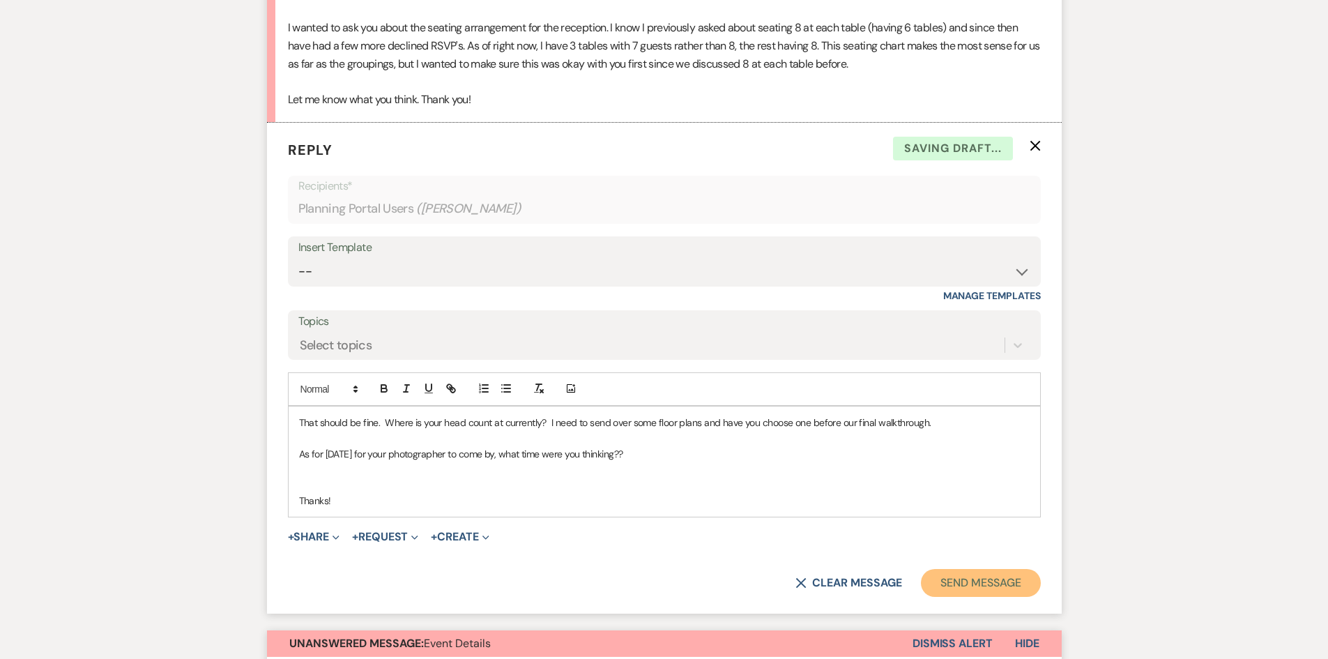
click at [942, 577] on button "Send Message" at bounding box center [980, 583] width 119 height 28
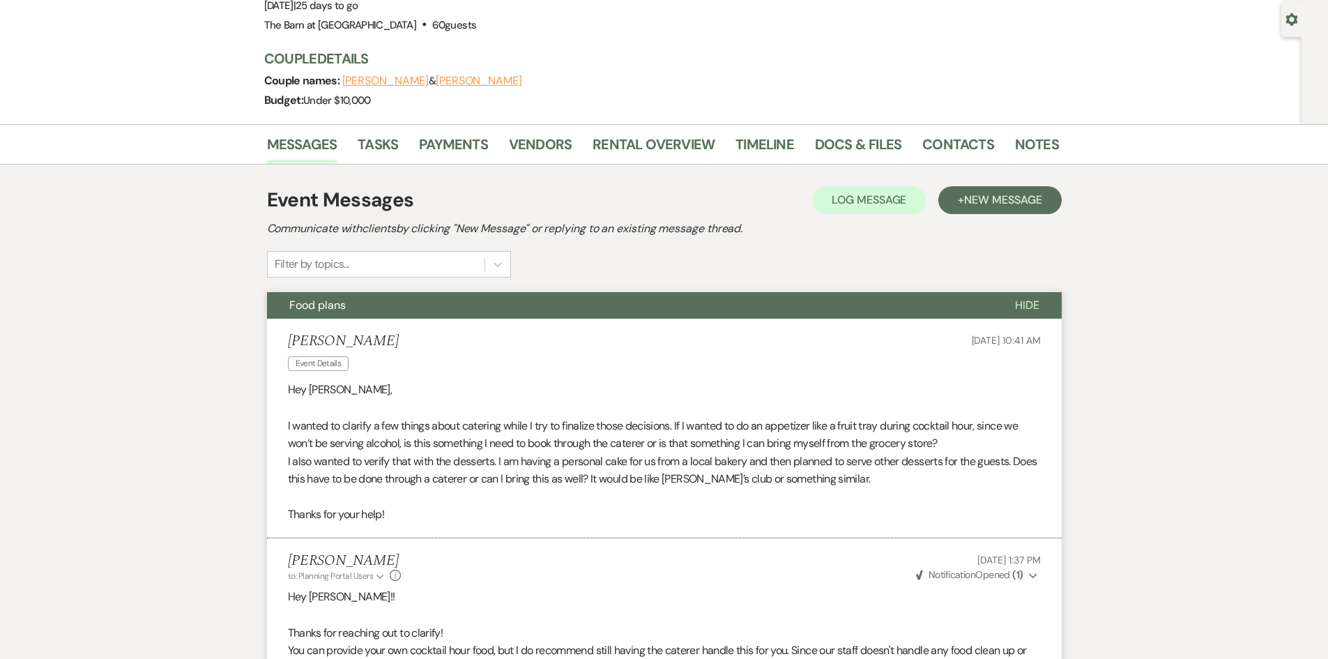
scroll to position [0, 0]
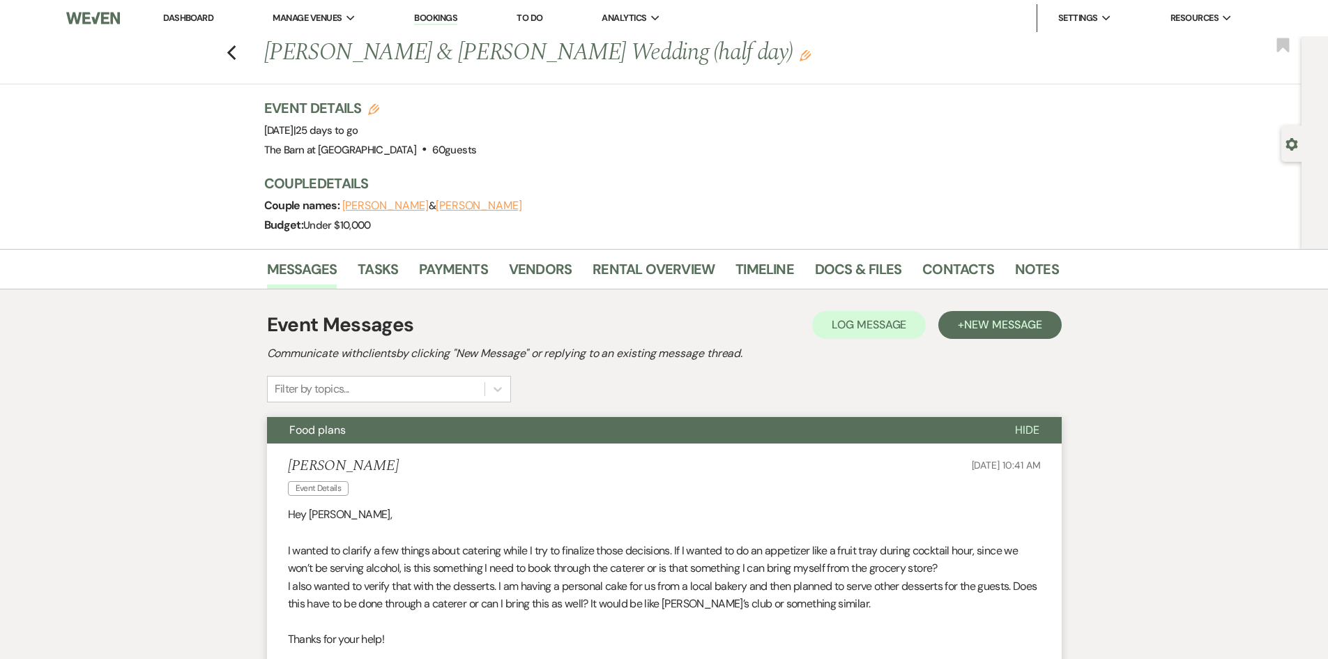
click at [243, 52] on div "Previous Chloe Barnes & Austin McAbee's Wedding (half day) Edit Bookmark" at bounding box center [647, 60] width 1309 height 48
click at [237, 52] on icon "Previous" at bounding box center [232, 53] width 10 height 17
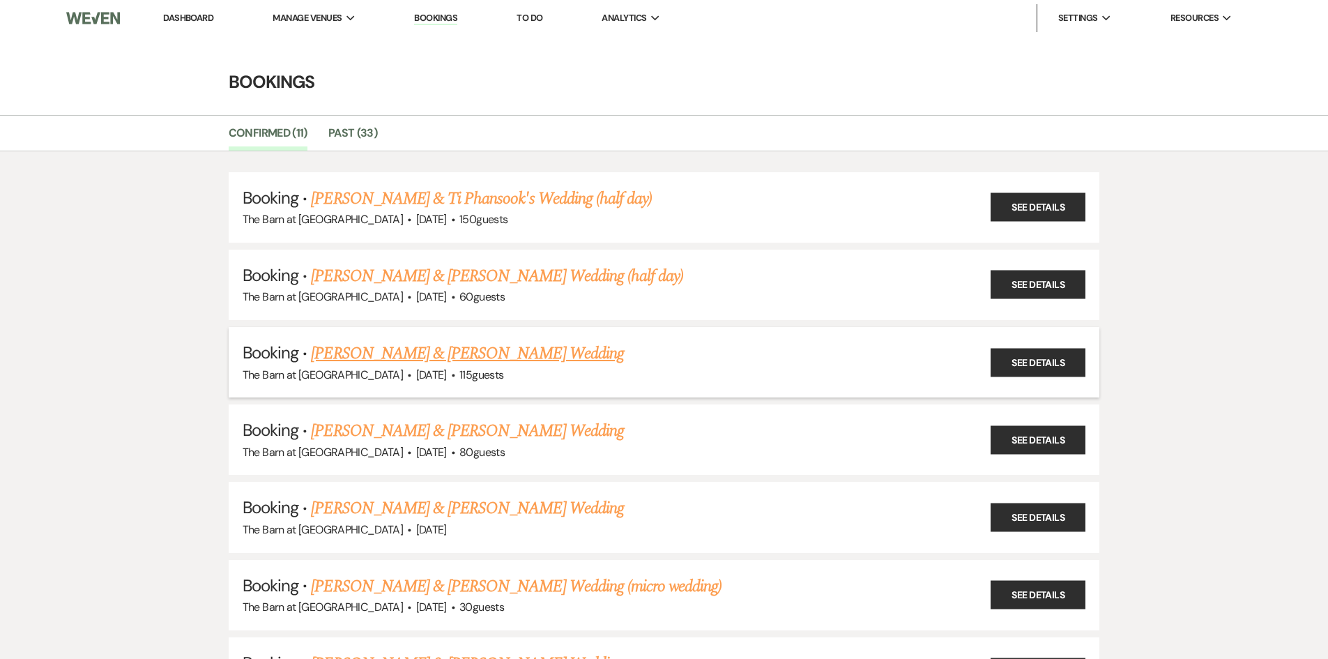
click at [433, 351] on link "Mackie Moore & Justin Robinson's Wedding" at bounding box center [467, 353] width 312 height 25
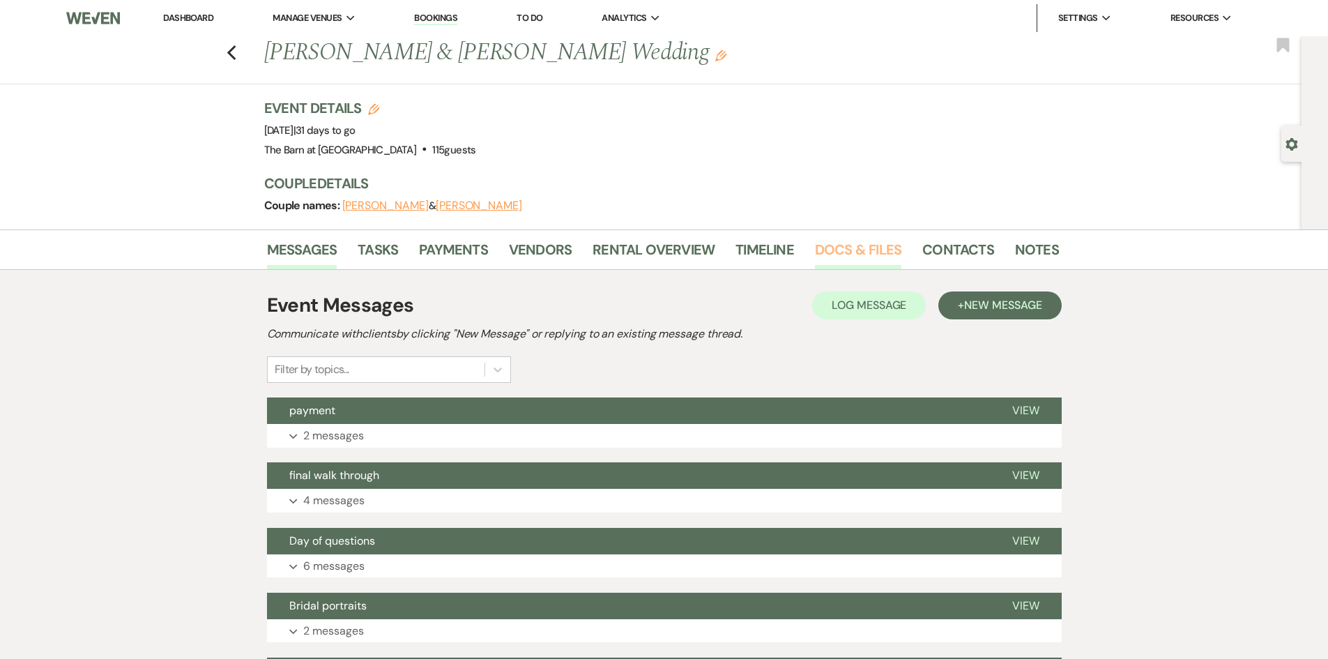
click at [836, 247] on link "Docs & Files" at bounding box center [858, 253] width 86 height 31
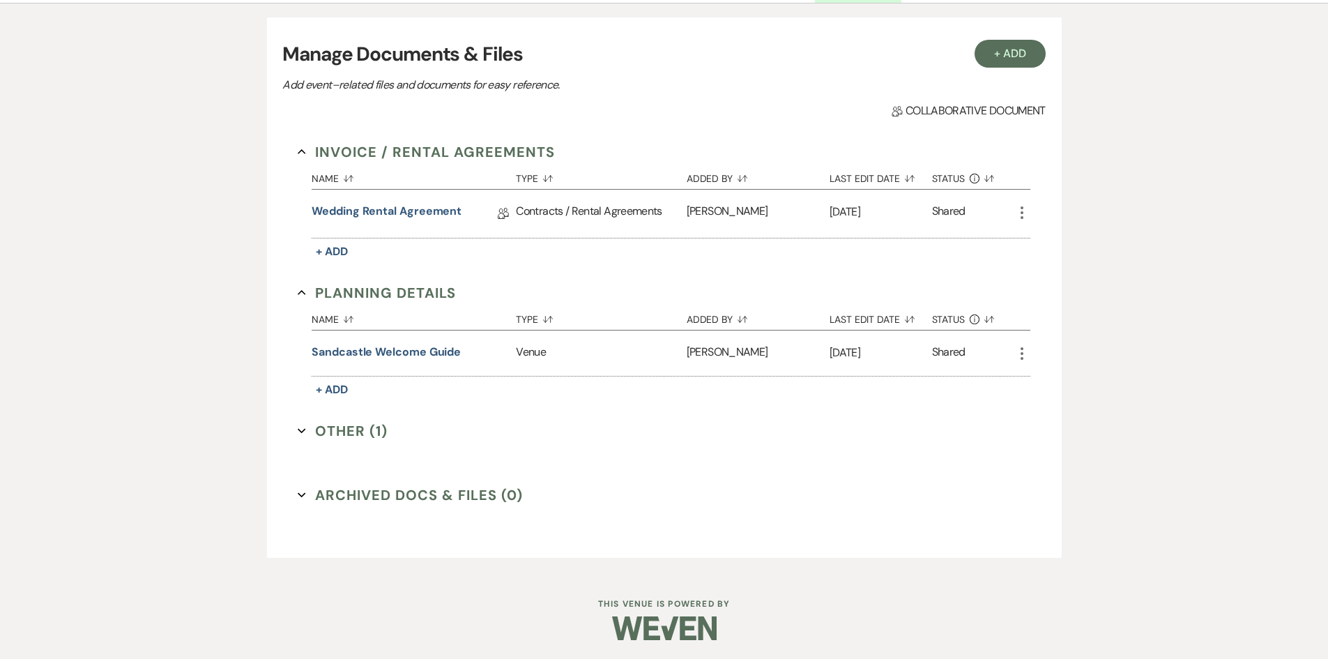
scroll to position [268, 0]
click at [347, 432] on button "Other (1) Expand" at bounding box center [343, 428] width 90 height 21
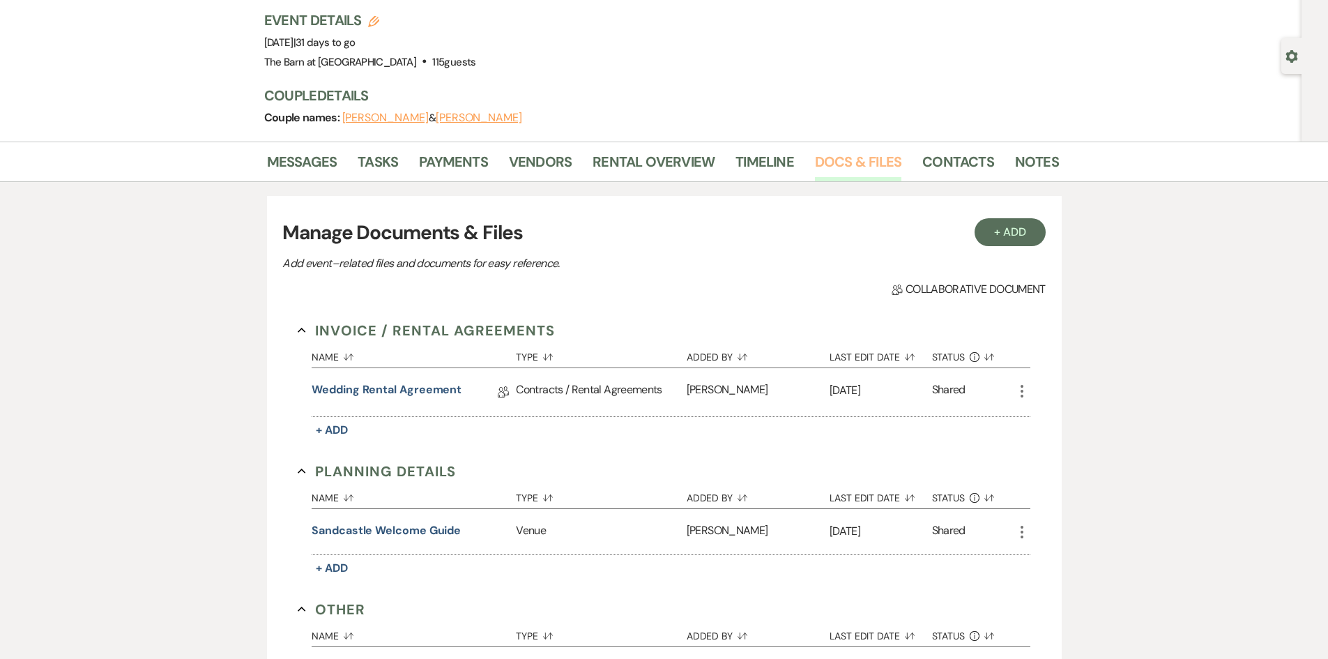
scroll to position [0, 0]
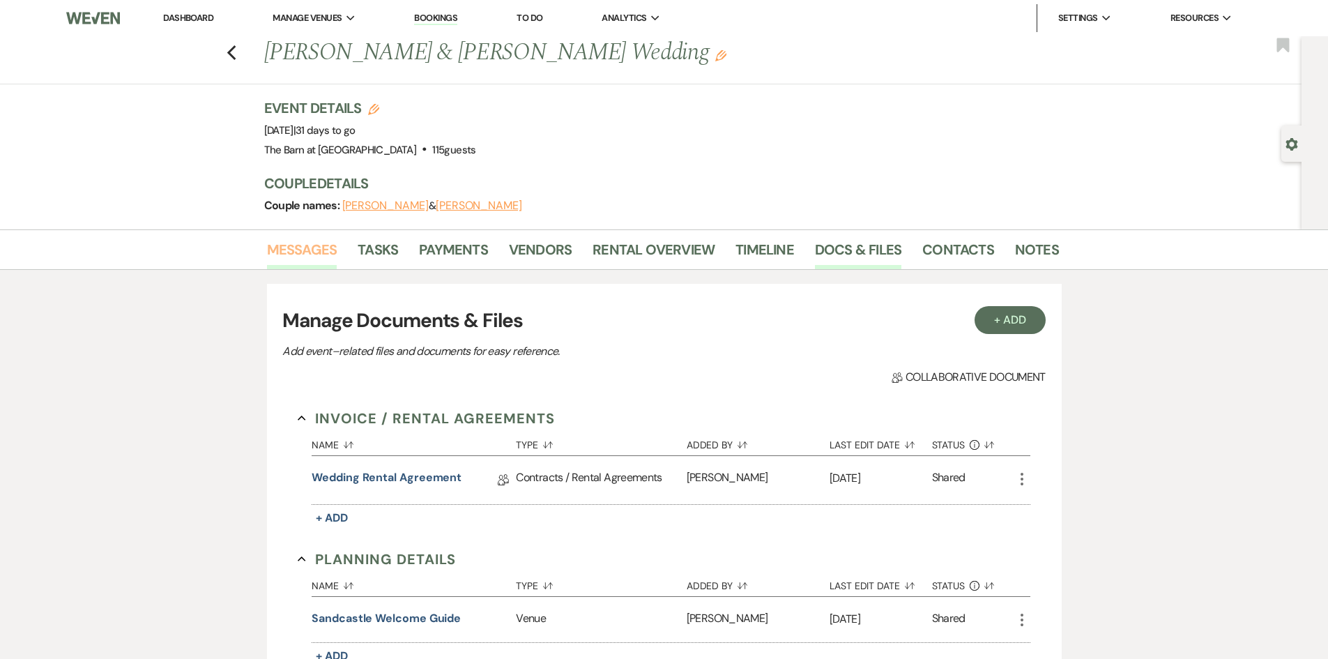
click at [296, 249] on link "Messages" at bounding box center [302, 253] width 70 height 31
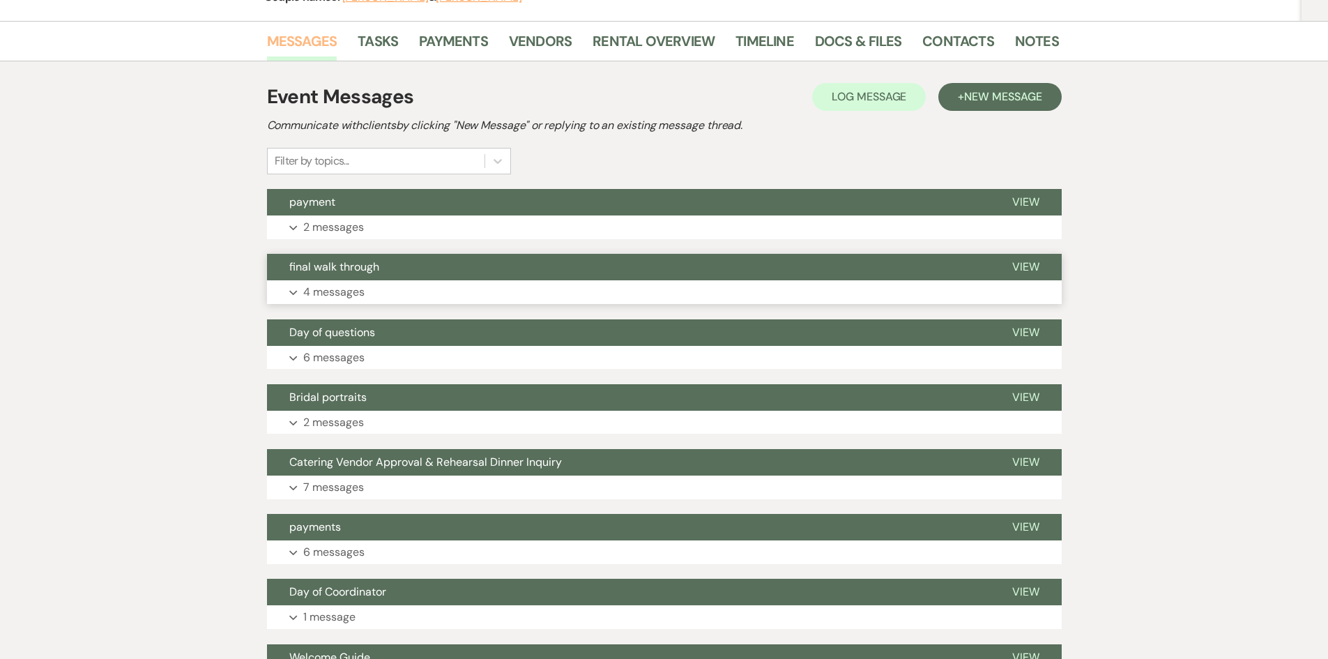
scroll to position [209, 0]
click at [327, 273] on button "final walk through" at bounding box center [628, 266] width 723 height 26
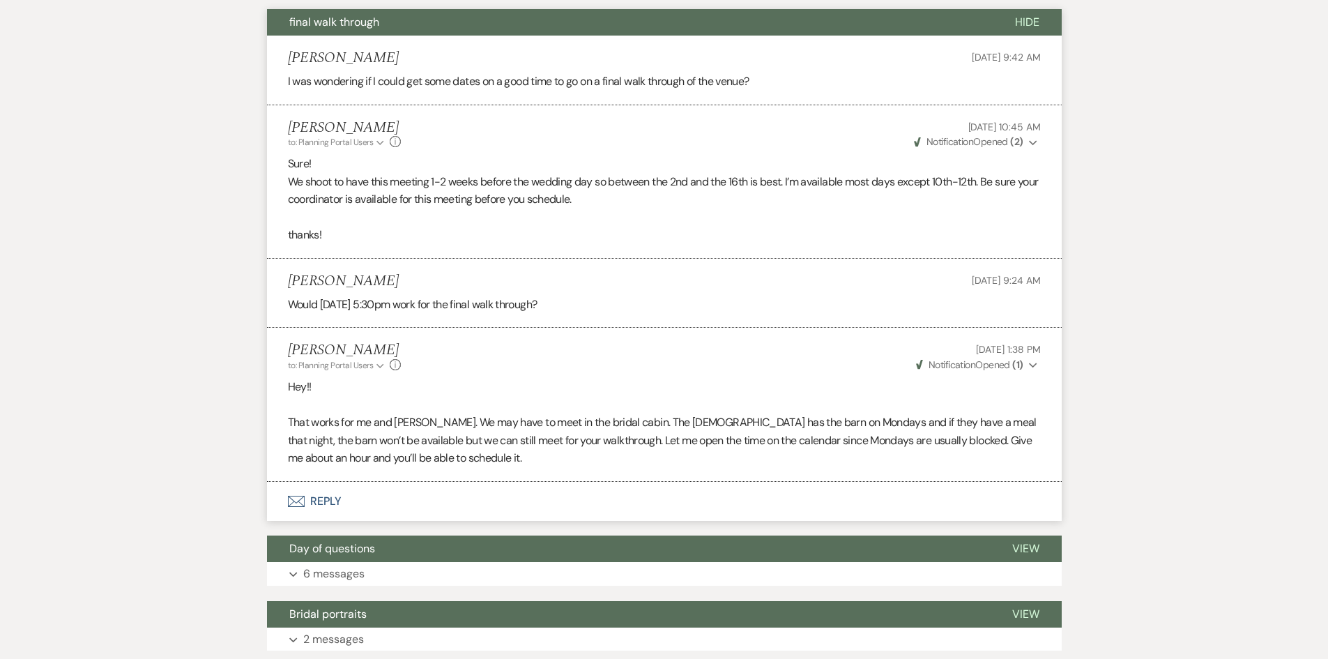
scroll to position [488, 0]
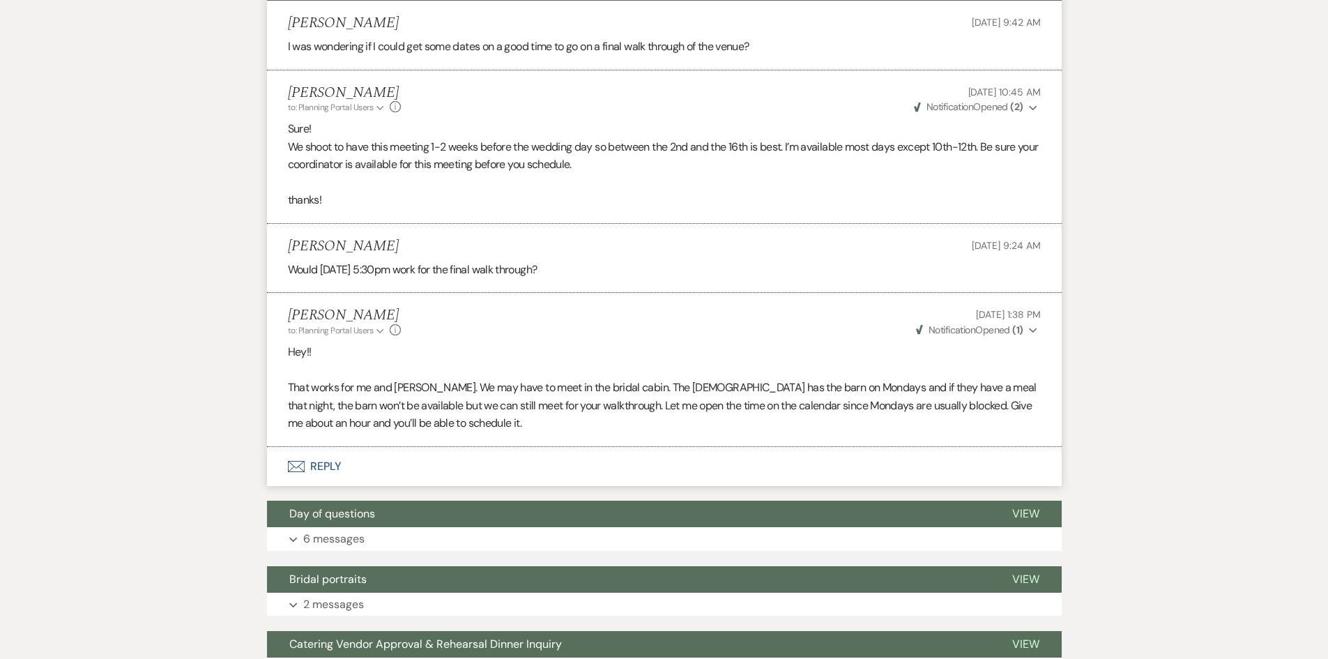
click at [330, 469] on button "Envelope Reply" at bounding box center [664, 466] width 795 height 39
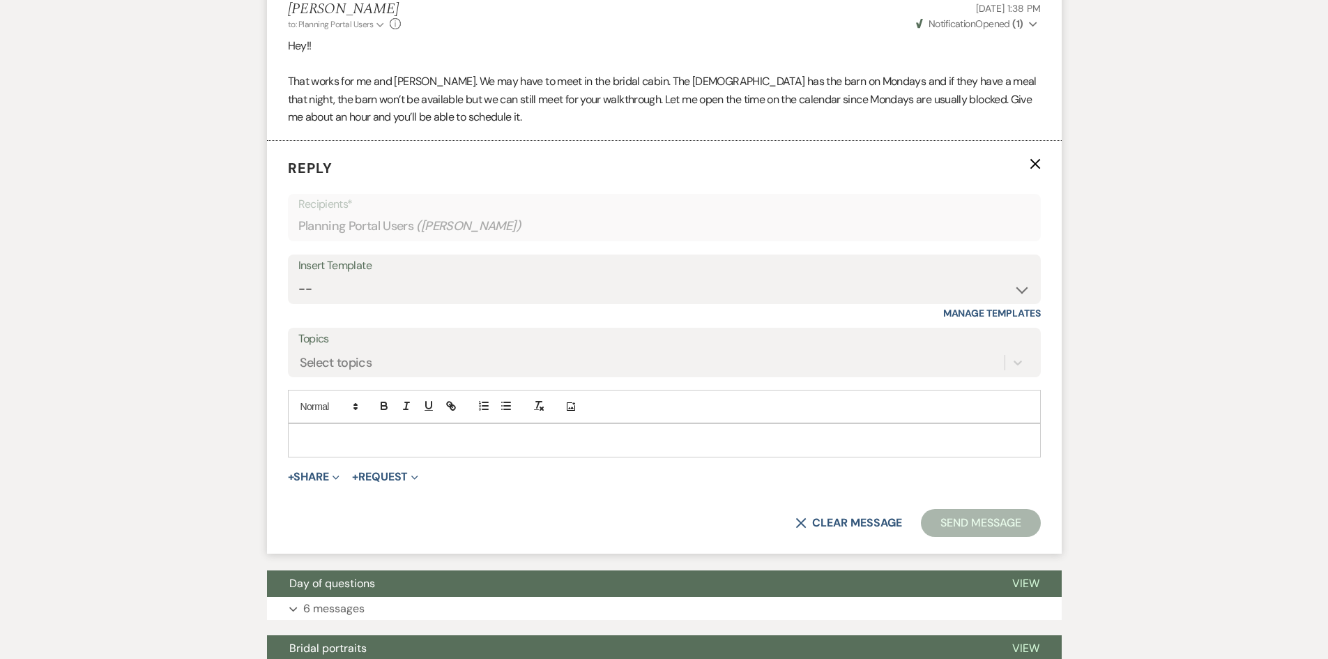
scroll to position [812, 0]
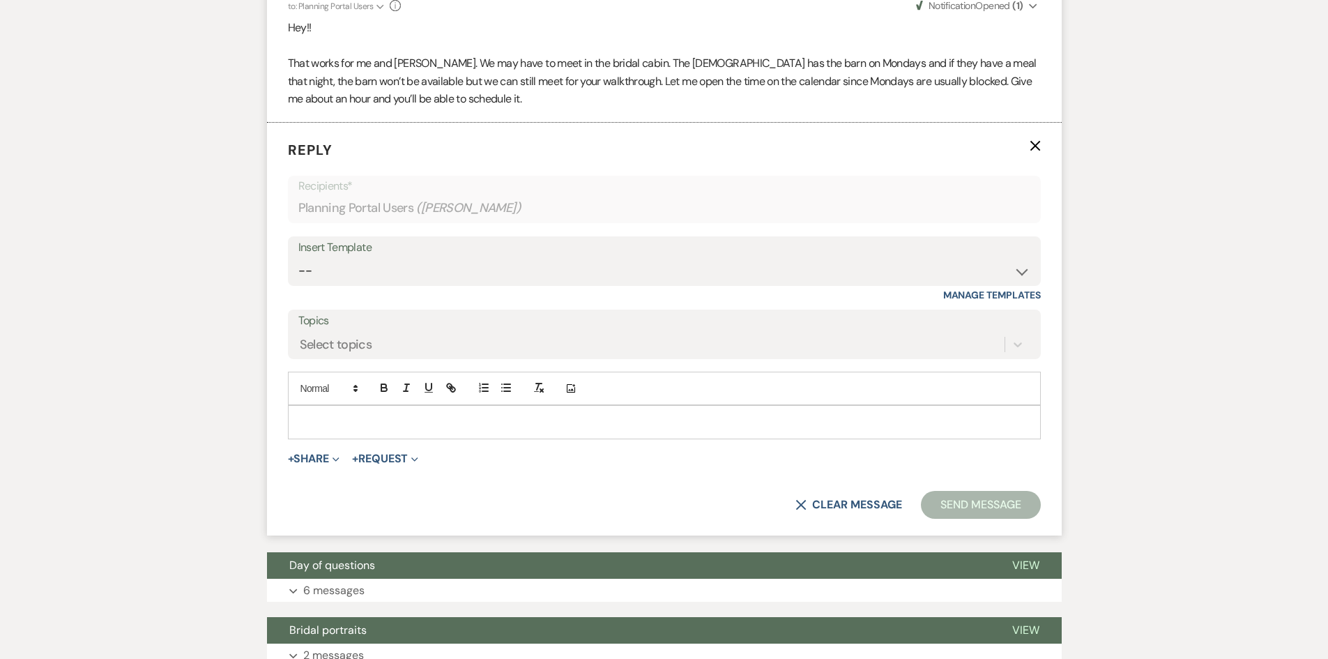
click at [319, 411] on div at bounding box center [665, 422] width 752 height 32
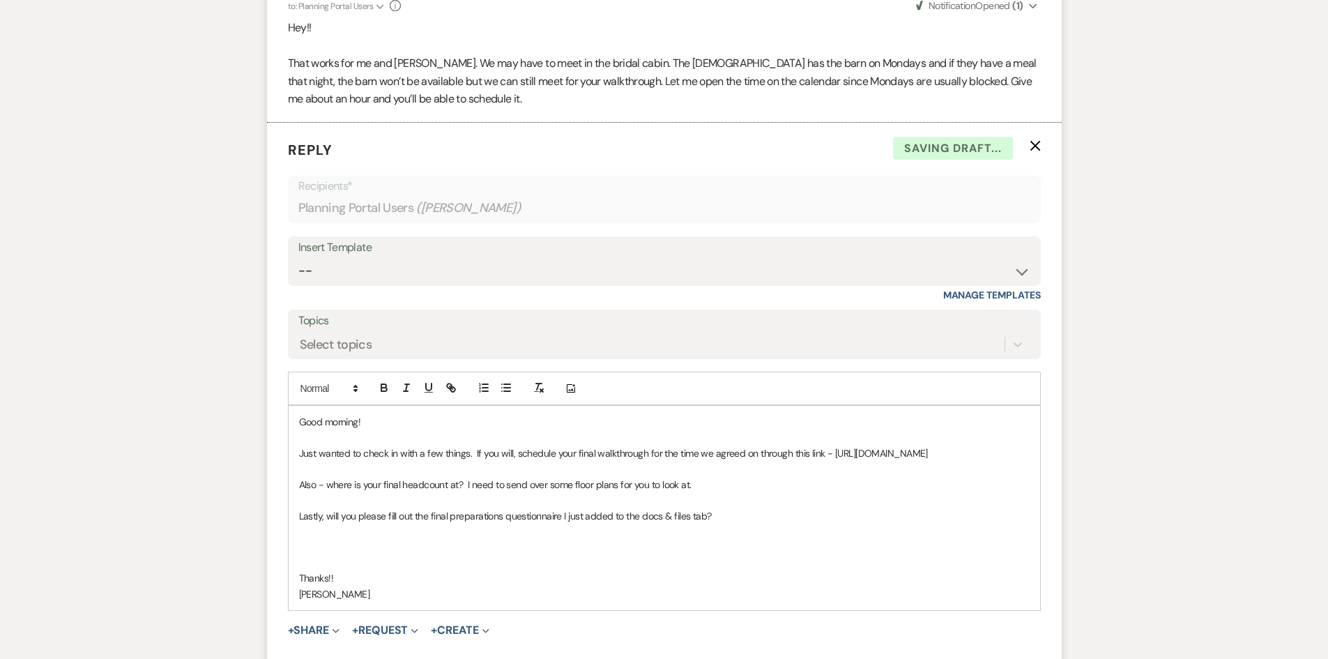
drag, startPoint x: 651, startPoint y: 556, endPoint x: 493, endPoint y: 608, distance: 166.7
click at [650, 554] on p at bounding box center [664, 546] width 731 height 15
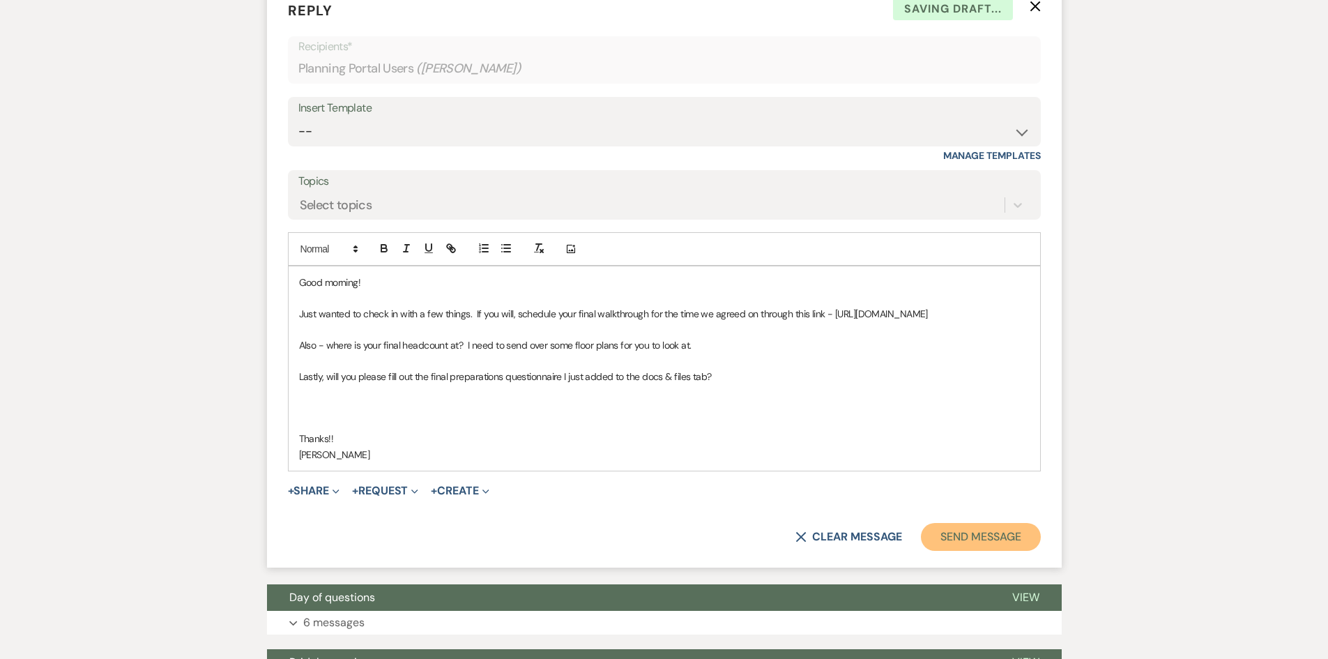
click at [976, 551] on button "Send Message" at bounding box center [980, 537] width 119 height 28
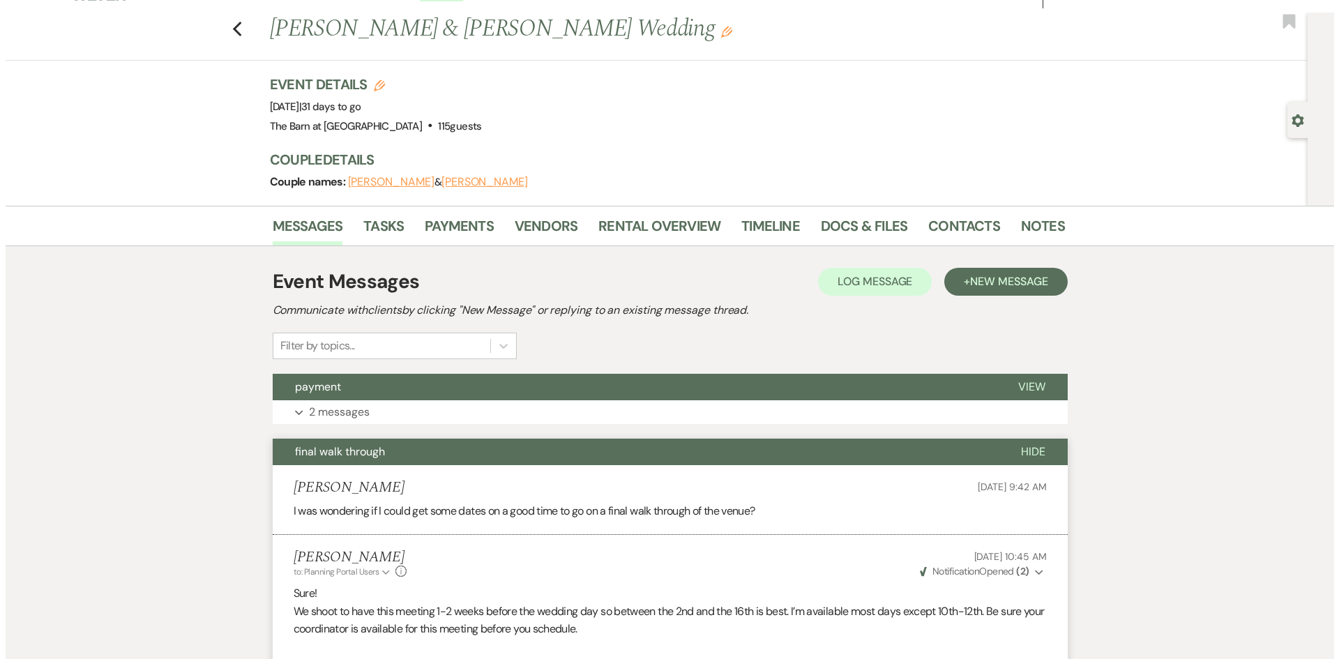
scroll to position [0, 0]
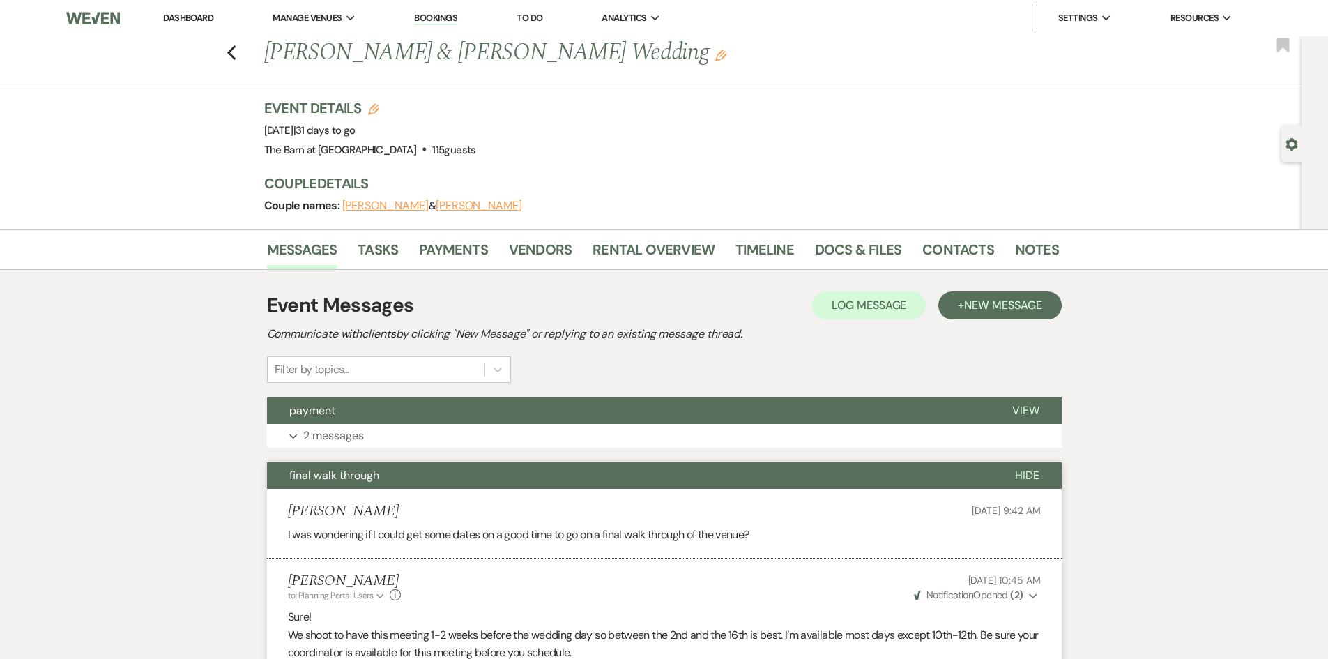
click at [846, 223] on div "Event Details Edit Event Date: Saturday, October 18th, 2025 | 31 days to go Ven…" at bounding box center [661, 163] width 795 height 131
click at [846, 243] on link "Docs & Files" at bounding box center [858, 253] width 86 height 31
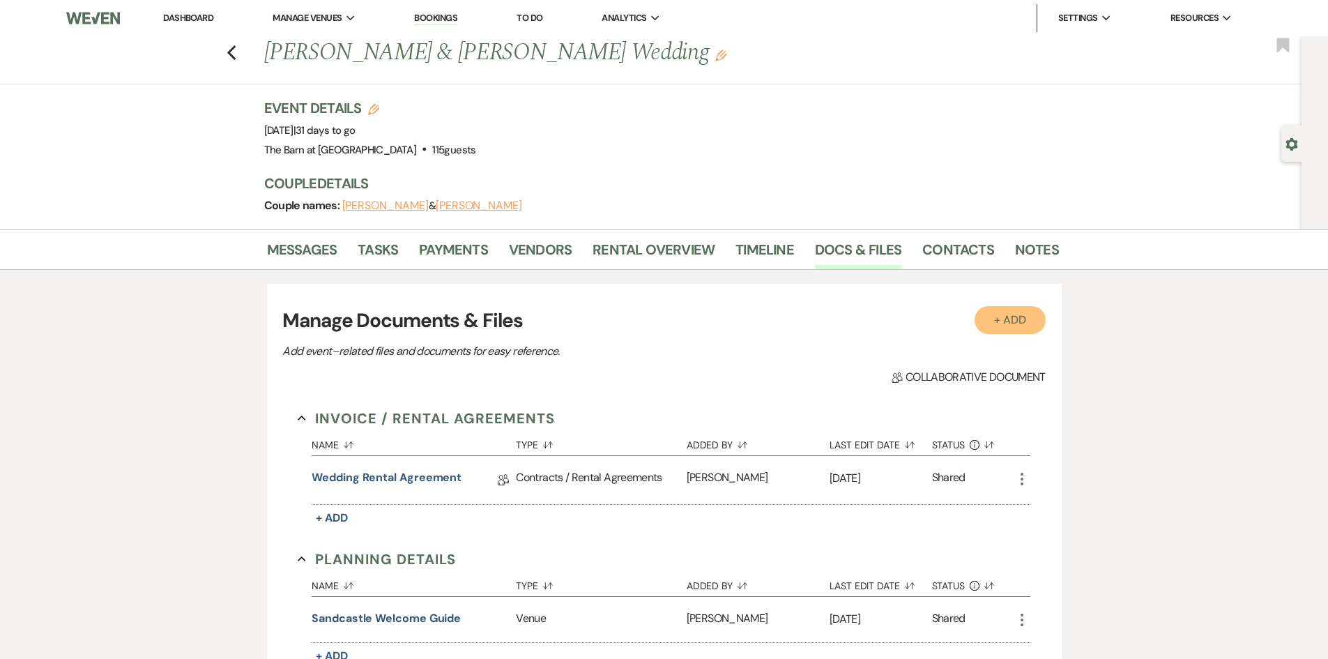
click at [1005, 314] on button "+ Add" at bounding box center [1010, 320] width 71 height 28
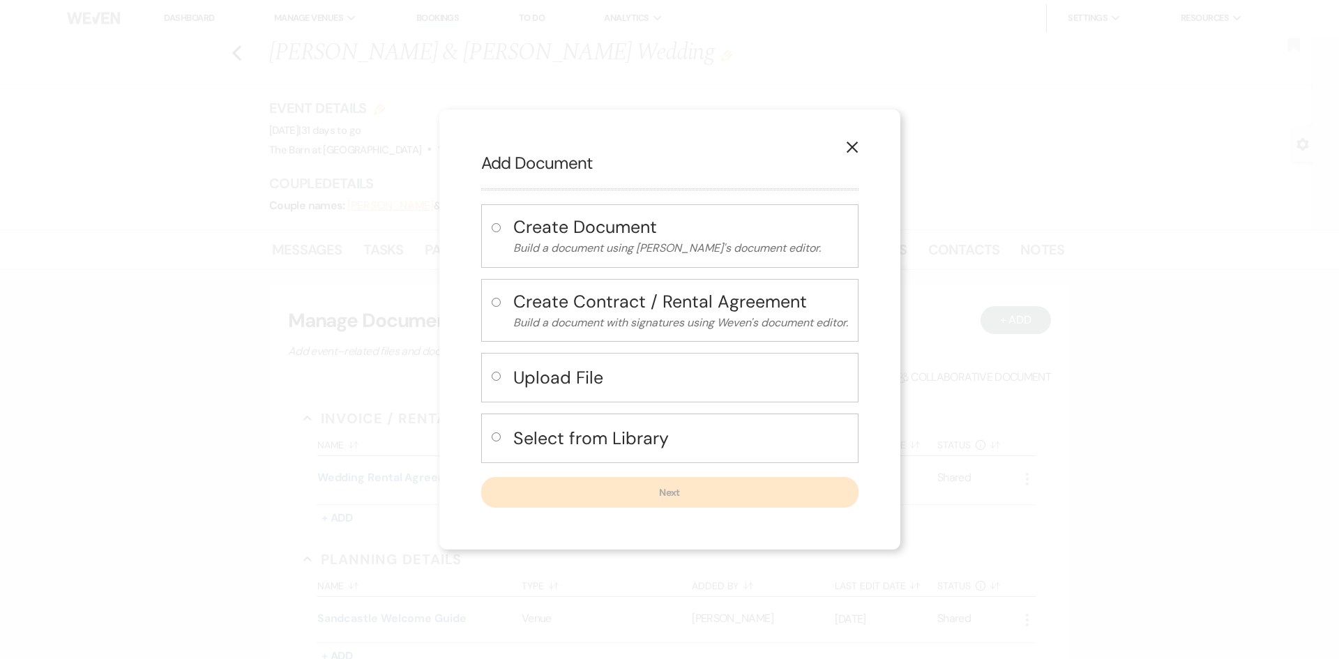
click at [664, 428] on h4 "Select from Library" at bounding box center [680, 438] width 335 height 24
radio input "true"
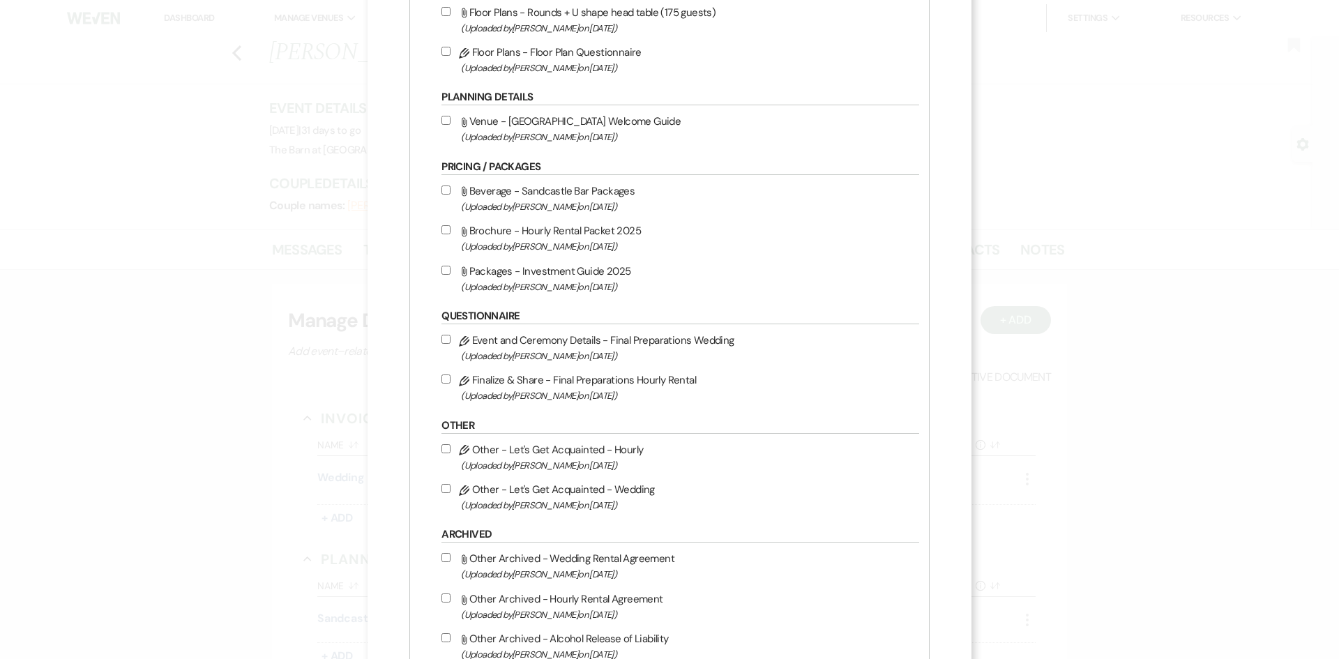
scroll to position [1394, 0]
click at [637, 336] on label "Pencil Event and Ceremony Details - Final Preparations Wedding (Uploaded by Seb…" at bounding box center [676, 346] width 471 height 33
click at [450, 336] on input "Pencil Event and Ceremony Details - Final Preparations Wedding (Uploaded by Seb…" at bounding box center [445, 338] width 9 height 9
checkbox input "true"
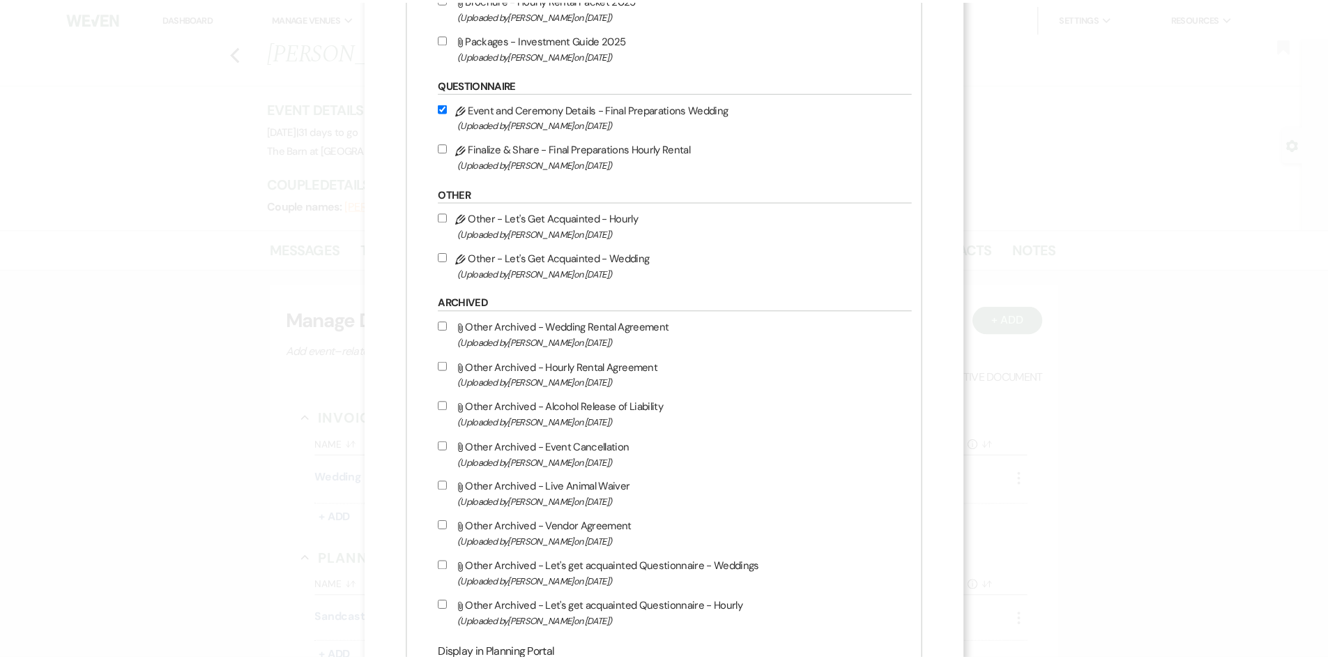
scroll to position [1740, 0]
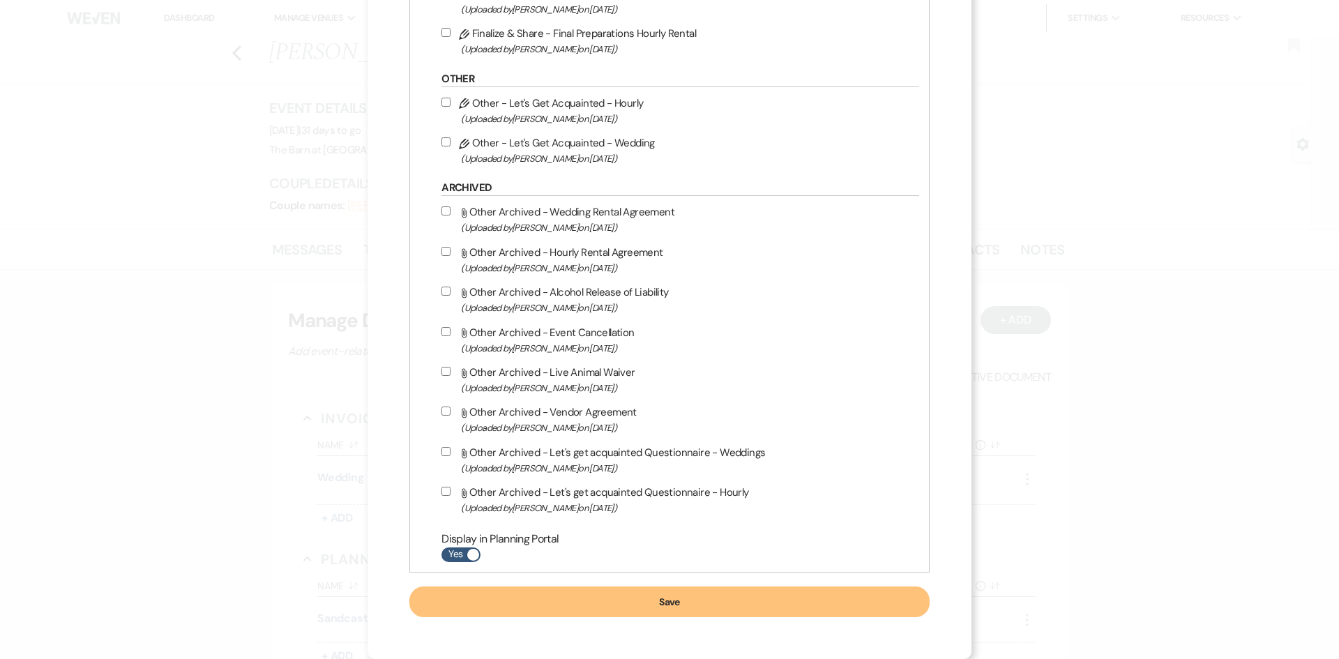
click at [632, 600] on button "Save" at bounding box center [669, 601] width 520 height 31
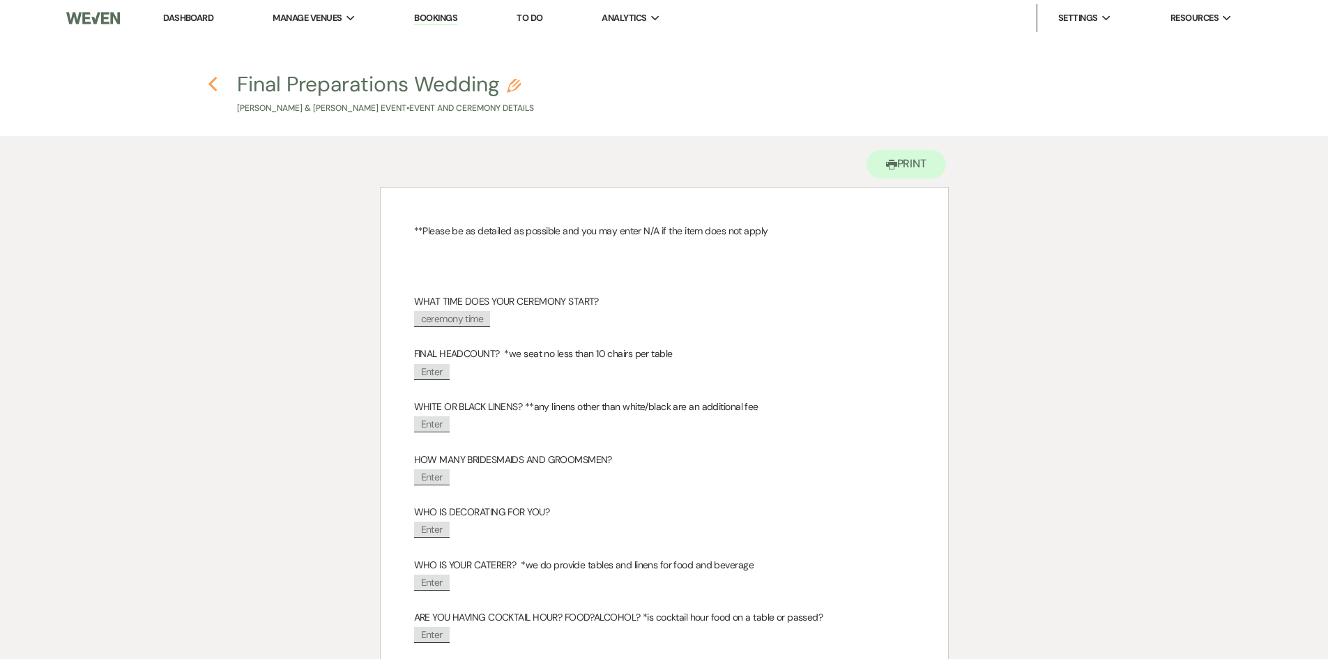
click at [213, 87] on use "button" at bounding box center [212, 84] width 9 height 15
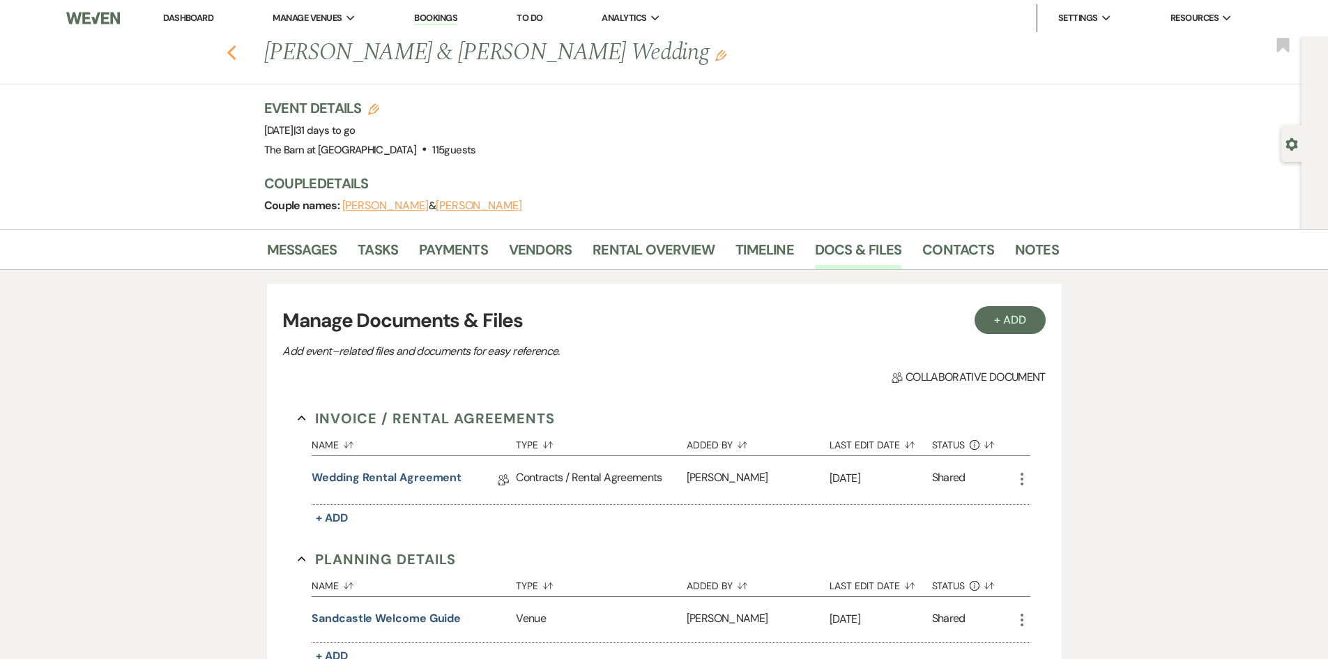
click at [237, 54] on icon "Previous" at bounding box center [232, 53] width 10 height 17
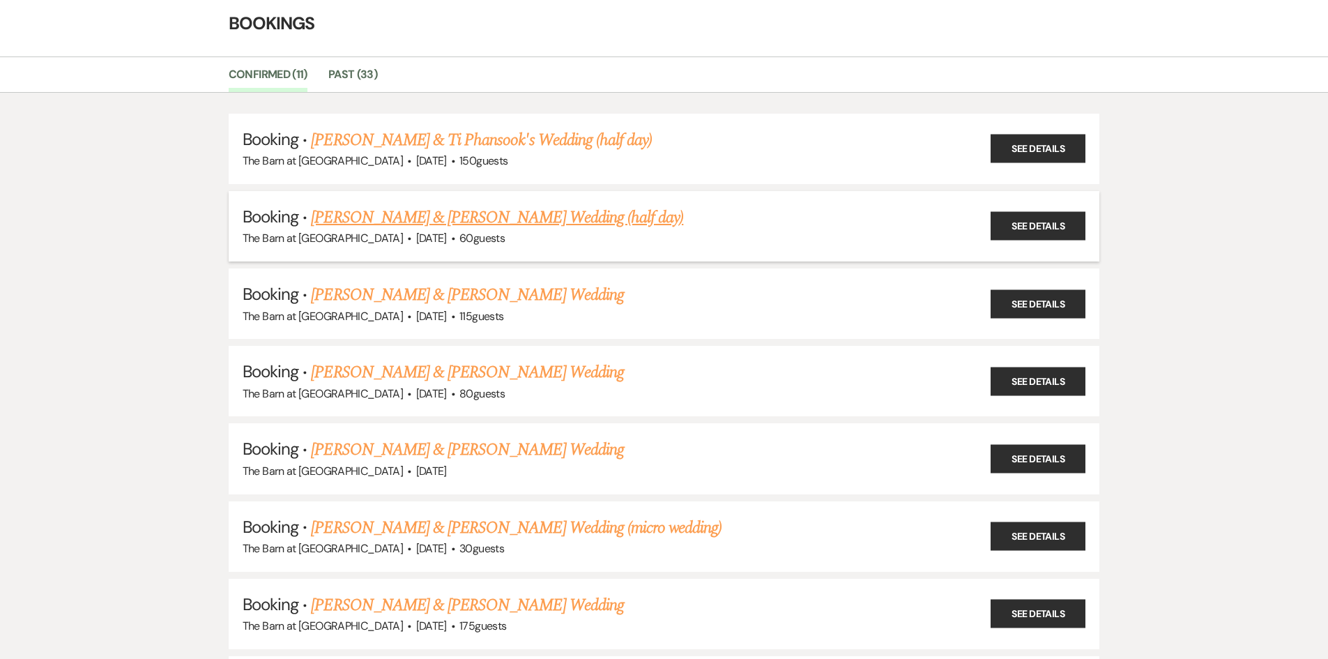
scroll to position [70, 0]
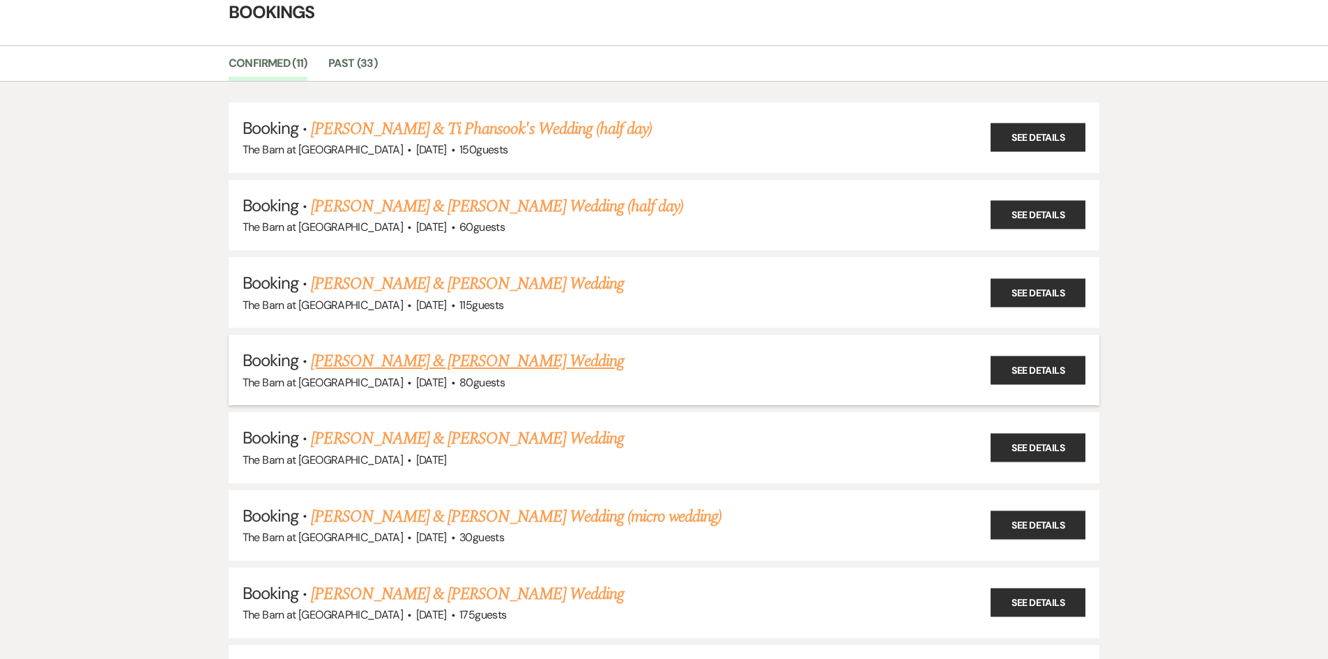
click at [518, 357] on link "Ileana Castillo & Preston Wall's Wedding" at bounding box center [467, 361] width 312 height 25
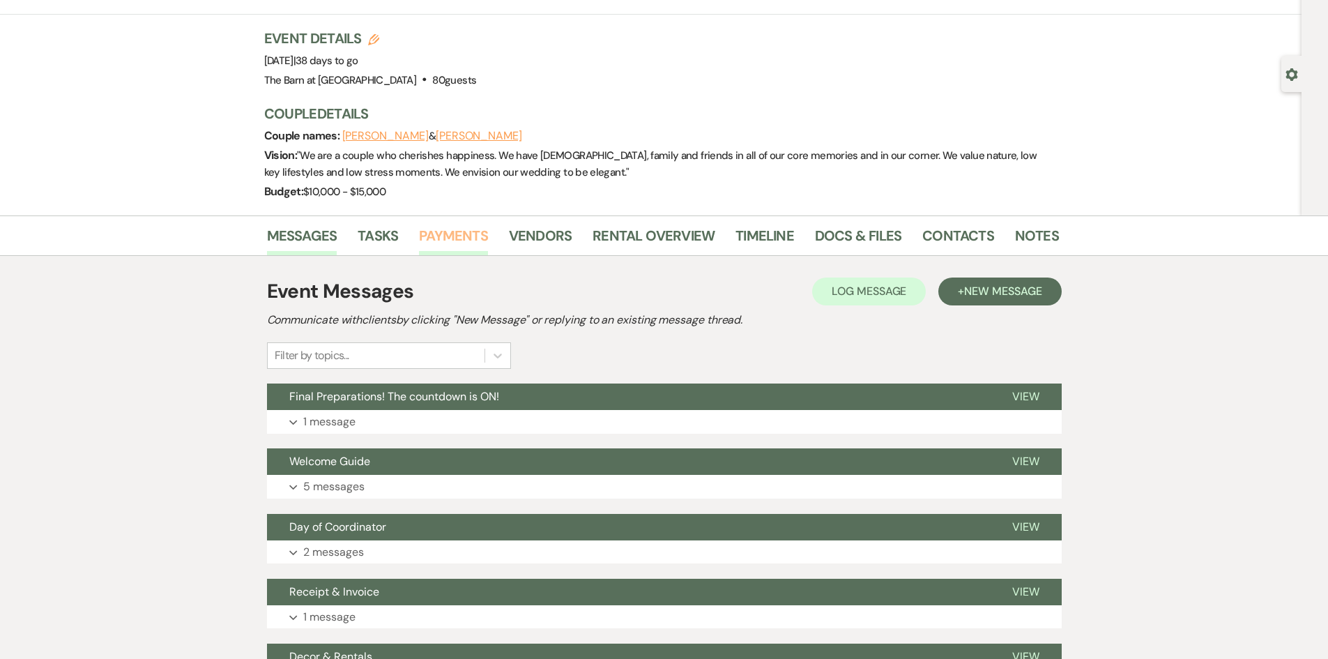
click at [464, 229] on link "Payments" at bounding box center [453, 240] width 69 height 31
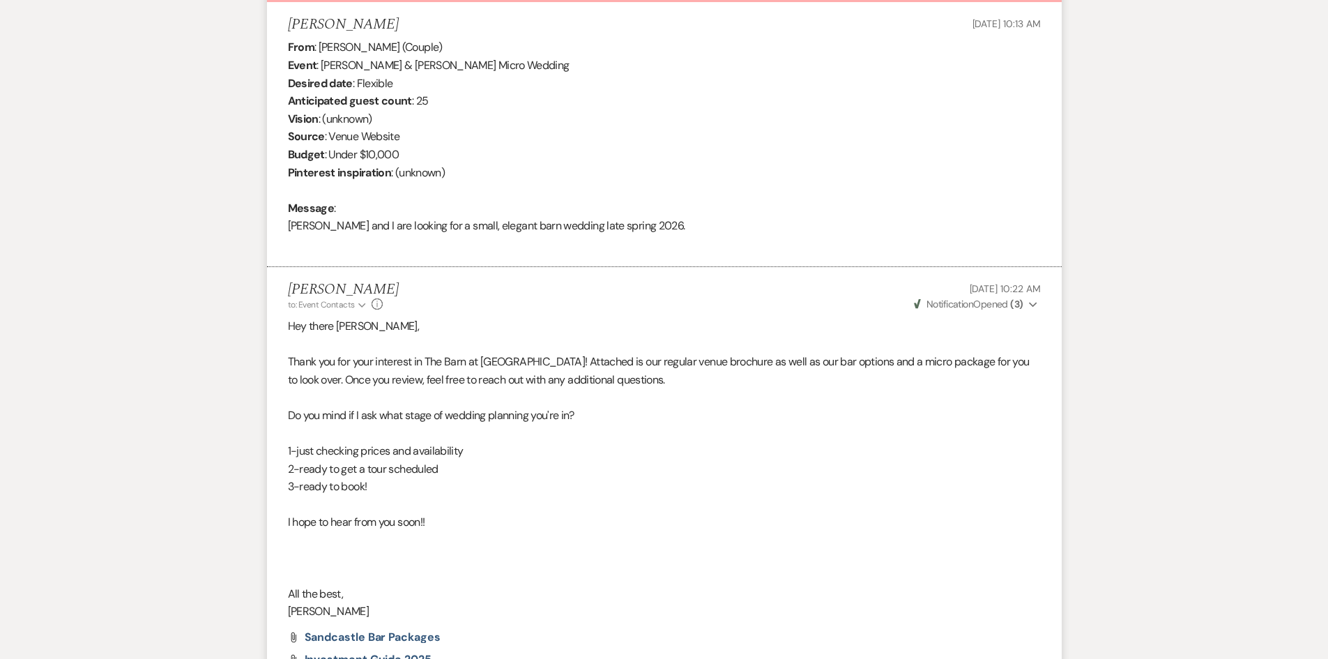
scroll to position [870, 0]
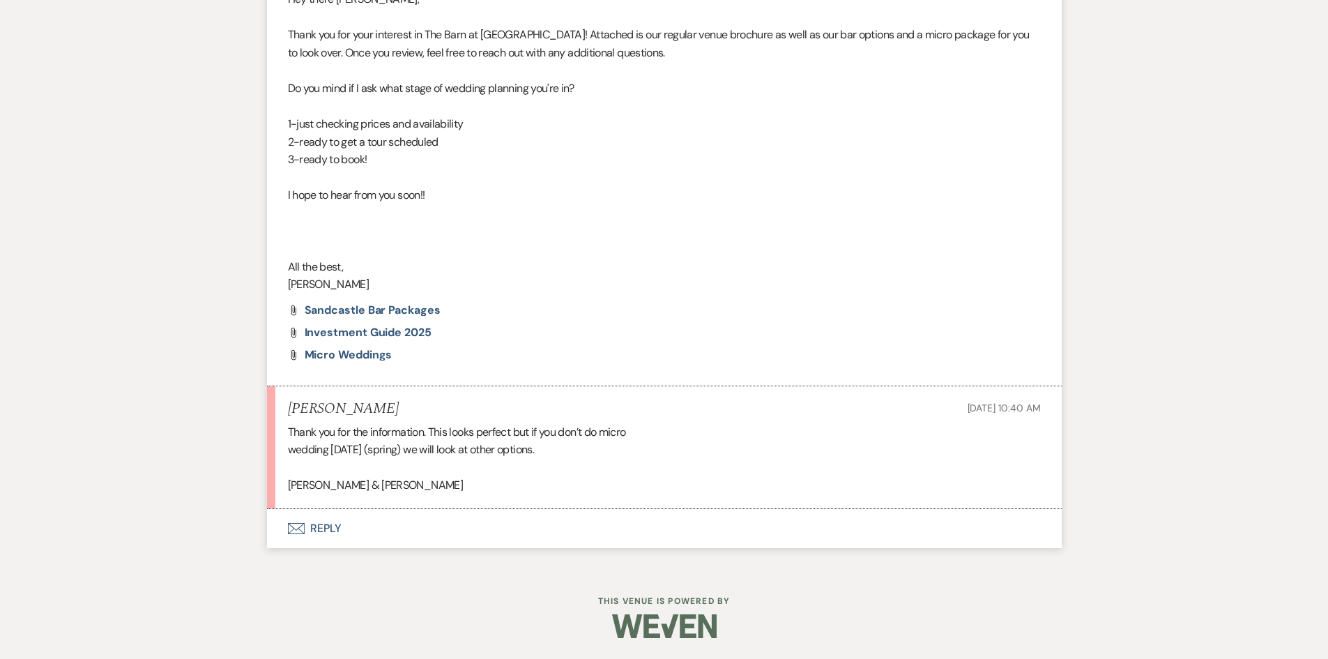
click at [340, 527] on button "Envelope Reply" at bounding box center [664, 528] width 795 height 39
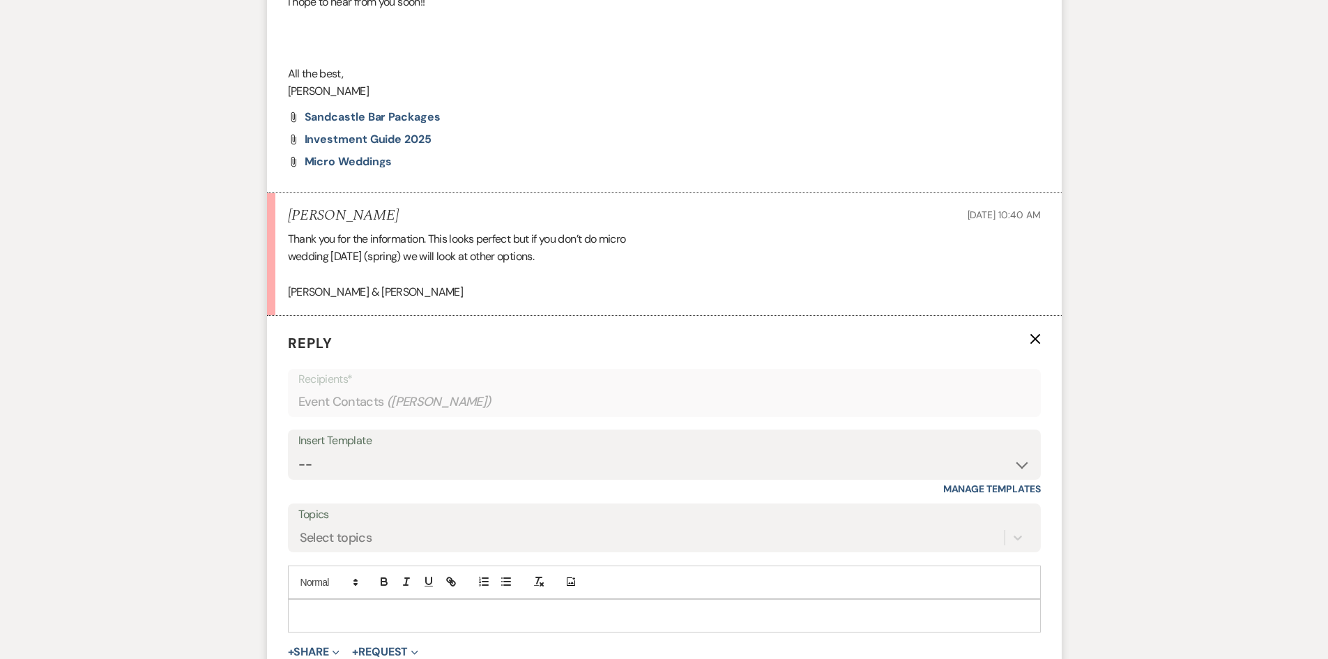
scroll to position [1079, 0]
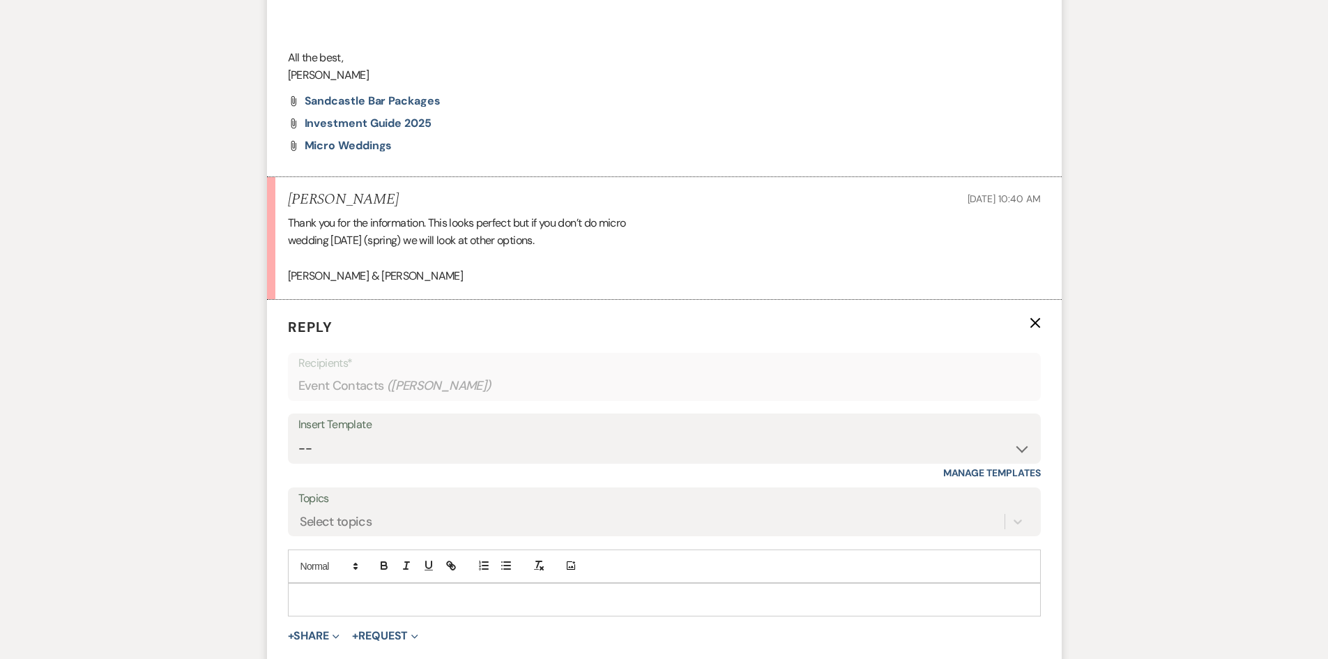
click at [325, 601] on p at bounding box center [664, 599] width 731 height 15
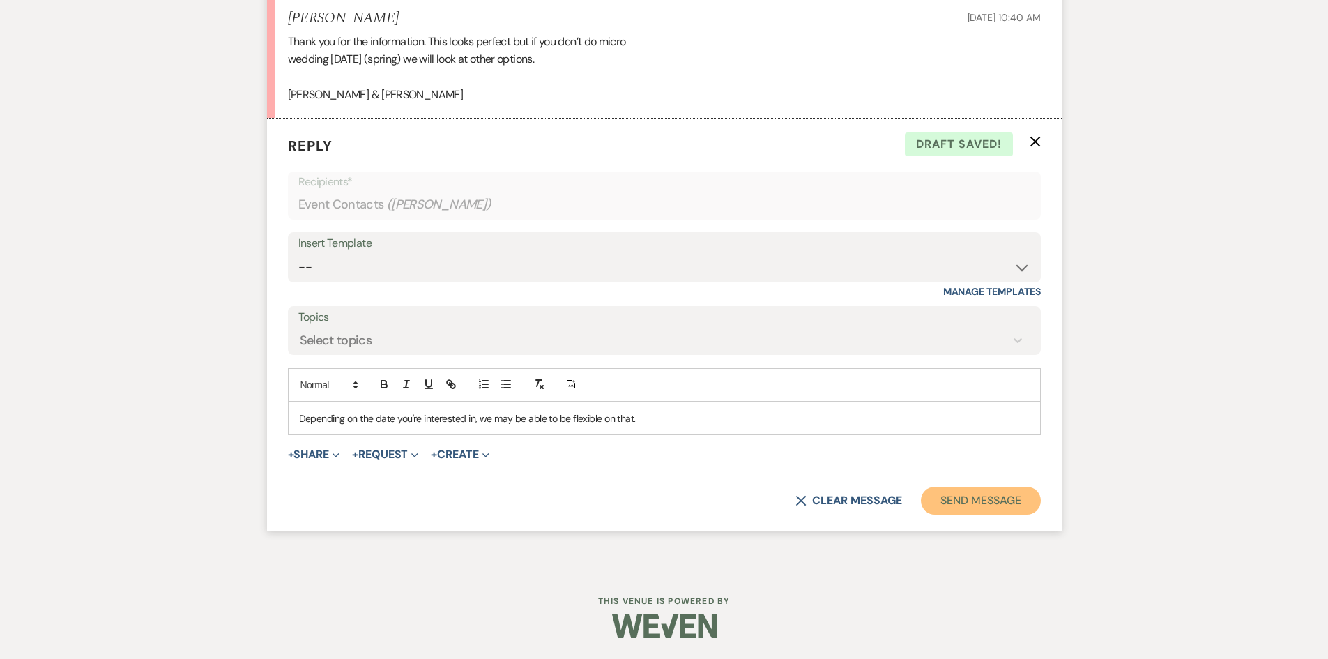
click at [982, 501] on button "Send Message" at bounding box center [980, 501] width 119 height 28
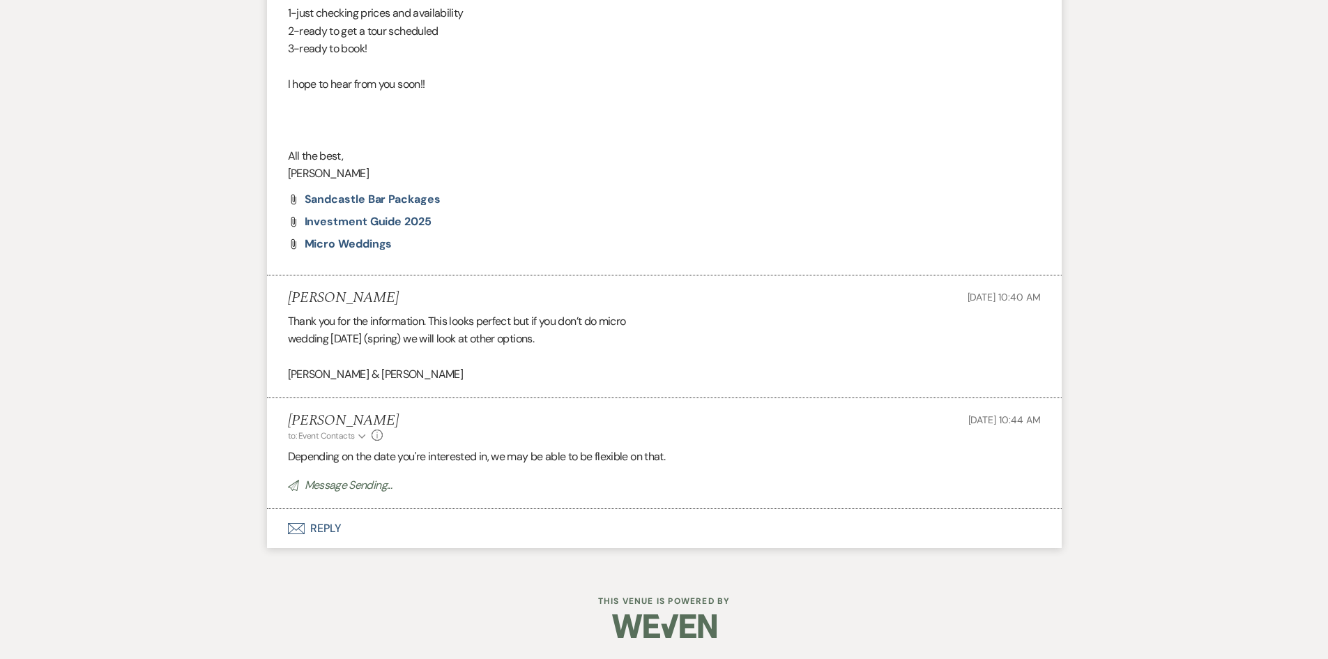
scroll to position [981, 0]
